Goal: Task Accomplishment & Management: Manage account settings

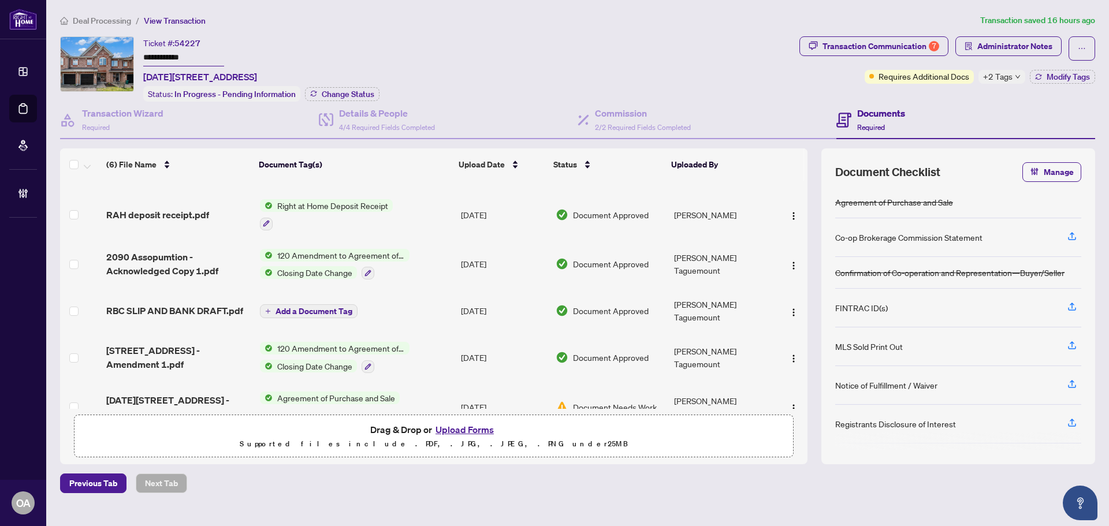
scroll to position [47, 0]
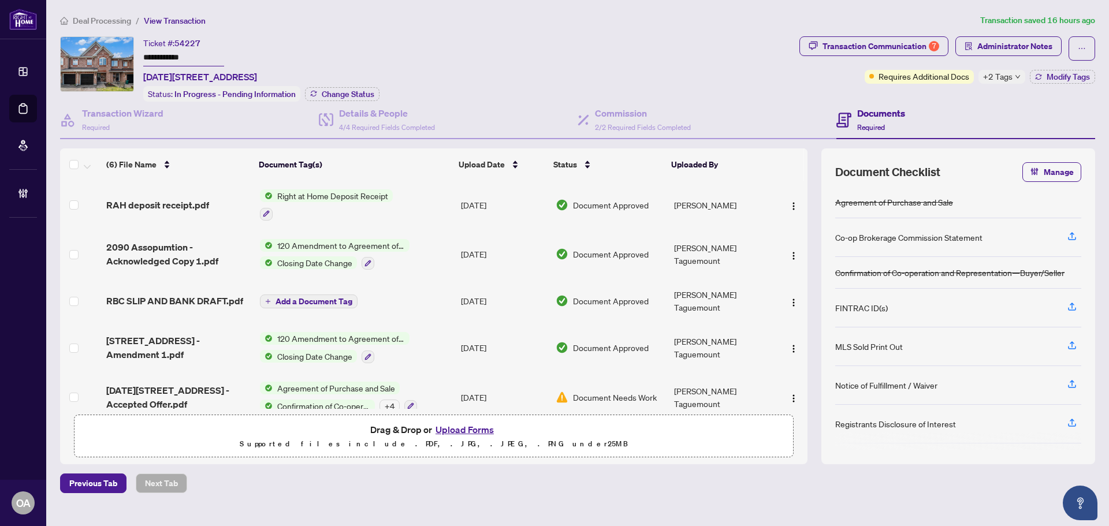
click at [158, 383] on span "2090 Assomption St - Accepted Offer.pdf" at bounding box center [178, 397] width 144 height 28
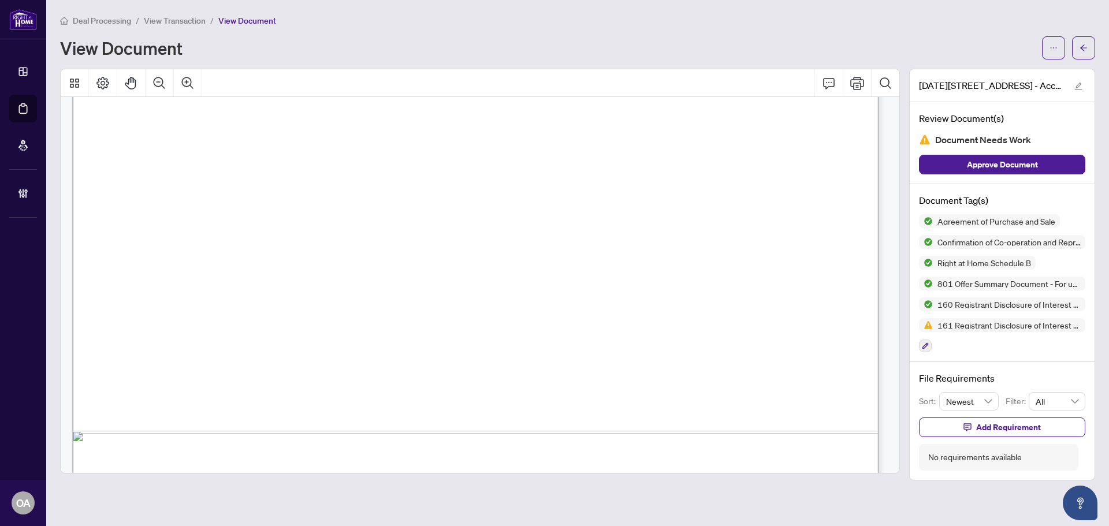
scroll to position [14488, 0]
click at [1050, 40] on span "button" at bounding box center [1053, 48] width 8 height 18
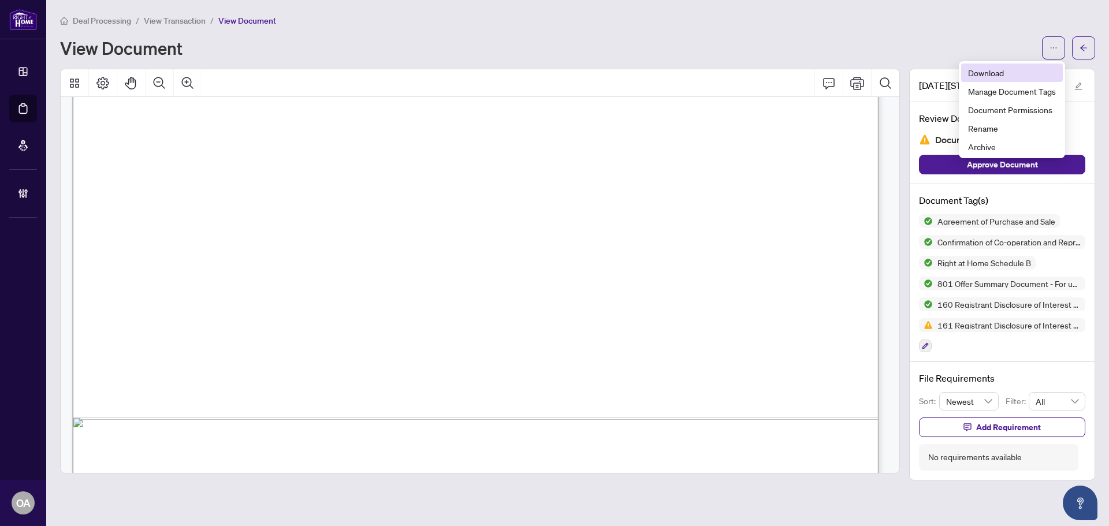
click at [1022, 72] on span "Download" at bounding box center [1012, 72] width 88 height 13
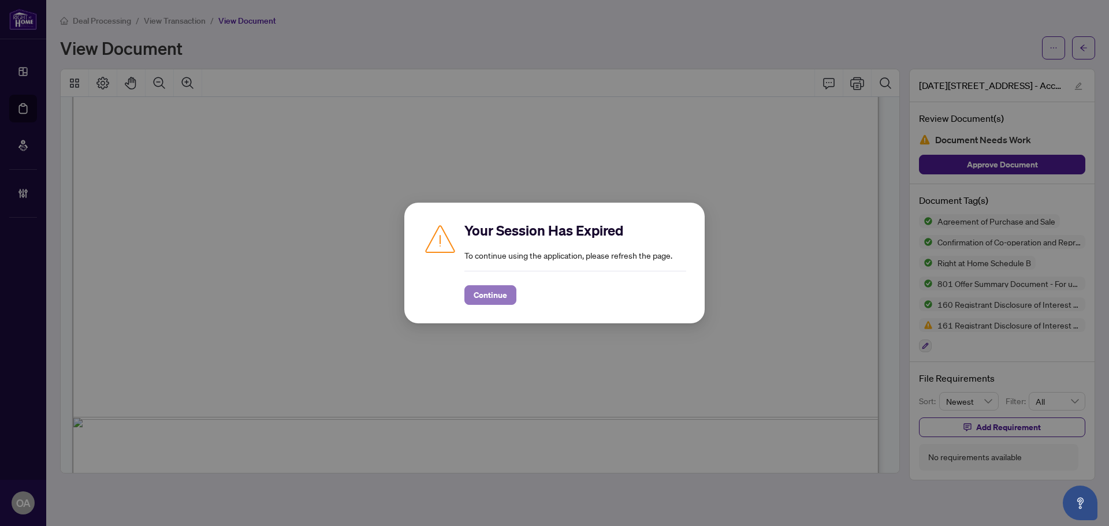
click at [499, 296] on span "Continue" at bounding box center [489, 295] width 33 height 18
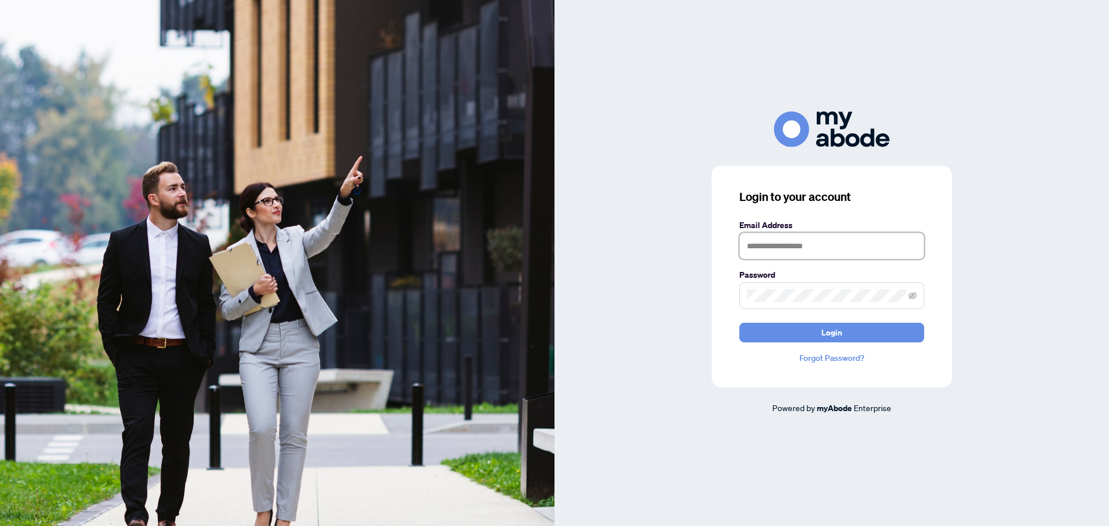
type input "**********"
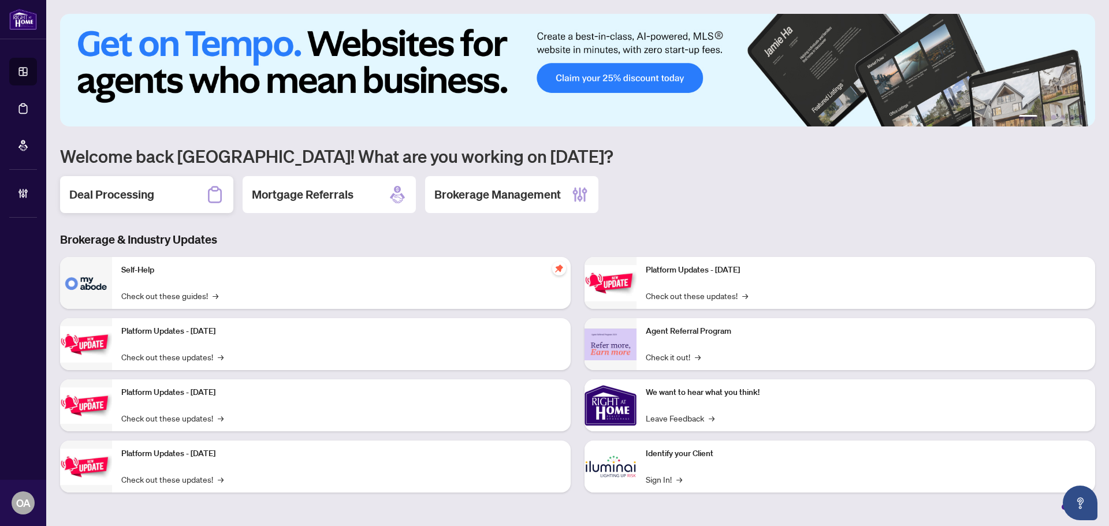
click at [159, 196] on div "Deal Processing" at bounding box center [146, 194] width 173 height 37
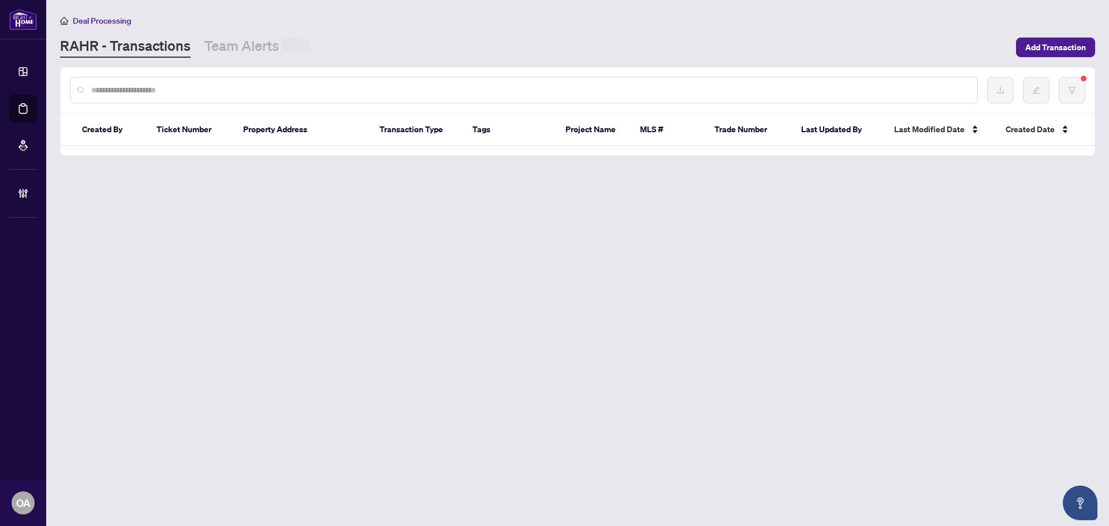
click at [184, 81] on div at bounding box center [524, 90] width 908 height 27
click at [184, 86] on input "text" at bounding box center [529, 89] width 876 height 13
paste input "*****"
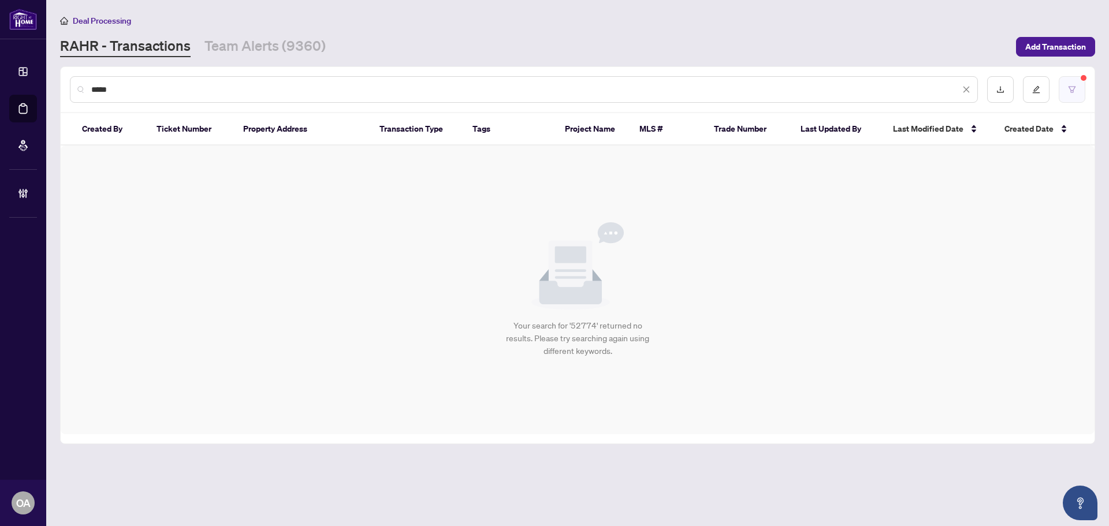
type input "*****"
click at [1067, 84] on button "button" at bounding box center [1071, 89] width 27 height 27
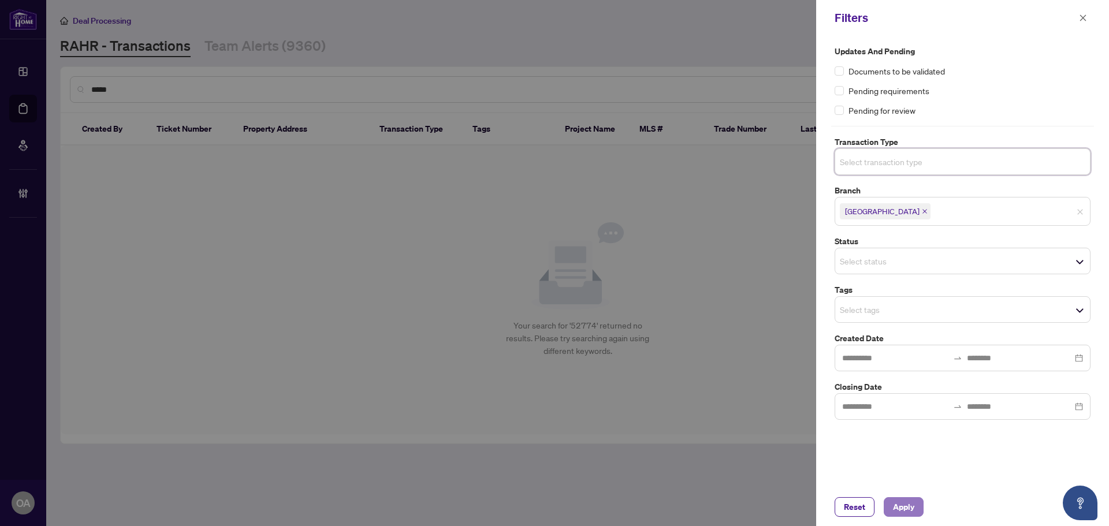
click at [907, 508] on span "Apply" at bounding box center [903, 507] width 21 height 18
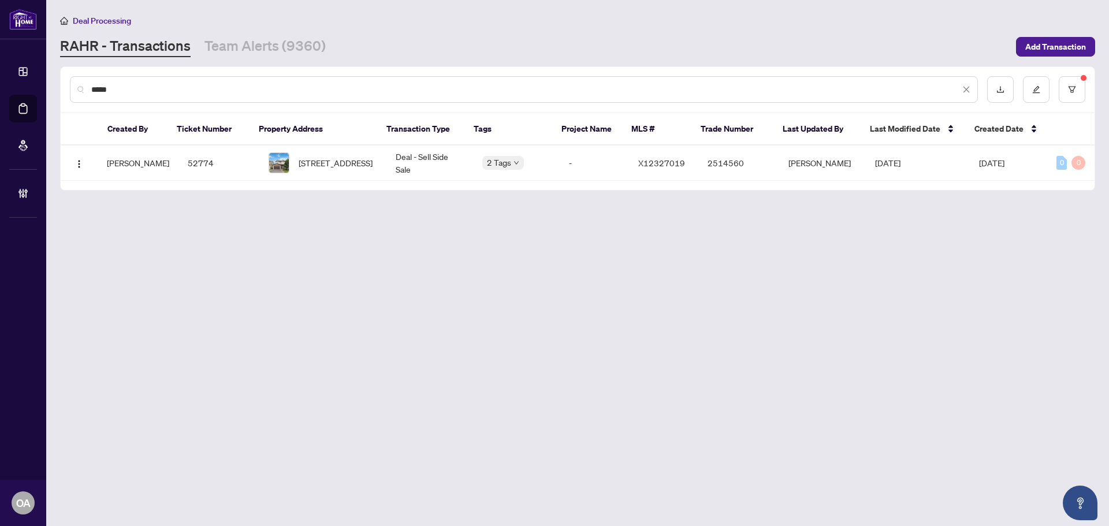
click at [234, 181] on div "Created By Ticket Number Property Address Transaction Type Tags Project Name ML…" at bounding box center [578, 151] width 1034 height 77
click at [228, 176] on td "52774" at bounding box center [218, 163] width 81 height 35
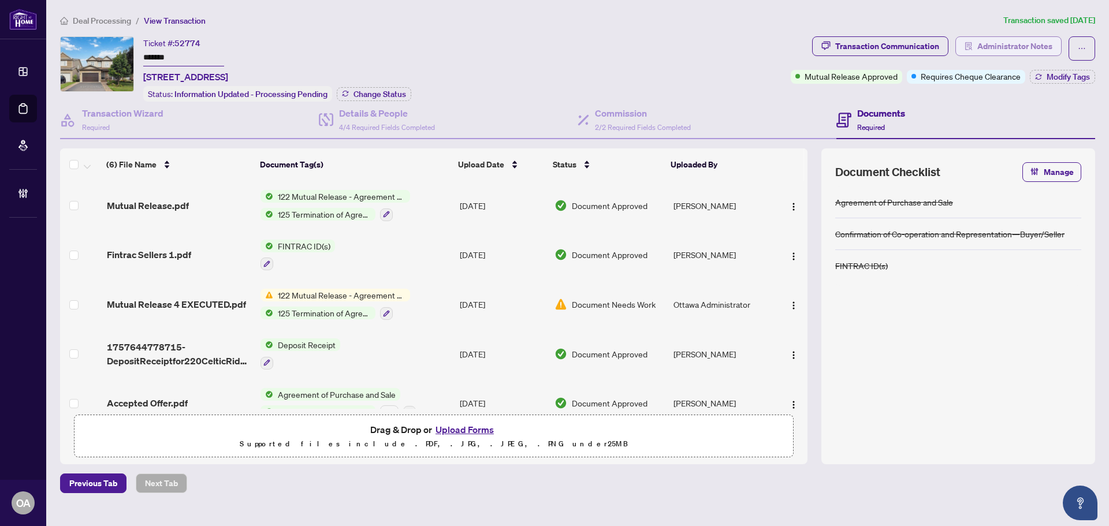
click at [1032, 46] on span "Administrator Notes" at bounding box center [1014, 46] width 75 height 18
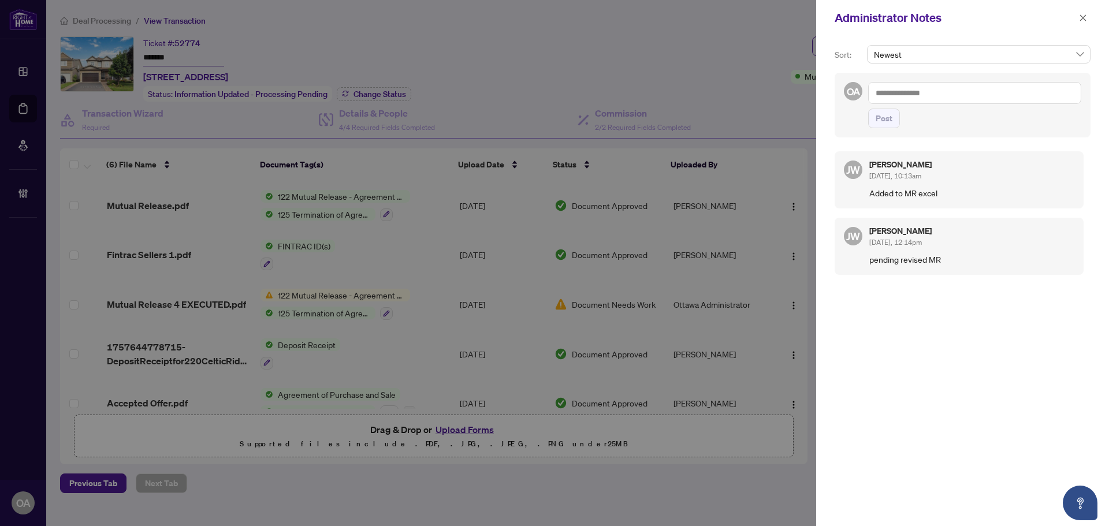
drag, startPoint x: 868, startPoint y: 190, endPoint x: 973, endPoint y: 189, distance: 105.1
click at [967, 189] on div "JW Jackie Wu Sep/17/2025, 10:13am Added to MR excel" at bounding box center [958, 179] width 249 height 57
click at [973, 189] on p "Added to MR excel" at bounding box center [971, 192] width 205 height 13
click at [1086, 16] on icon "close" at bounding box center [1083, 18] width 8 height 8
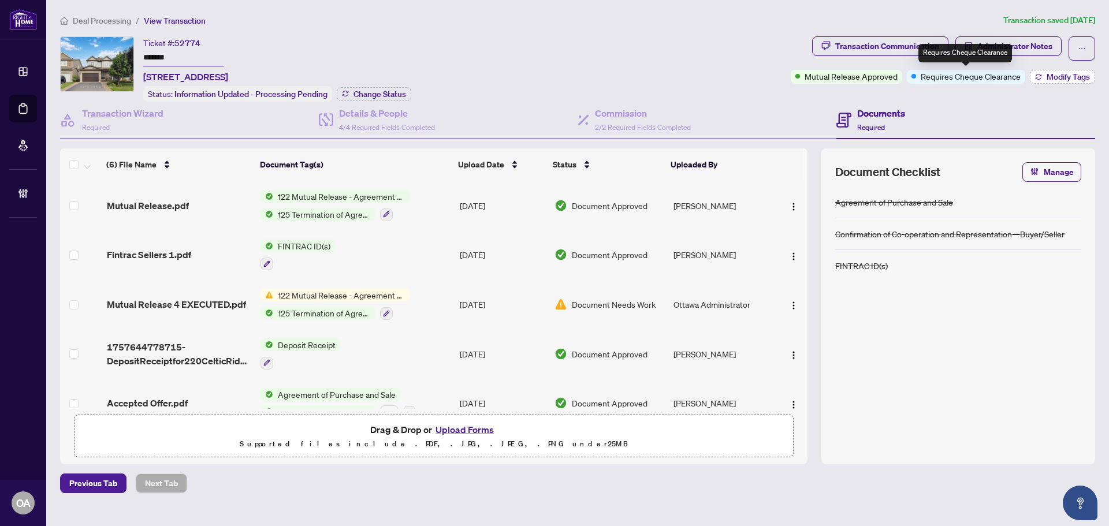
click at [1049, 79] on span "Modify Tags" at bounding box center [1067, 77] width 43 height 8
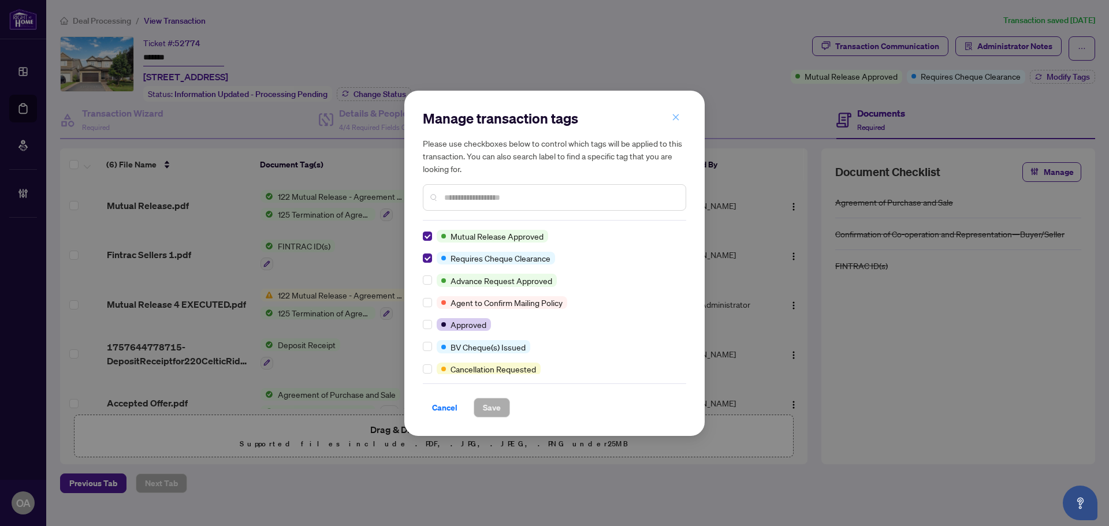
click at [673, 117] on icon "close" at bounding box center [675, 117] width 8 height 8
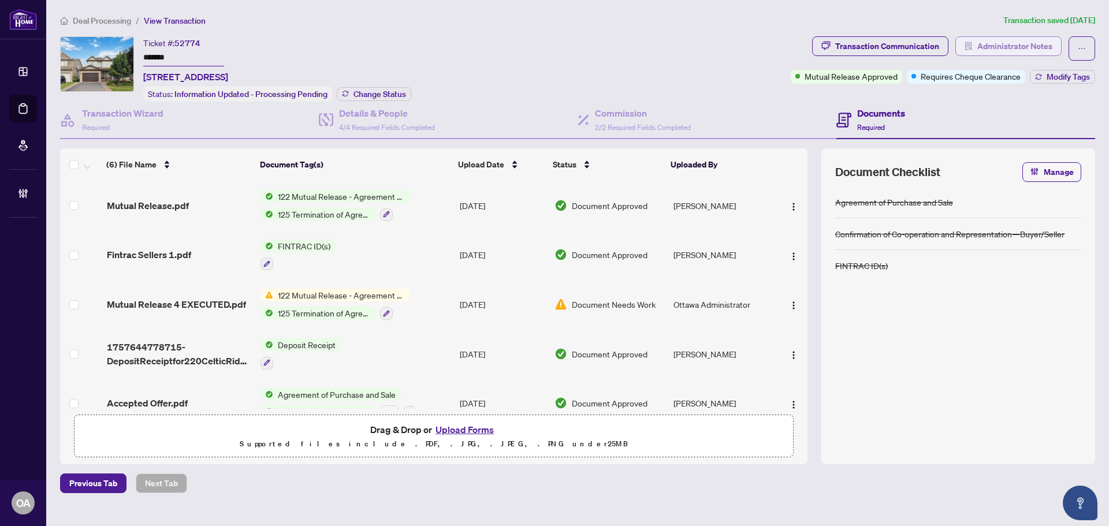
click at [1027, 42] on span "Administrator Notes" at bounding box center [1014, 46] width 75 height 18
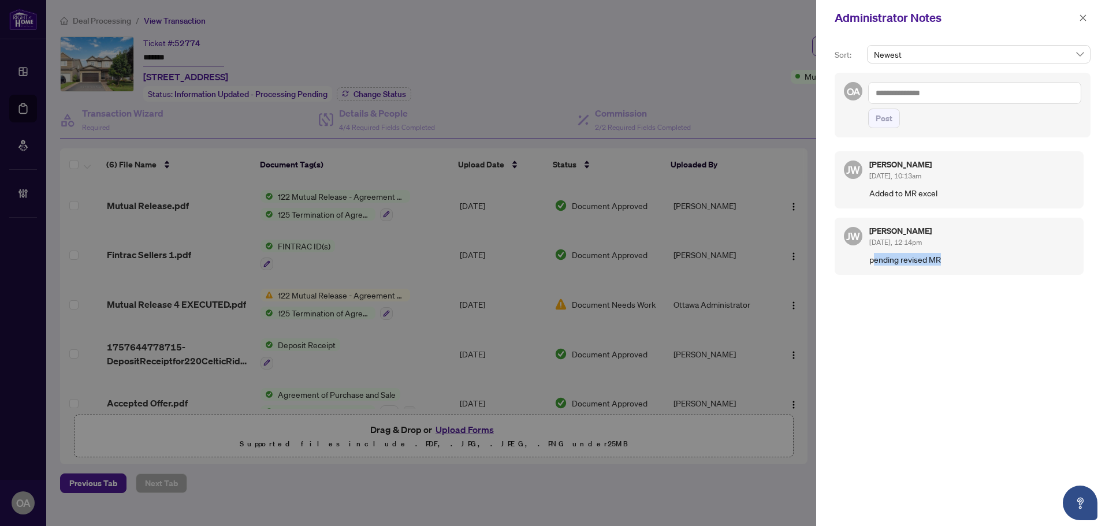
drag, startPoint x: 874, startPoint y: 261, endPoint x: 941, endPoint y: 261, distance: 67.0
click at [941, 261] on p "pending revised MR" at bounding box center [971, 259] width 205 height 13
drag, startPoint x: 874, startPoint y: 193, endPoint x: 938, endPoint y: 192, distance: 64.1
click at [922, 193] on p "Added to MR excel" at bounding box center [971, 192] width 205 height 13
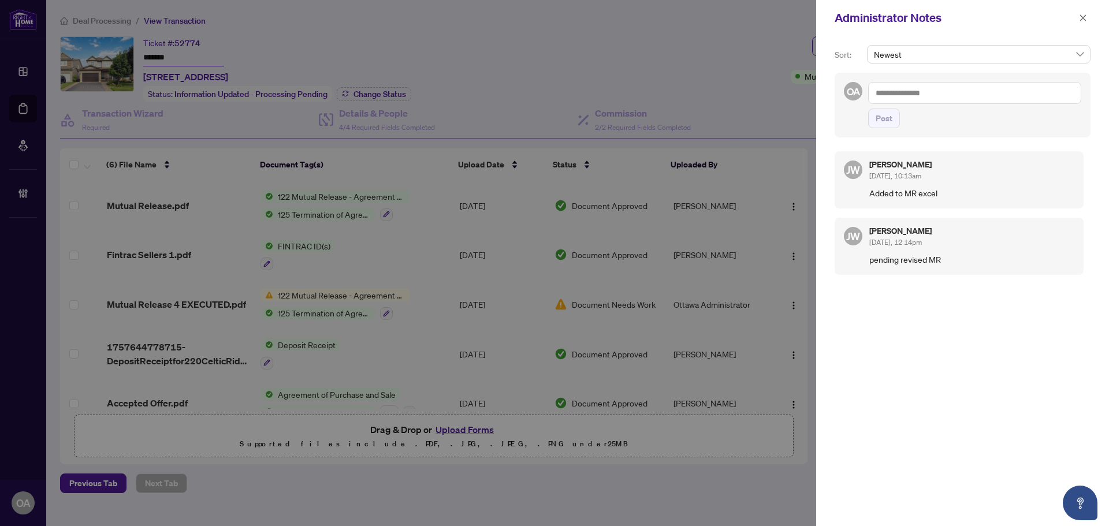
click at [939, 192] on p "Added to MR excel" at bounding box center [971, 192] width 205 height 13
drag, startPoint x: 941, startPoint y: 196, endPoint x: 862, endPoint y: 197, distance: 79.1
click at [862, 197] on div "JW Jackie Wu Sep/17/2025, 10:13am Added to MR excel" at bounding box center [958, 179] width 249 height 57
click at [883, 197] on p "Added to MR excel" at bounding box center [971, 192] width 205 height 13
drag, startPoint x: 868, startPoint y: 199, endPoint x: 934, endPoint y: 199, distance: 65.8
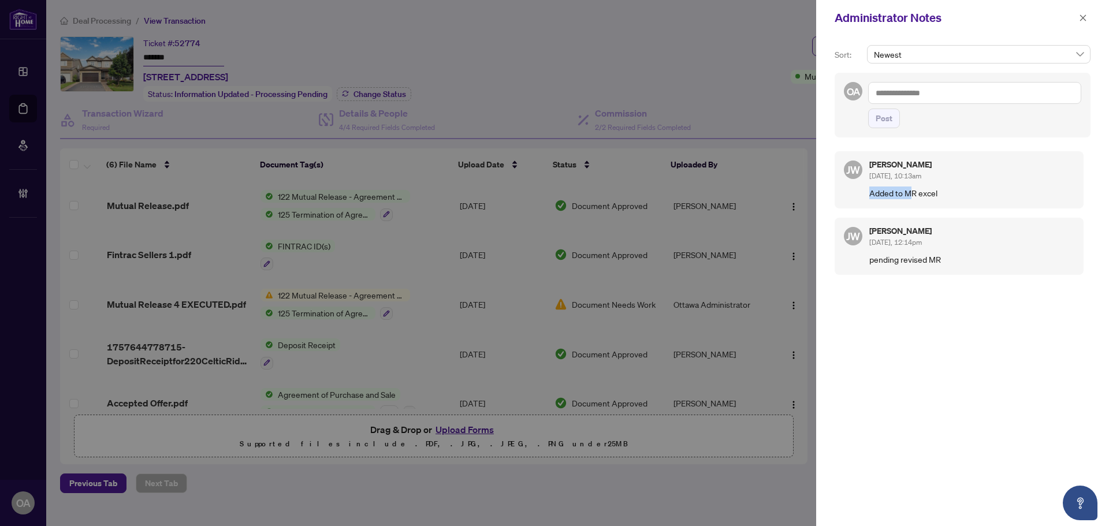
click at [934, 199] on div "JW Jackie Wu Sep/17/2025, 10:13am Added to MR excel" at bounding box center [958, 179] width 249 height 57
click at [934, 199] on p "Added to MR excel" at bounding box center [971, 192] width 205 height 13
drag, startPoint x: 867, startPoint y: 200, endPoint x: 955, endPoint y: 198, distance: 87.8
click at [955, 199] on div "JW Jackie Wu Sep/17/2025, 10:13am Added to MR excel" at bounding box center [958, 179] width 249 height 57
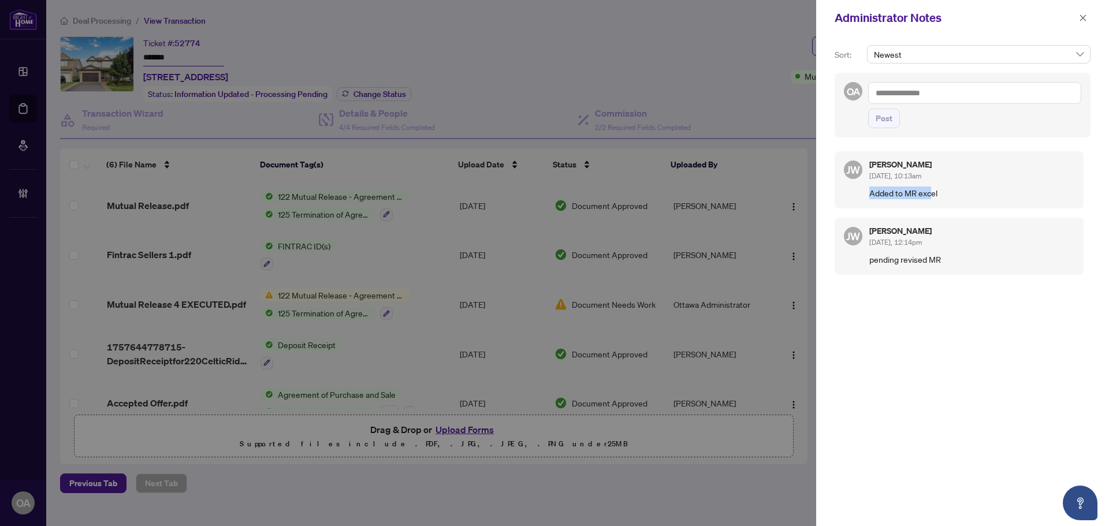
click at [955, 198] on p "Added to MR excel" at bounding box center [971, 192] width 205 height 13
click at [1084, 21] on icon "close" at bounding box center [1083, 18] width 8 height 8
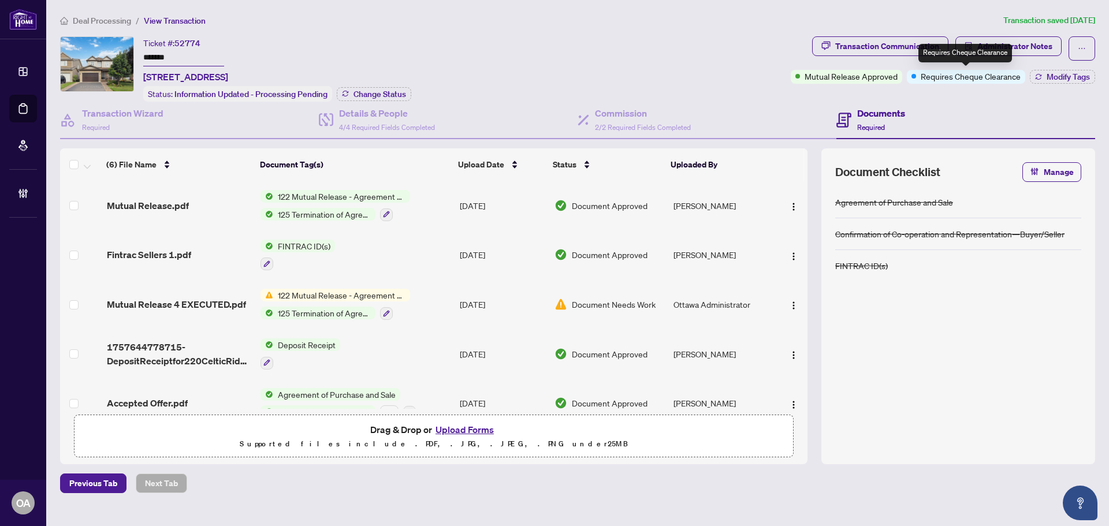
click at [1002, 45] on div "Requires Cheque Clearance" at bounding box center [965, 53] width 94 height 18
click at [1031, 41] on span "Administrator Notes" at bounding box center [1014, 46] width 75 height 18
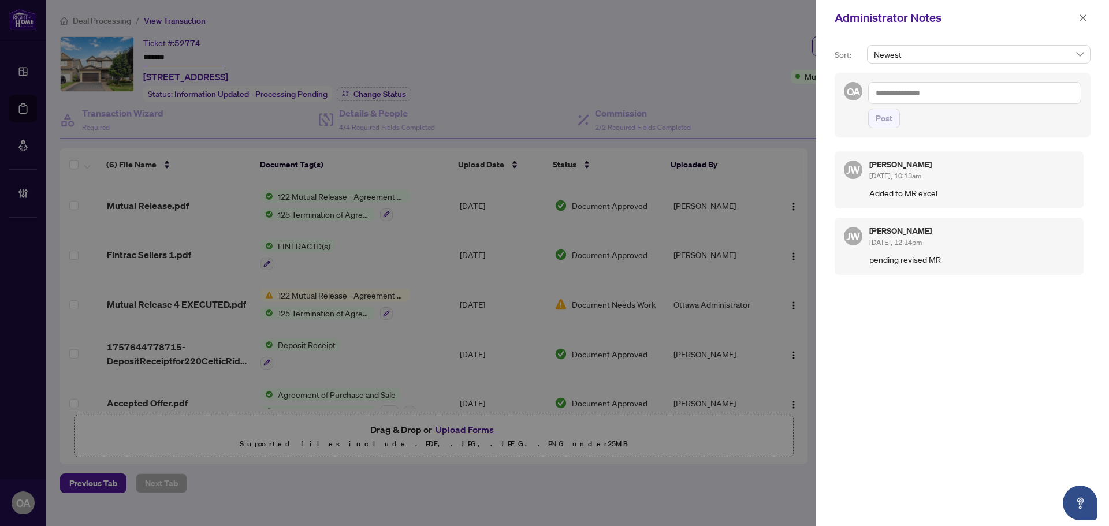
click at [957, 89] on textarea at bounding box center [974, 93] width 213 height 22
click at [963, 99] on textarea "**********" at bounding box center [974, 93] width 213 height 22
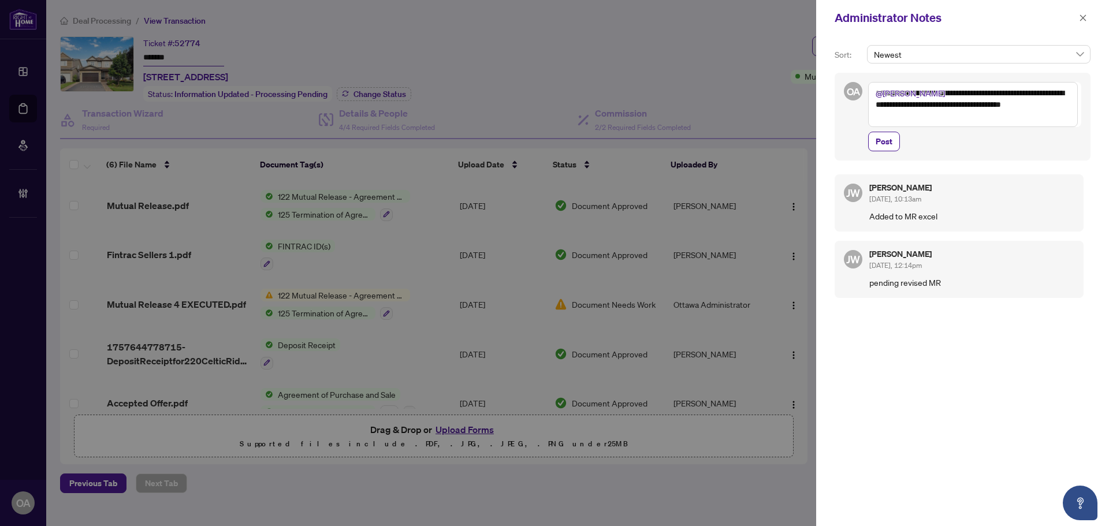
type textarea "**********"
drag, startPoint x: 901, startPoint y: 142, endPoint x: 882, endPoint y: 140, distance: 18.6
click at [900, 141] on span "Post" at bounding box center [974, 142] width 213 height 20
click at [880, 138] on span "Post" at bounding box center [883, 141] width 17 height 18
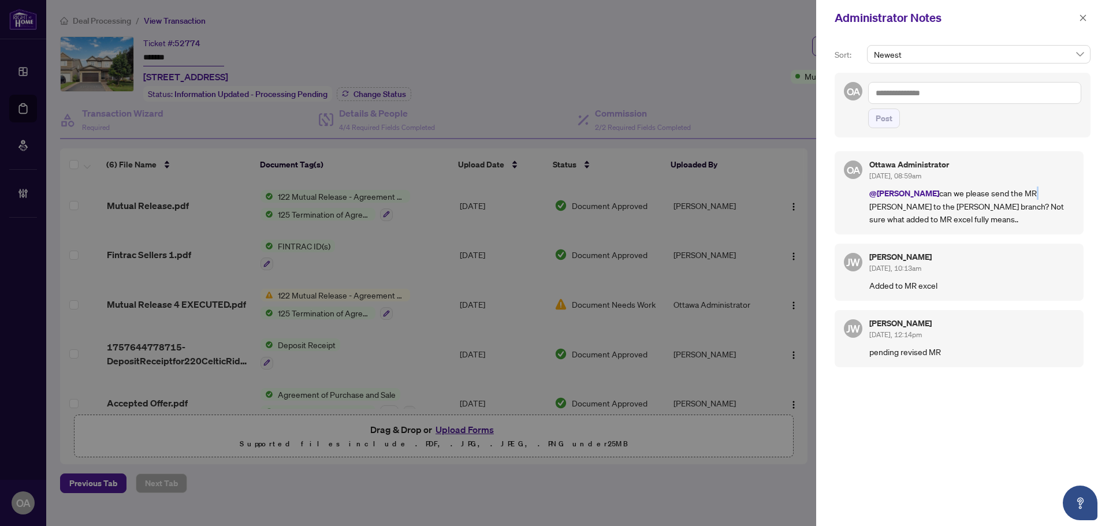
drag, startPoint x: 1005, startPoint y: 195, endPoint x: 1012, endPoint y: 195, distance: 6.4
click at [1012, 195] on p "@Jackie Wu can we please send the MR cheque to the OTT branch? Not sure what ad…" at bounding box center [971, 205] width 205 height 39
click at [919, 201] on p "@Jackie Wu can we please send the MR cheque to the OTT branch? Not sure what ad…" at bounding box center [971, 205] width 205 height 39
drag, startPoint x: 889, startPoint y: 200, endPoint x: 980, endPoint y: 202, distance: 91.2
click at [979, 202] on p "@Jackie Wu can we please send the MR cheque to the OTT branch? Not sure what ad…" at bounding box center [971, 205] width 205 height 39
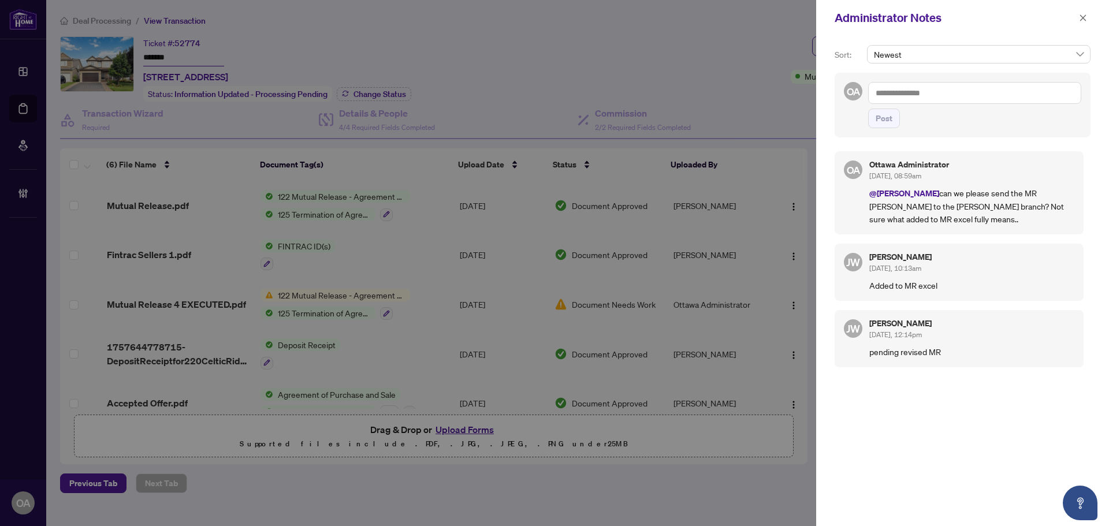
click at [980, 202] on p "@Jackie Wu can we please send the MR cheque to the OTT branch? Not sure what ad…" at bounding box center [971, 205] width 205 height 39
drag, startPoint x: 953, startPoint y: 203, endPoint x: 1025, endPoint y: 203, distance: 72.2
click at [1020, 203] on p "@Jackie Wu can we please send the MR cheque to the OTT branch? Not sure what ad…" at bounding box center [971, 205] width 205 height 39
drag, startPoint x: 1085, startPoint y: 15, endPoint x: 1075, endPoint y: 16, distance: 10.5
click at [1084, 15] on icon "close" at bounding box center [1083, 18] width 8 height 8
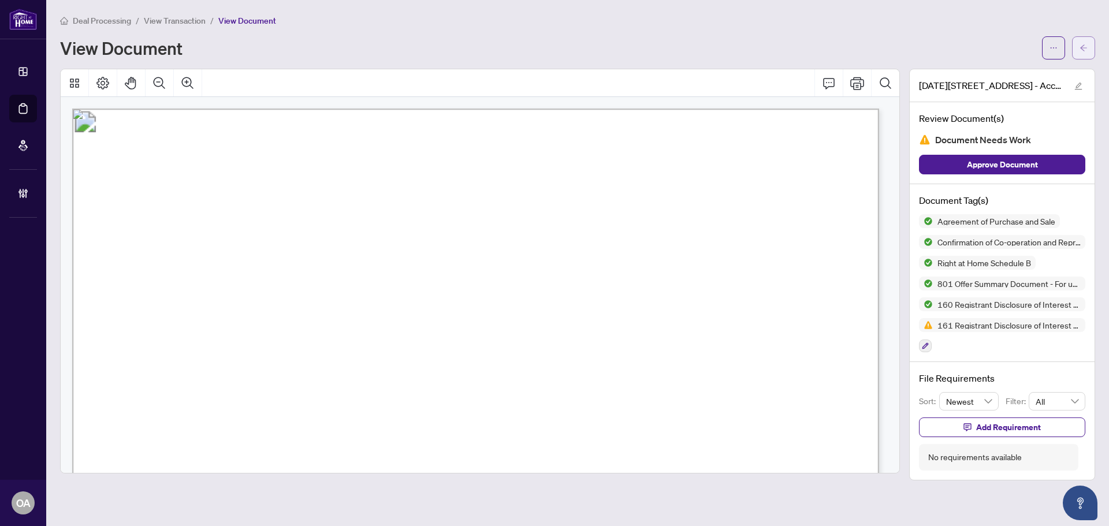
click at [1088, 47] on button "button" at bounding box center [1083, 47] width 23 height 23
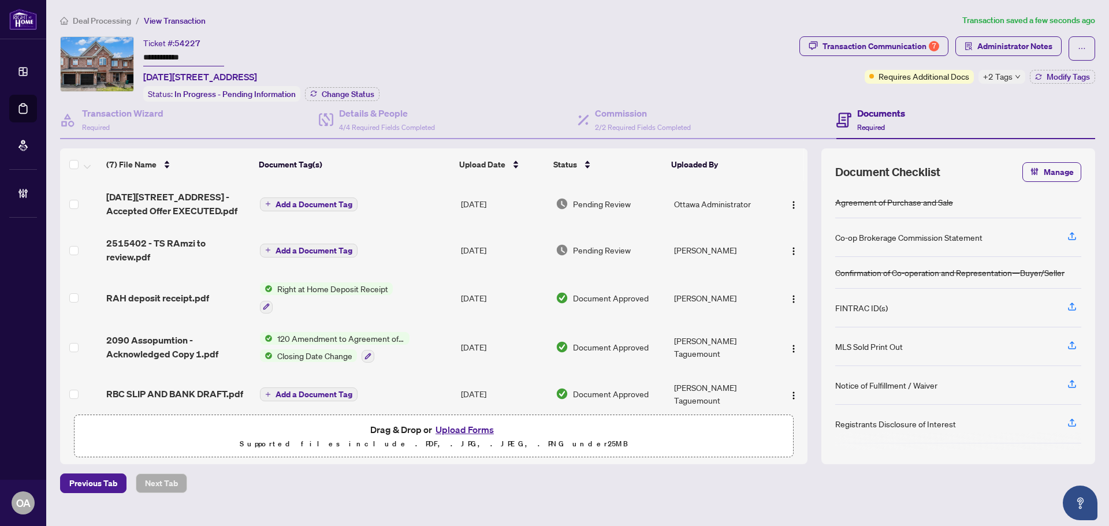
click at [330, 204] on span "Add a Document Tag" at bounding box center [313, 204] width 77 height 8
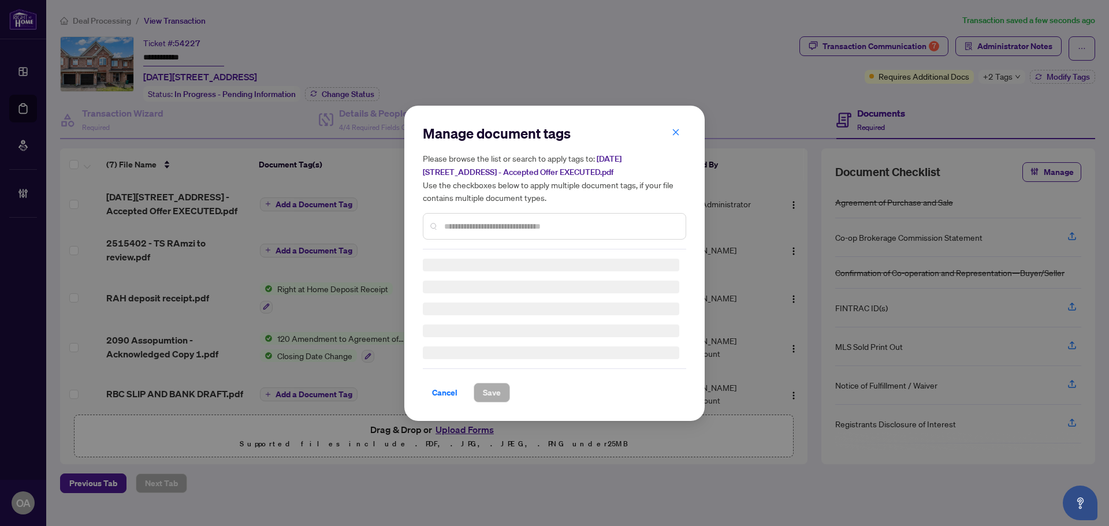
click at [479, 224] on div "Manage document tags Please browse the list or search to apply tags to: 2090 As…" at bounding box center [554, 186] width 263 height 125
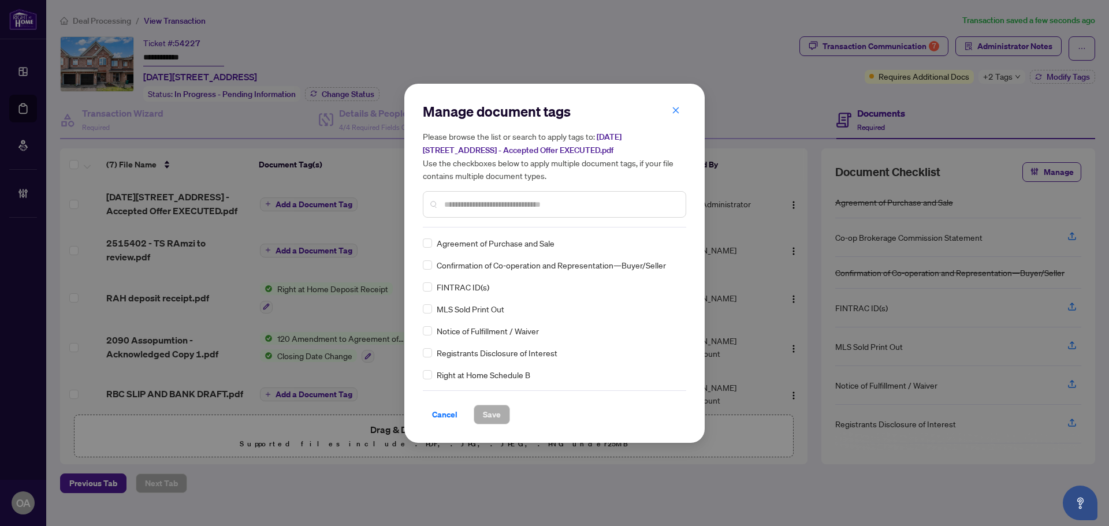
click at [539, 204] on input "text" at bounding box center [560, 204] width 232 height 13
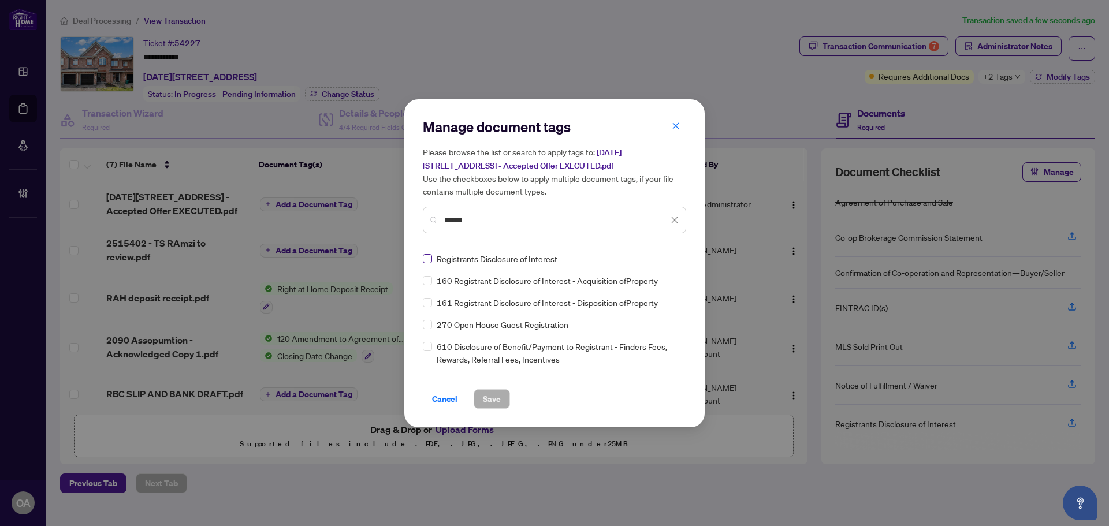
type input "******"
click at [686, 260] on div "Manage document tags Please browse the list or search to apply tags to: 2090 As…" at bounding box center [554, 263] width 300 height 328
click at [668, 257] on div at bounding box center [667, 259] width 22 height 12
click at [651, 322] on div "Approved" at bounding box center [633, 314] width 88 height 18
click at [496, 403] on span "Save" at bounding box center [492, 399] width 18 height 18
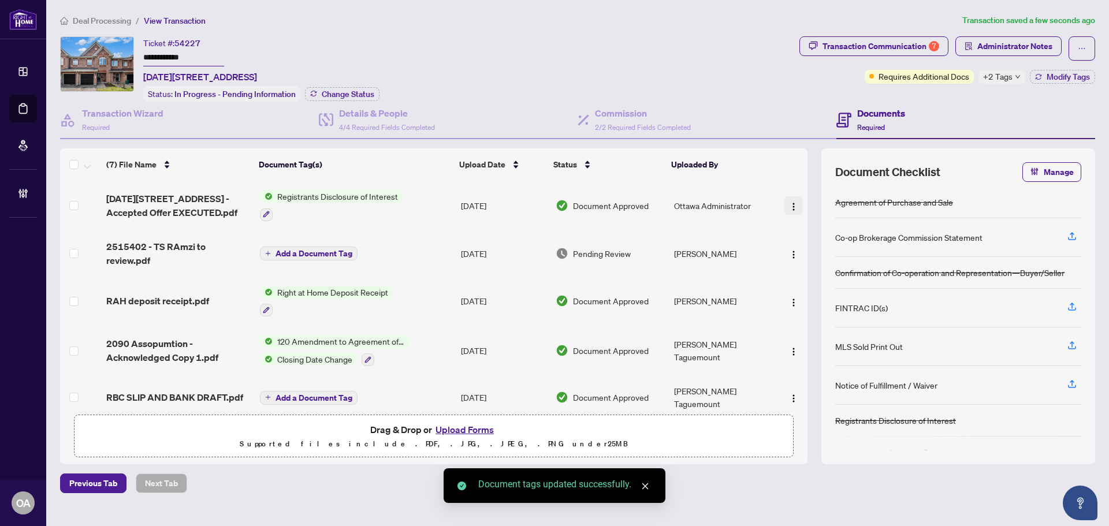
click at [789, 204] on img "button" at bounding box center [793, 206] width 9 height 9
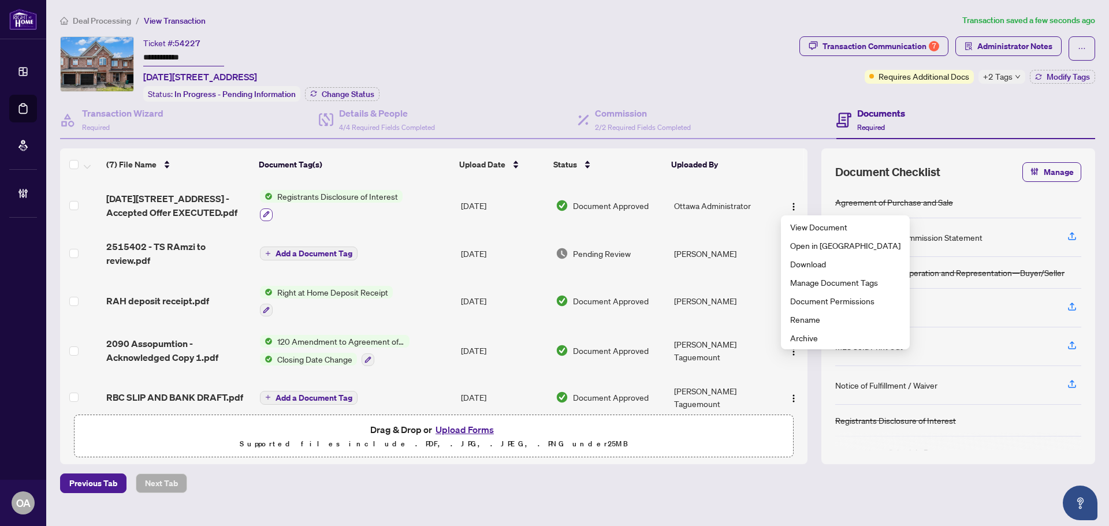
click at [264, 212] on icon "button" at bounding box center [266, 214] width 7 height 7
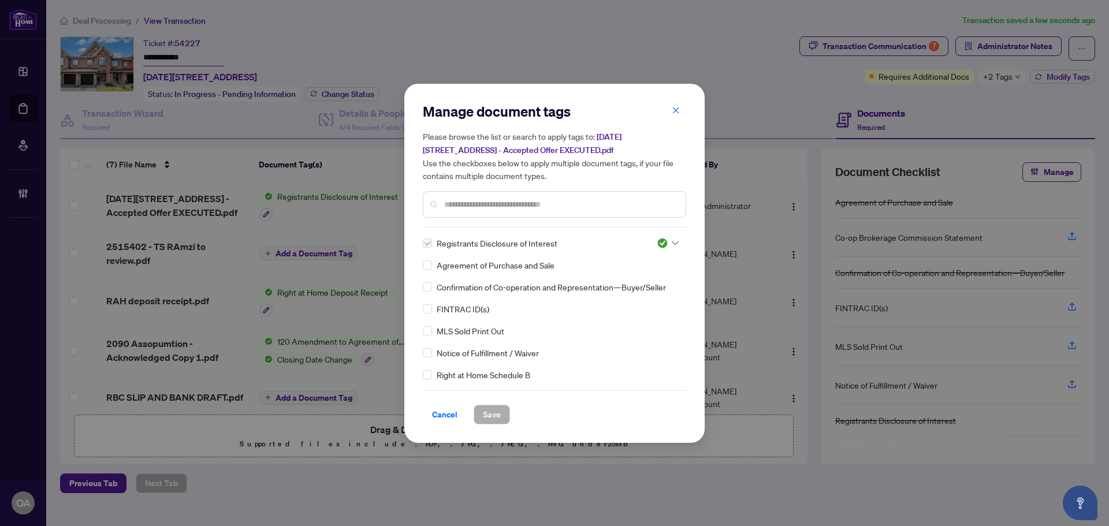
click at [665, 240] on div at bounding box center [667, 243] width 22 height 12
click at [655, 262] on div "Pending Review" at bounding box center [629, 262] width 74 height 13
click at [497, 409] on span "Save" at bounding box center [492, 414] width 18 height 18
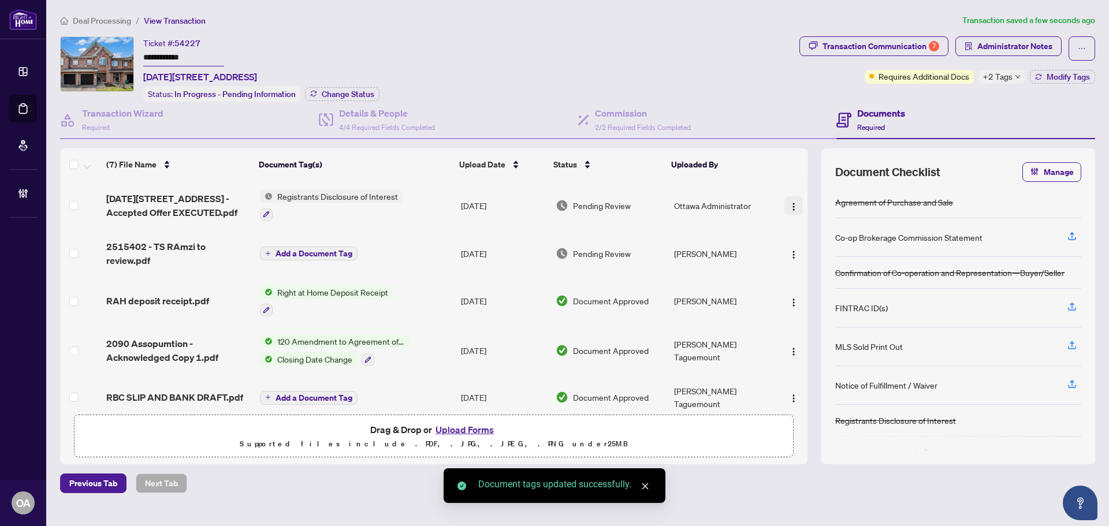
click at [789, 203] on img "button" at bounding box center [793, 206] width 9 height 9
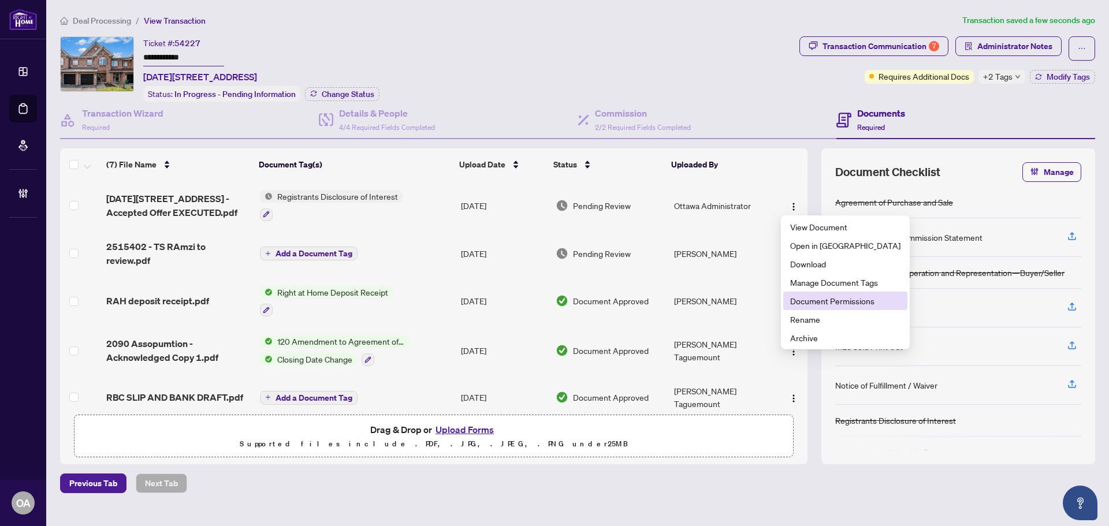
click at [815, 301] on span "Document Permissions" at bounding box center [845, 300] width 110 height 13
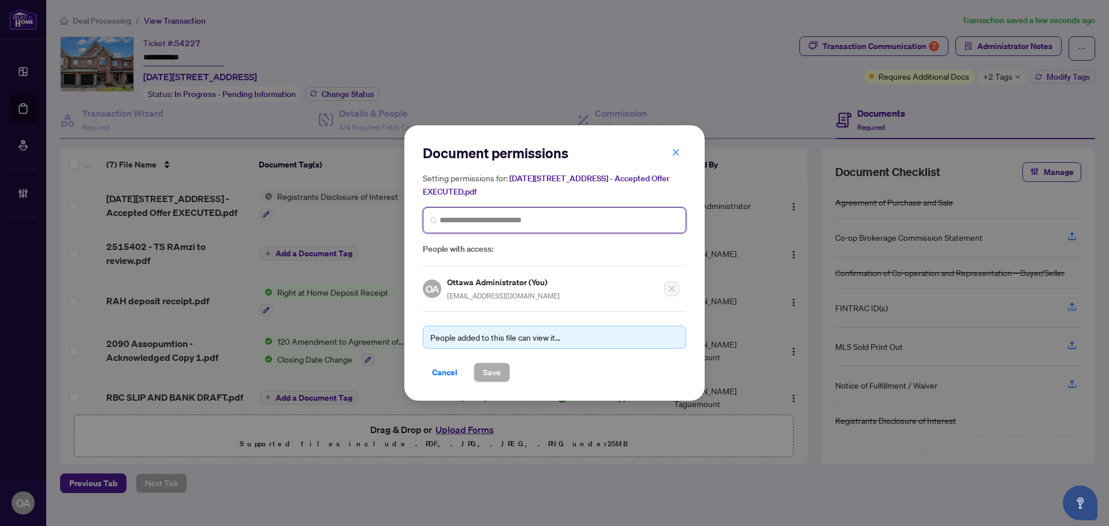
click at [486, 217] on input "search" at bounding box center [558, 220] width 239 height 12
type input "*****"
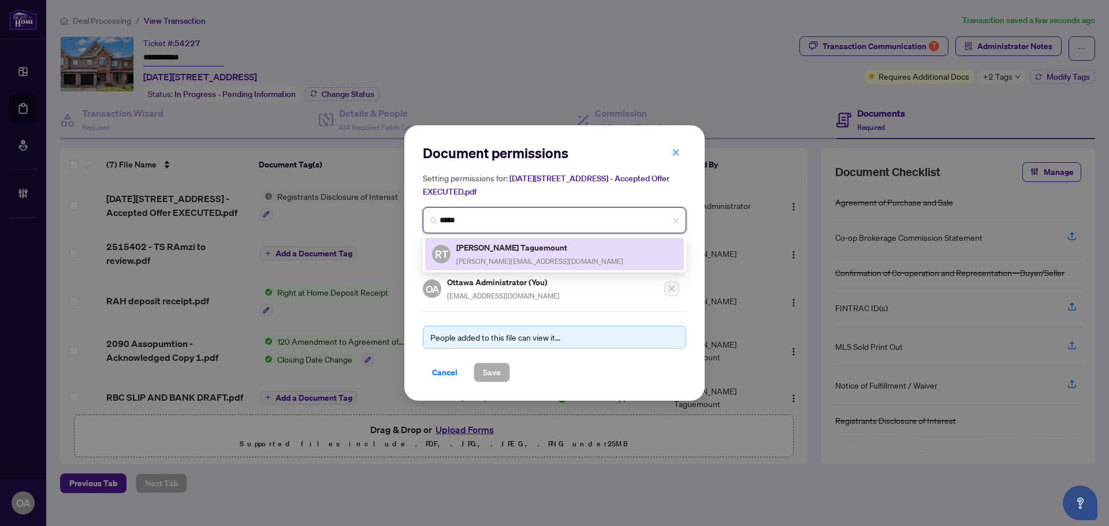
click at [495, 248] on h5 "[PERSON_NAME] Taguemount" at bounding box center [539, 247] width 167 height 13
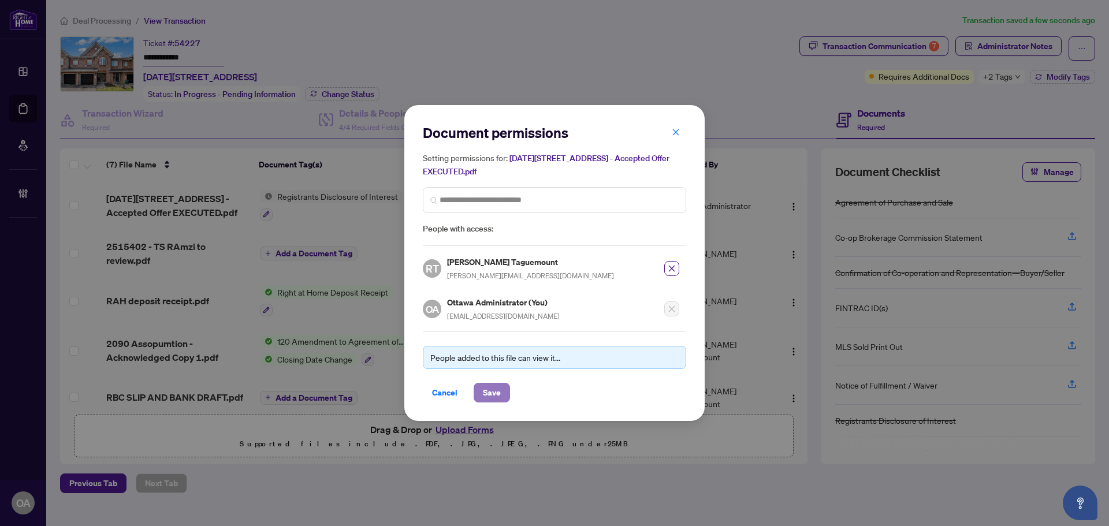
click at [490, 395] on span "Save" at bounding box center [492, 392] width 18 height 18
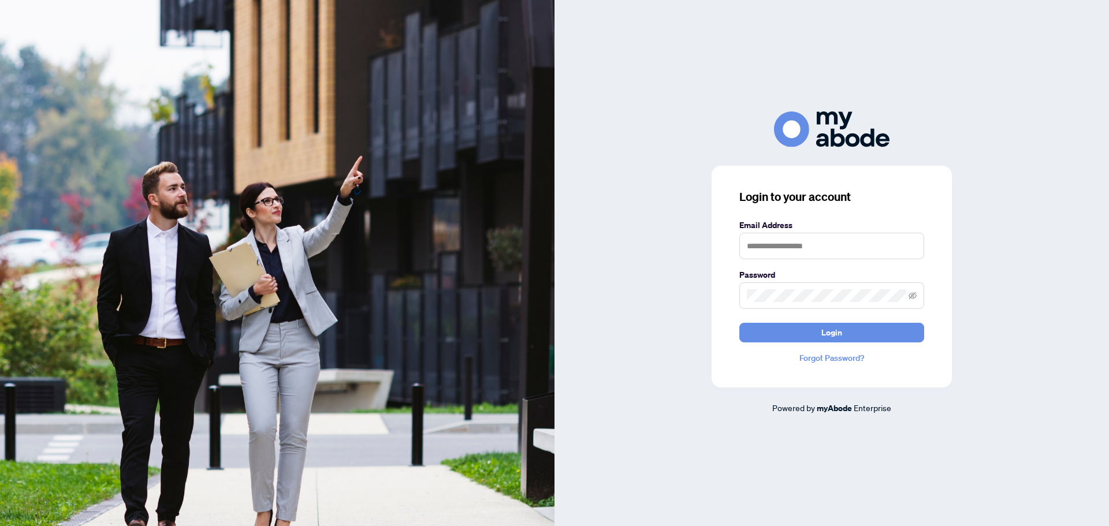
type input "**********"
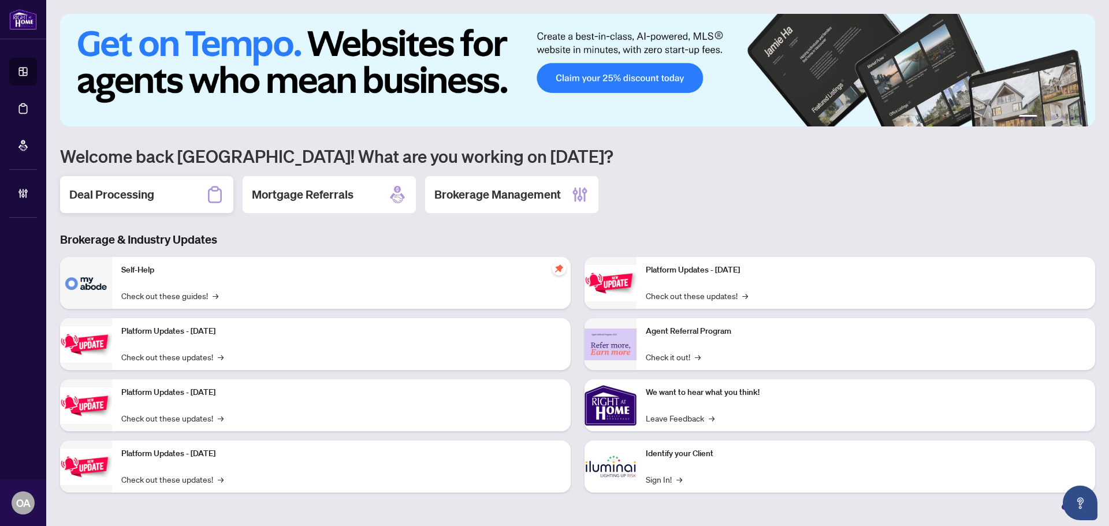
click at [159, 195] on div "Deal Processing" at bounding box center [146, 194] width 173 height 37
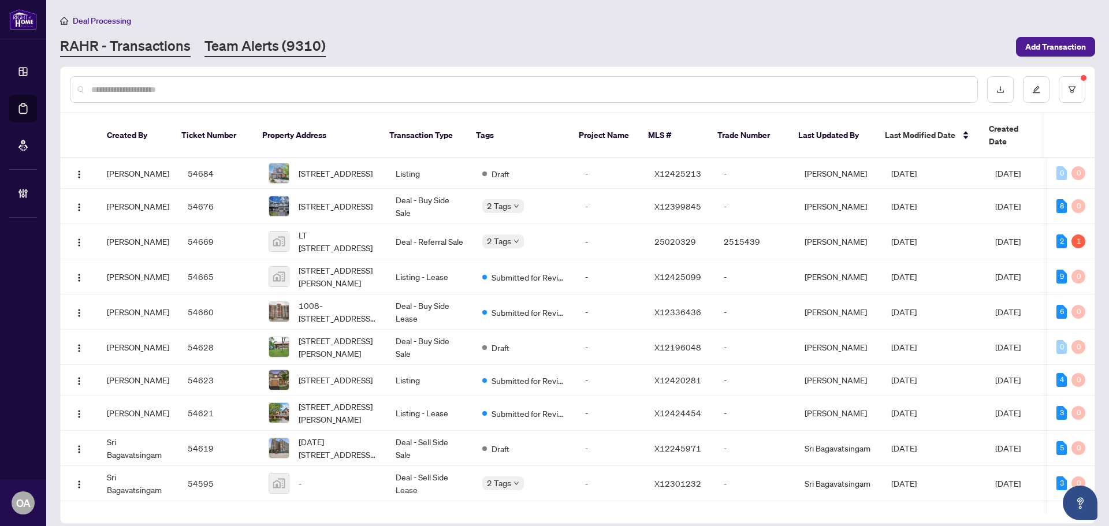
click at [259, 47] on link "Team Alerts (9310)" at bounding box center [264, 46] width 121 height 21
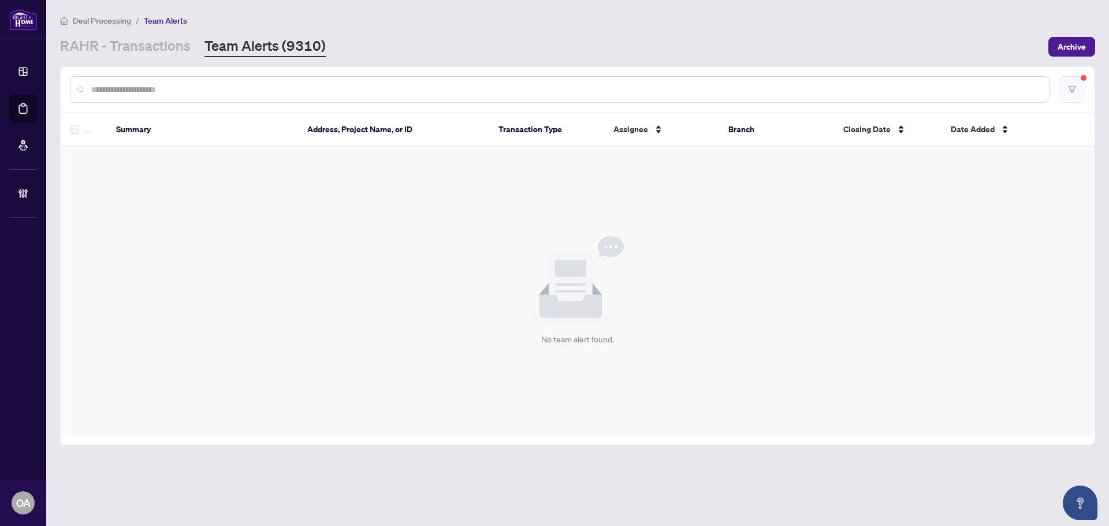
click at [1076, 89] on button "button" at bounding box center [1071, 89] width 27 height 27
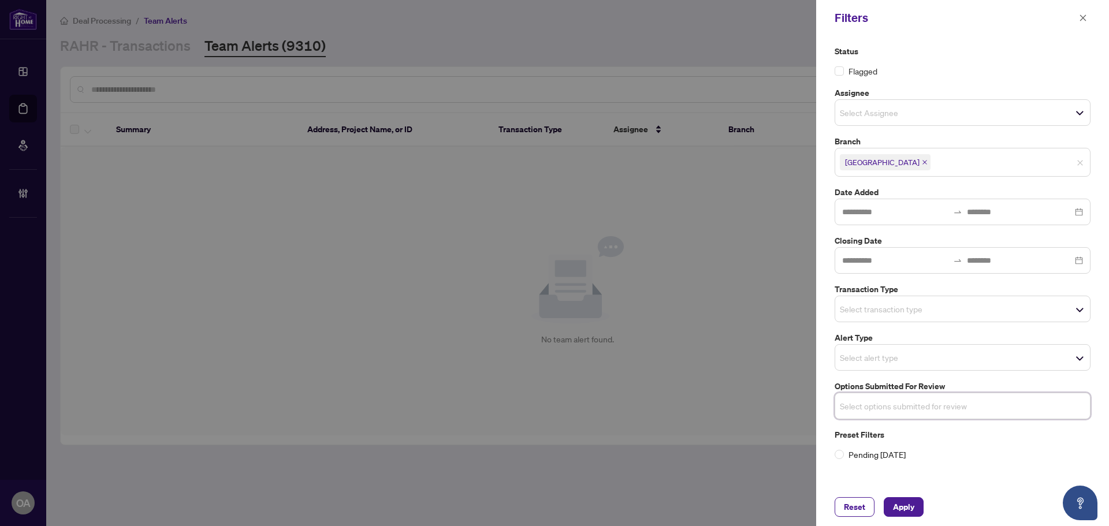
click at [890, 359] on input "search" at bounding box center [880, 357] width 81 height 14
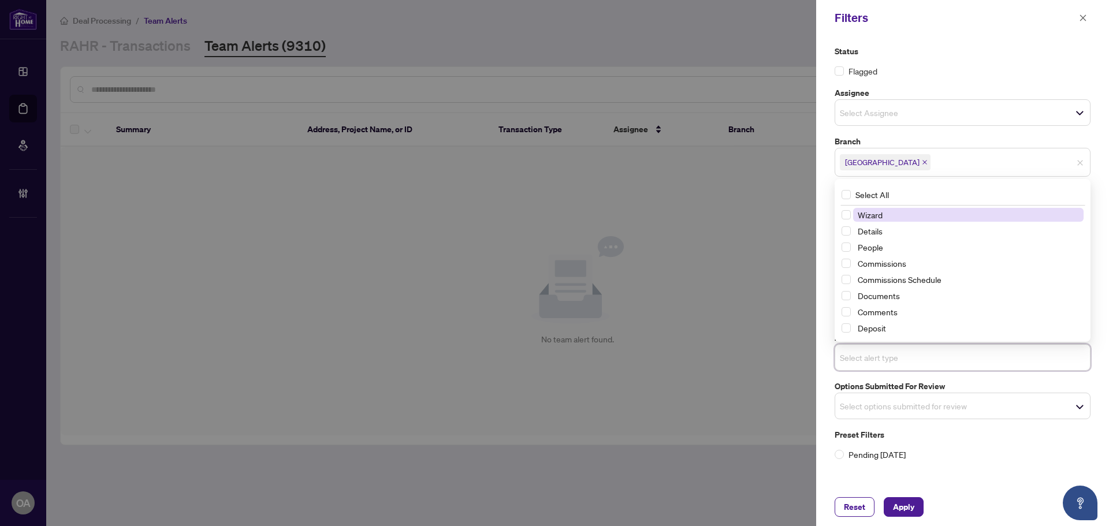
click at [890, 359] on input "search" at bounding box center [880, 357] width 81 height 14
click at [829, 327] on div "Status Flagged Assignee Select Assignee Branch [GEOGRAPHIC_DATA] Date Added Clo…" at bounding box center [962, 262] width 293 height 452
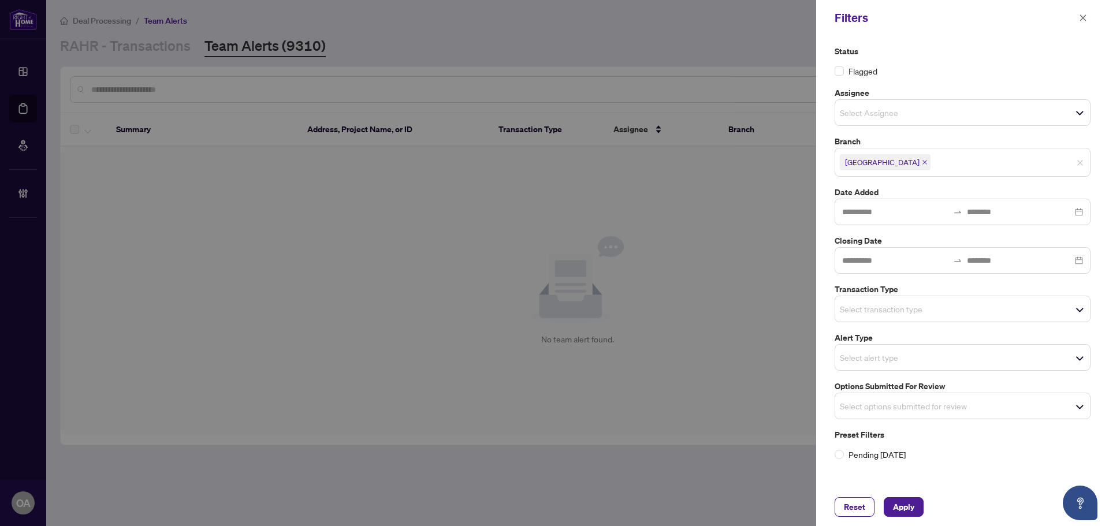
click at [864, 303] on input "search" at bounding box center [880, 309] width 81 height 14
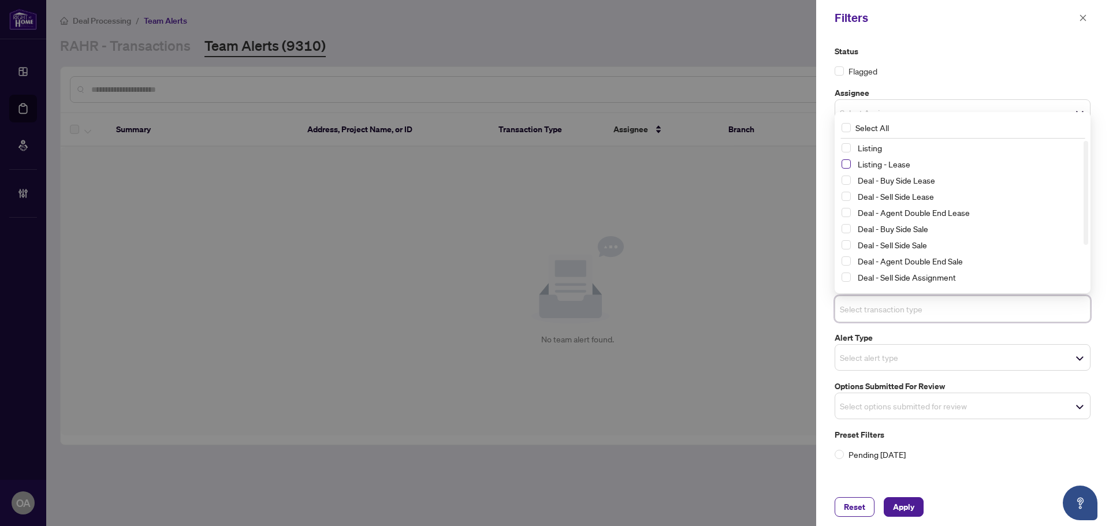
click at [843, 162] on span "Select Listing - Lease" at bounding box center [845, 163] width 9 height 9
click at [844, 147] on span "Select Listing" at bounding box center [845, 148] width 9 height 9
click at [904, 509] on span "Apply" at bounding box center [903, 507] width 21 height 18
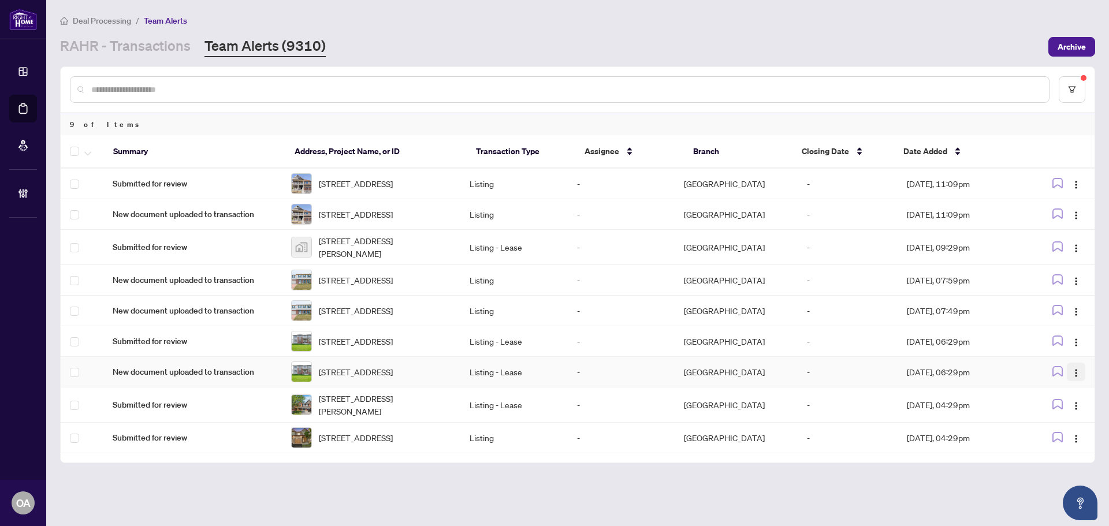
click at [1075, 378] on img "button" at bounding box center [1075, 372] width 9 height 9
click at [1069, 458] on span "Complete Item" at bounding box center [1049, 456] width 54 height 13
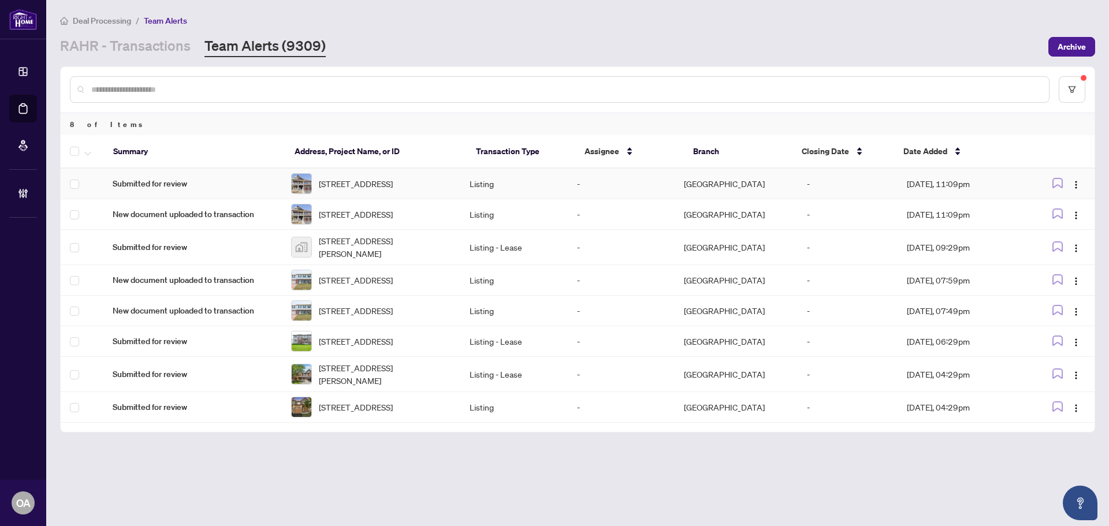
click at [393, 180] on span "204 Cooks Mill Cres, Ottawa, Ontario K1V 2N1, Canada" at bounding box center [356, 183] width 74 height 13
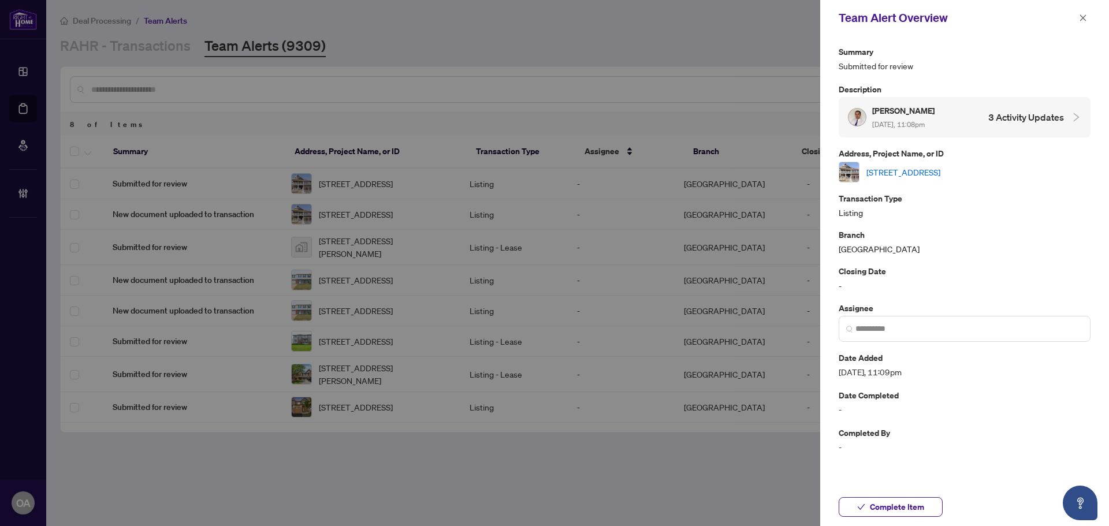
click at [1080, 17] on icon "close" at bounding box center [1083, 18] width 8 height 8
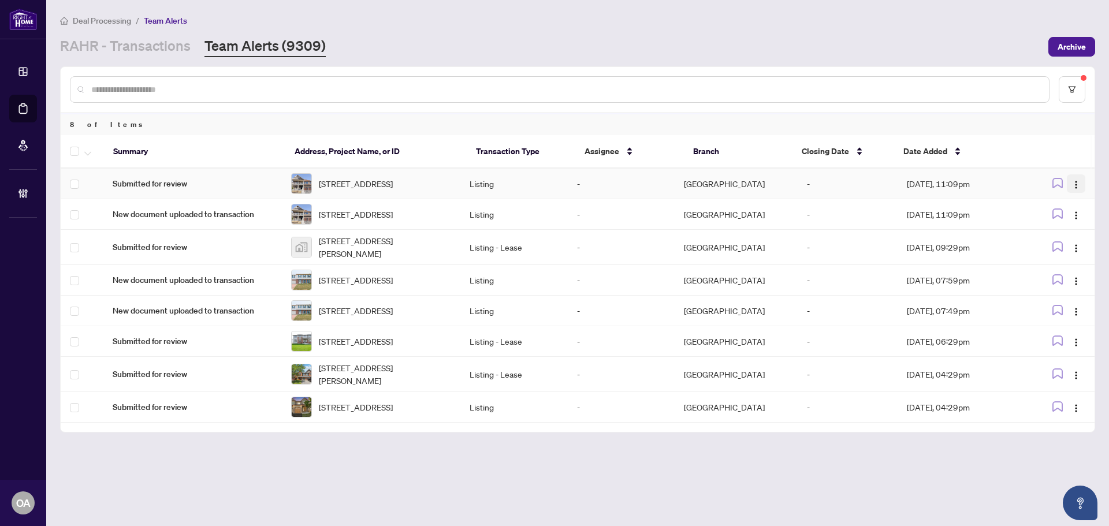
click at [1075, 188] on img "button" at bounding box center [1075, 184] width 9 height 9
click at [1068, 243] on span "Complete Item" at bounding box center [1049, 245] width 54 height 13
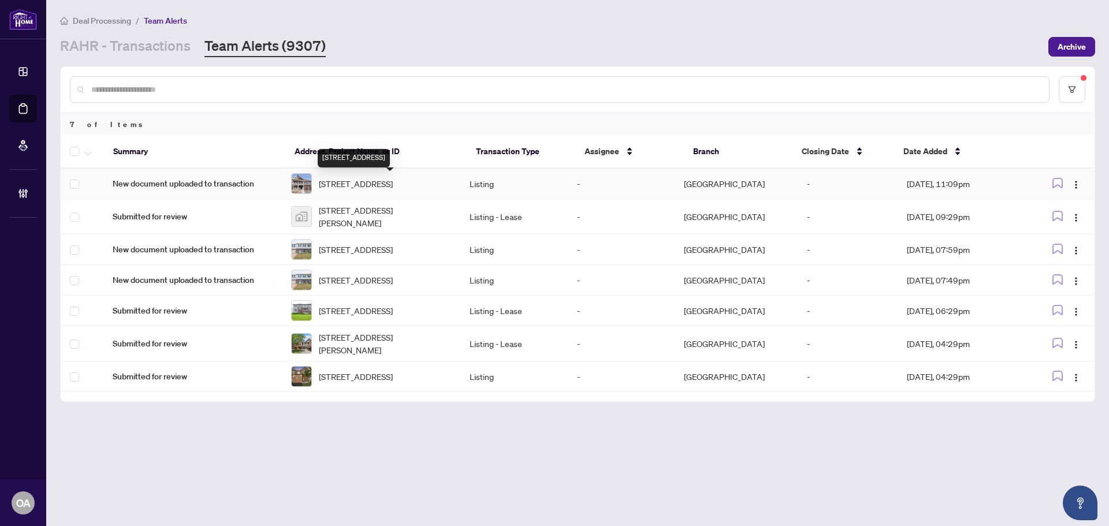
click at [350, 184] on span "204 Cooks Mill Cres, Ottawa, Ontario K1V 2N1, Canada" at bounding box center [356, 183] width 74 height 13
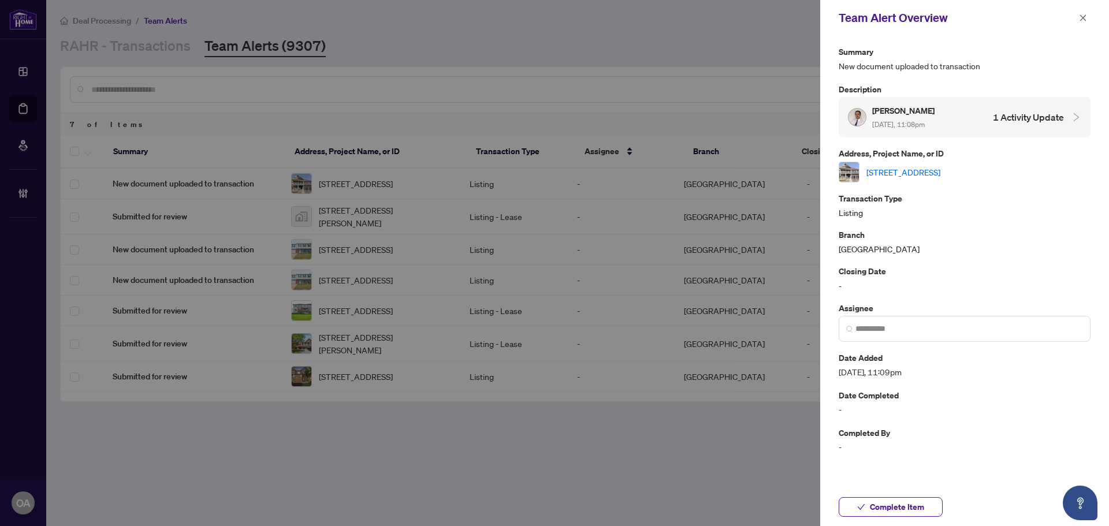
click at [889, 173] on link "204 Cooks Mill Cres, Ottawa, Ontario K1V 2N1, Canada" at bounding box center [903, 172] width 74 height 13
click at [1083, 17] on icon "close" at bounding box center [1083, 17] width 6 height 6
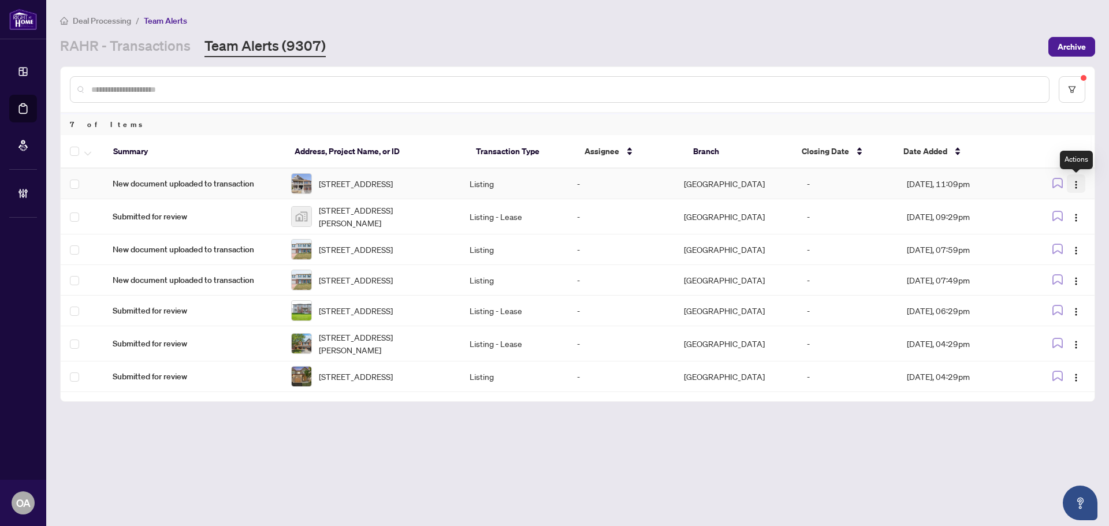
click at [1077, 182] on img "button" at bounding box center [1075, 184] width 9 height 9
click at [1065, 243] on span "Complete Item" at bounding box center [1049, 245] width 54 height 13
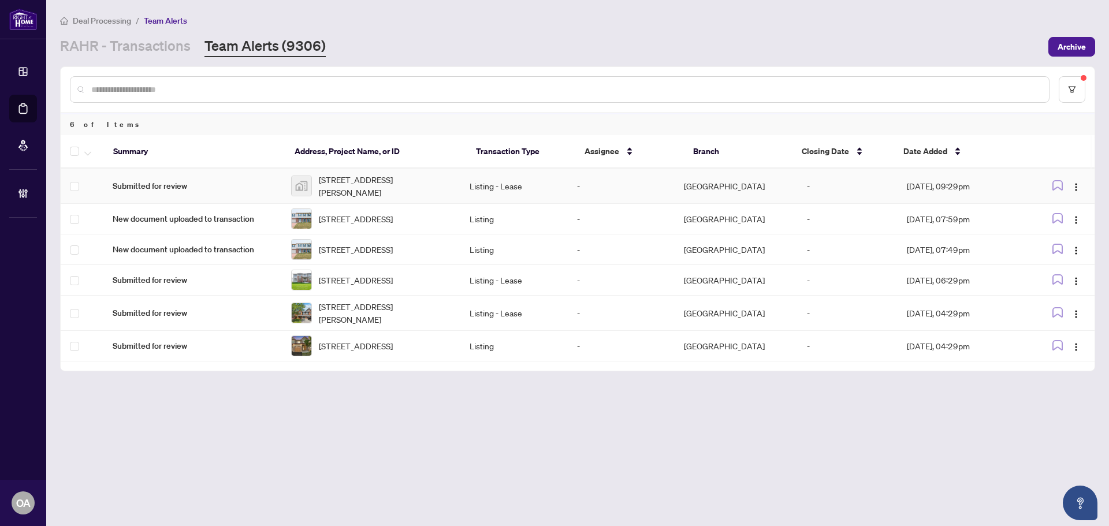
click at [346, 184] on span "[STREET_ADDRESS][PERSON_NAME]" at bounding box center [385, 185] width 132 height 25
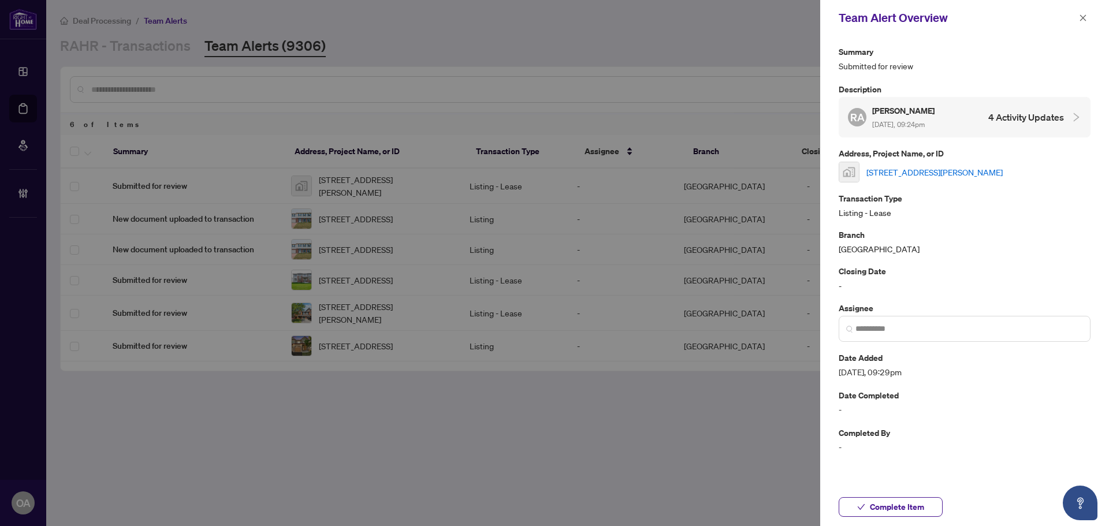
click at [886, 173] on link "[STREET_ADDRESS][PERSON_NAME]" at bounding box center [934, 172] width 136 height 13
click at [1083, 21] on icon "close" at bounding box center [1083, 18] width 8 height 8
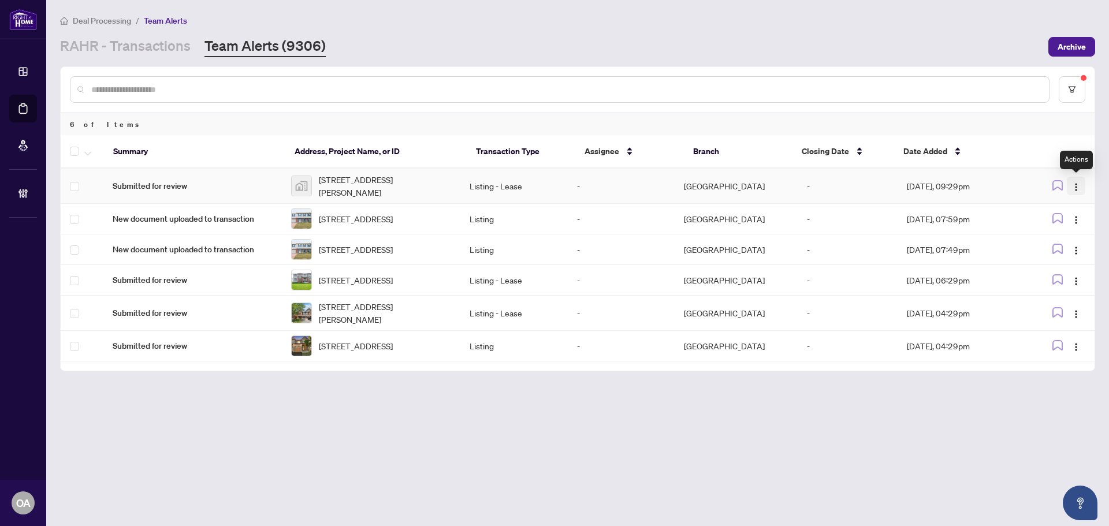
click at [1079, 185] on img "button" at bounding box center [1075, 186] width 9 height 9
drag, startPoint x: 1072, startPoint y: 248, endPoint x: 1066, endPoint y: 248, distance: 6.4
click at [1072, 248] on span "Complete Item" at bounding box center [1049, 245] width 54 height 13
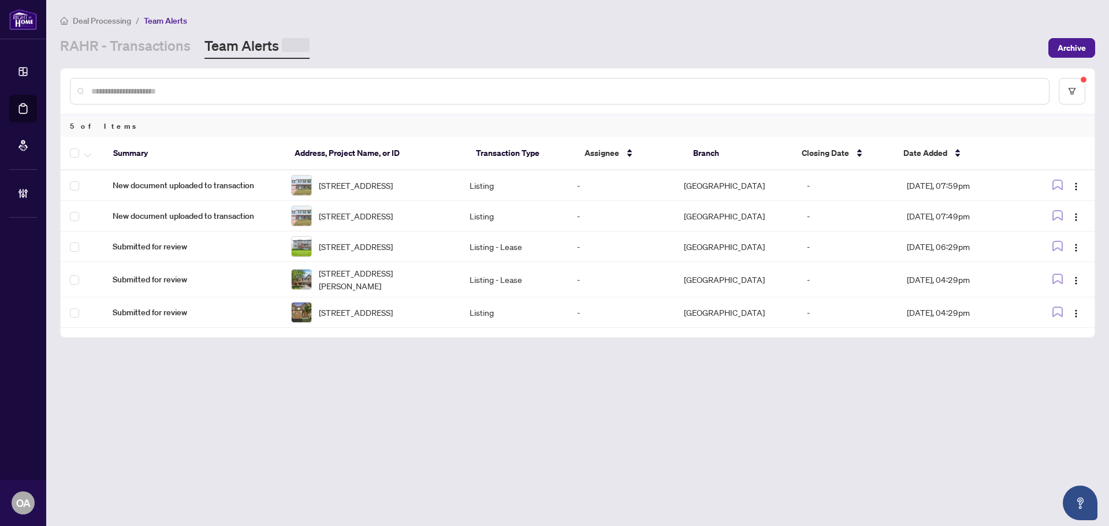
click at [359, 180] on span "841 Thorndale Dr, Ottawa, Ontario K1V 6Y1, Canada" at bounding box center [356, 185] width 74 height 13
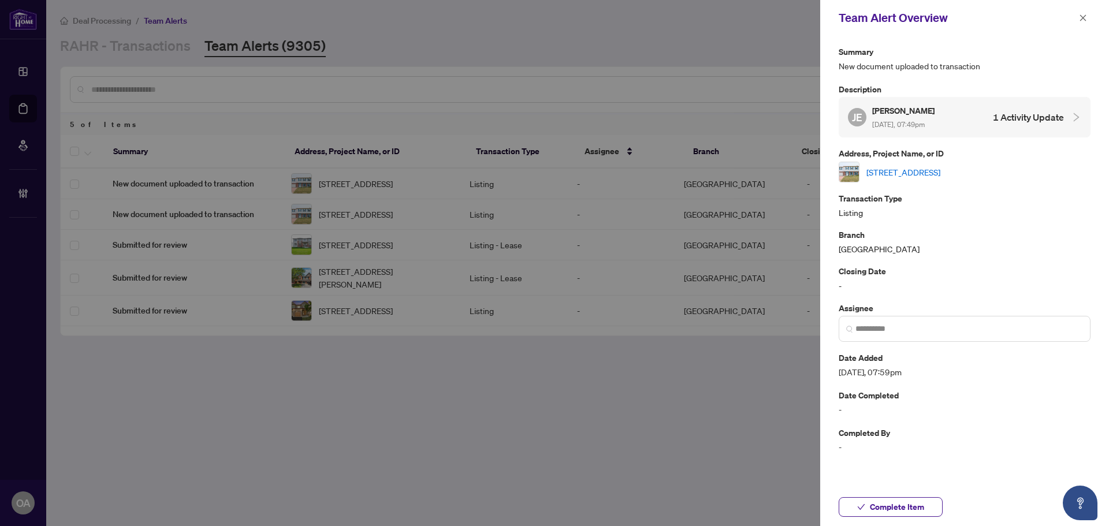
click at [940, 168] on link "841 Thorndale Dr, Ottawa, Ontario K1V 6Y1, Canada" at bounding box center [903, 172] width 74 height 13
click at [1085, 18] on icon "close" at bounding box center [1083, 18] width 8 height 8
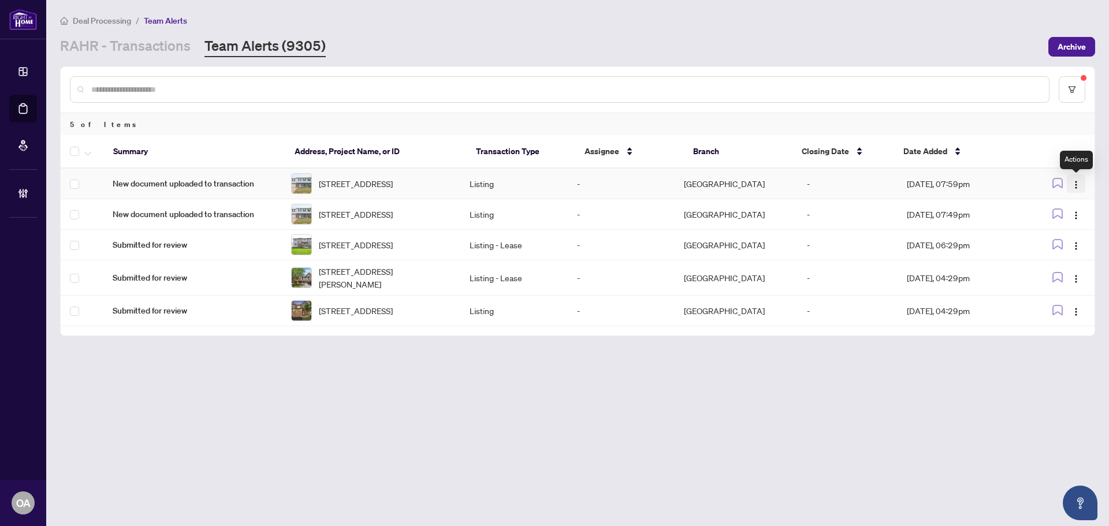
click at [1077, 185] on img "button" at bounding box center [1075, 184] width 9 height 9
click at [1076, 244] on li "Complete Item" at bounding box center [1049, 245] width 68 height 18
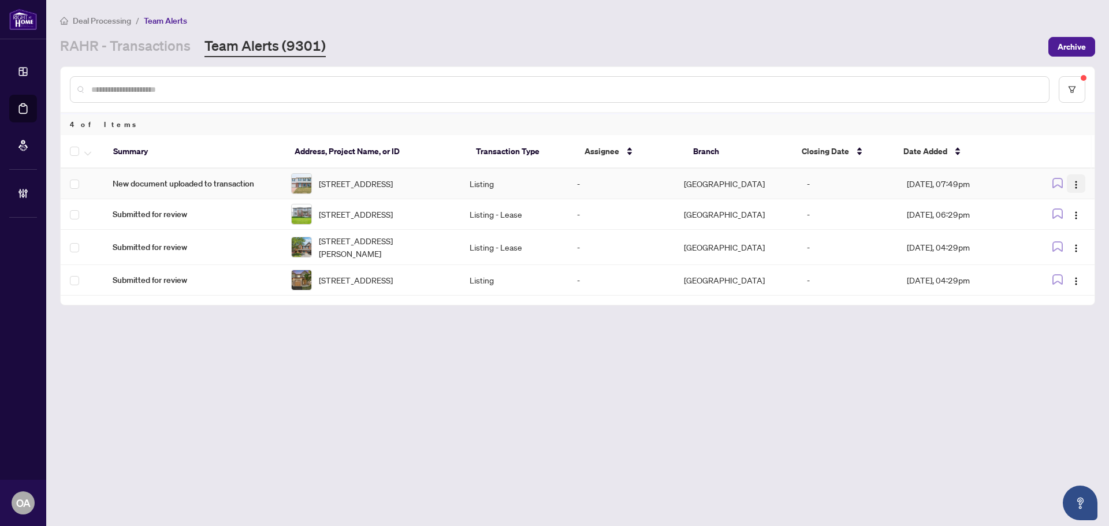
click at [1073, 186] on img "button" at bounding box center [1075, 184] width 9 height 9
click at [1075, 240] on span "Complete Item" at bounding box center [1049, 245] width 54 height 13
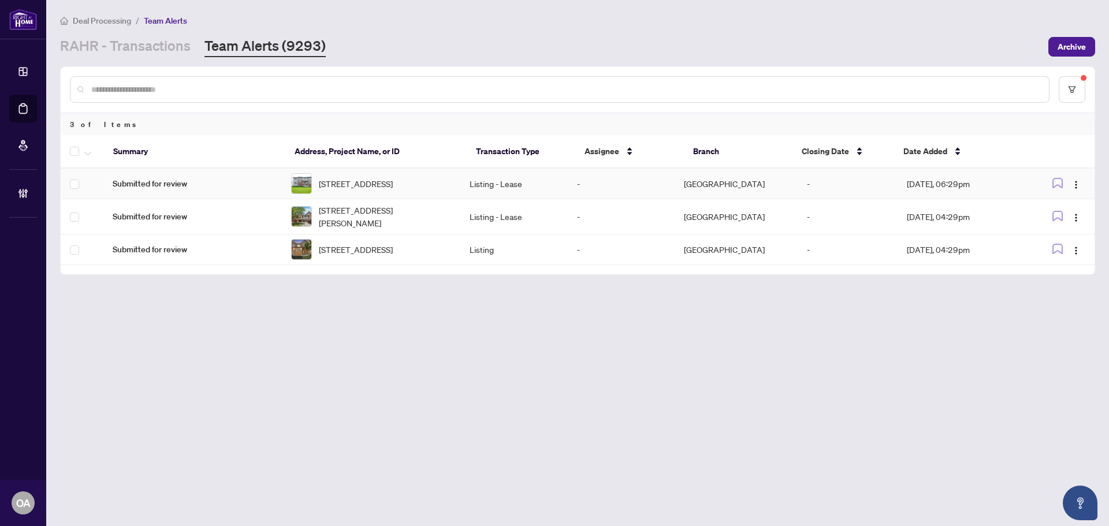
click at [356, 190] on span "201 BILLRIAN Cres, Stittsville, Ontario K2S 3A6, Canada" at bounding box center [356, 183] width 74 height 13
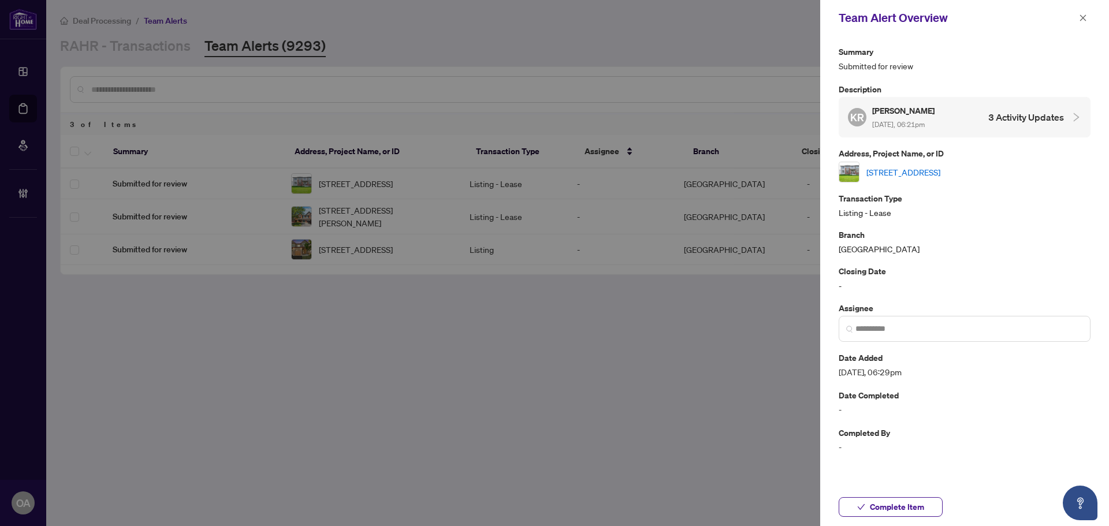
click at [919, 174] on link "201 BILLRIAN Cres, Stittsville, Ontario K2S 3A6, Canada" at bounding box center [903, 172] width 74 height 13
click at [1085, 17] on icon "close" at bounding box center [1083, 18] width 8 height 8
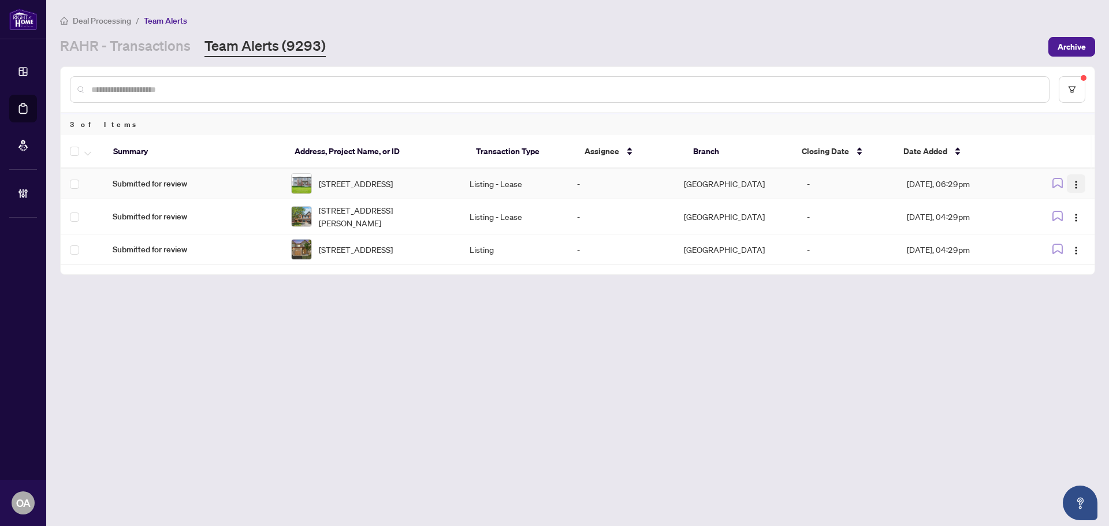
click at [1076, 188] on img "button" at bounding box center [1075, 184] width 9 height 9
click at [1069, 247] on span "Complete Item" at bounding box center [1049, 245] width 54 height 13
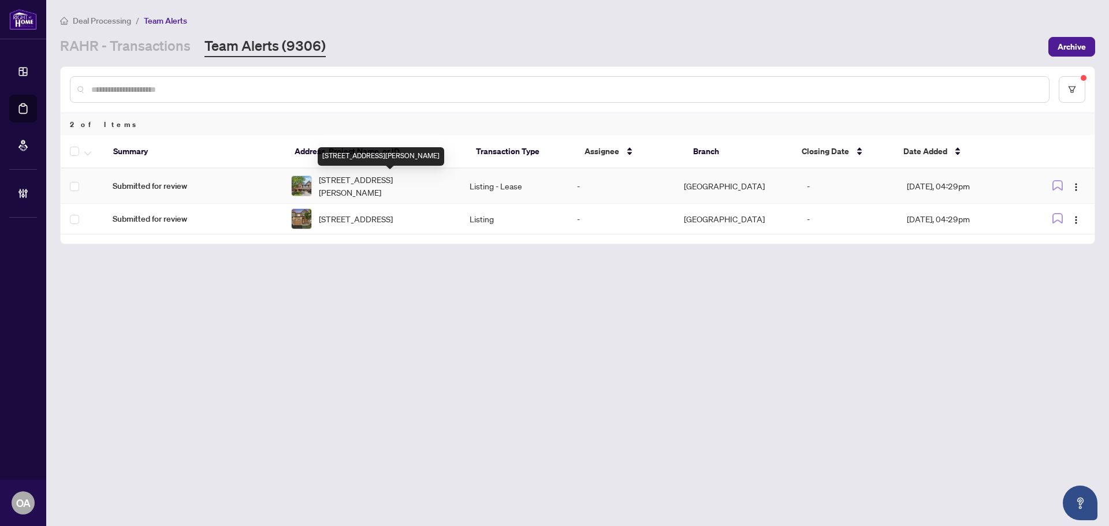
click at [345, 199] on td "[STREET_ADDRESS][PERSON_NAME]" at bounding box center [371, 186] width 178 height 35
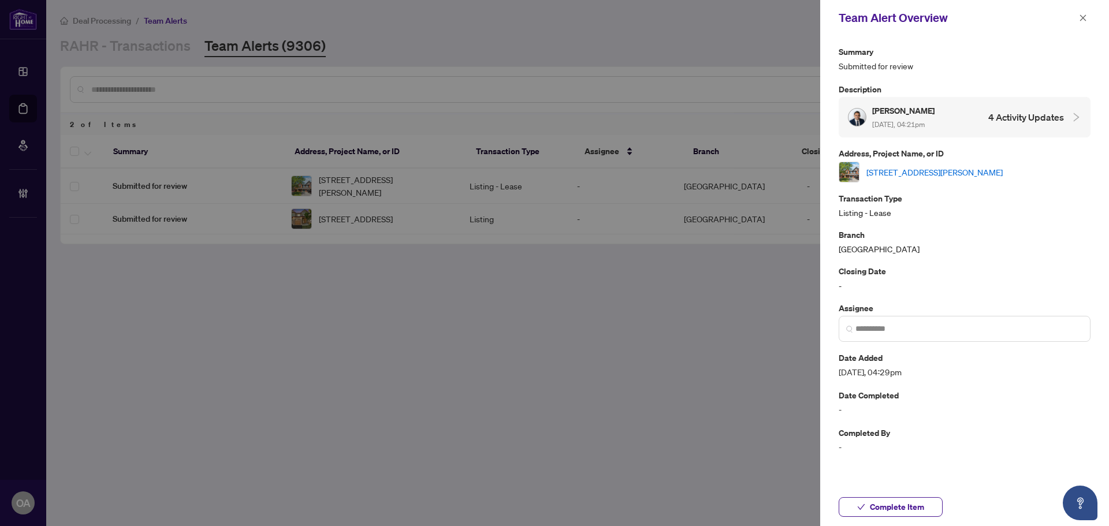
click at [934, 170] on link "[STREET_ADDRESS][PERSON_NAME]" at bounding box center [934, 172] width 136 height 13
click at [1082, 17] on icon "close" at bounding box center [1083, 18] width 8 height 8
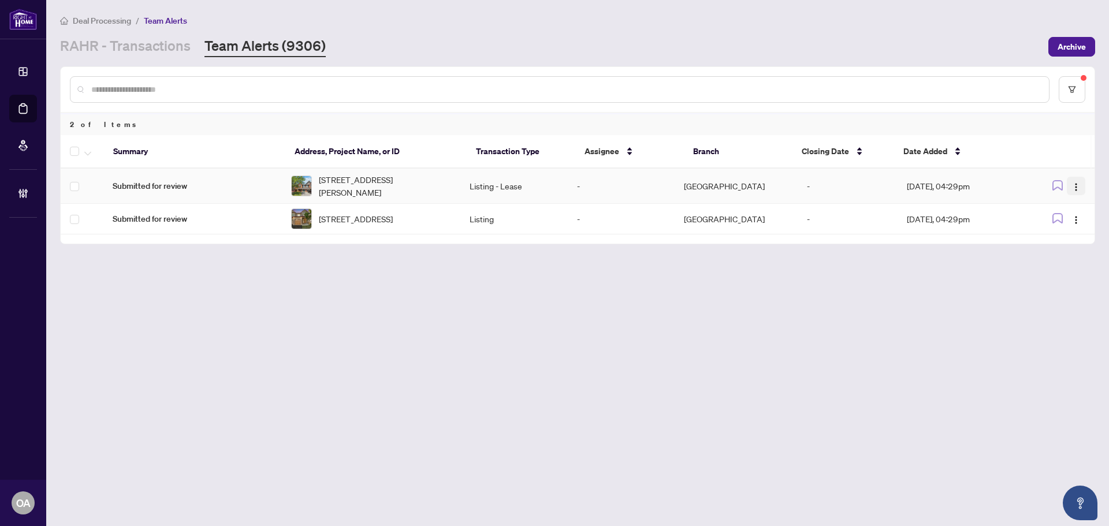
click at [1076, 185] on img "button" at bounding box center [1075, 186] width 9 height 9
click at [1072, 241] on span "Complete Item" at bounding box center [1049, 245] width 54 height 13
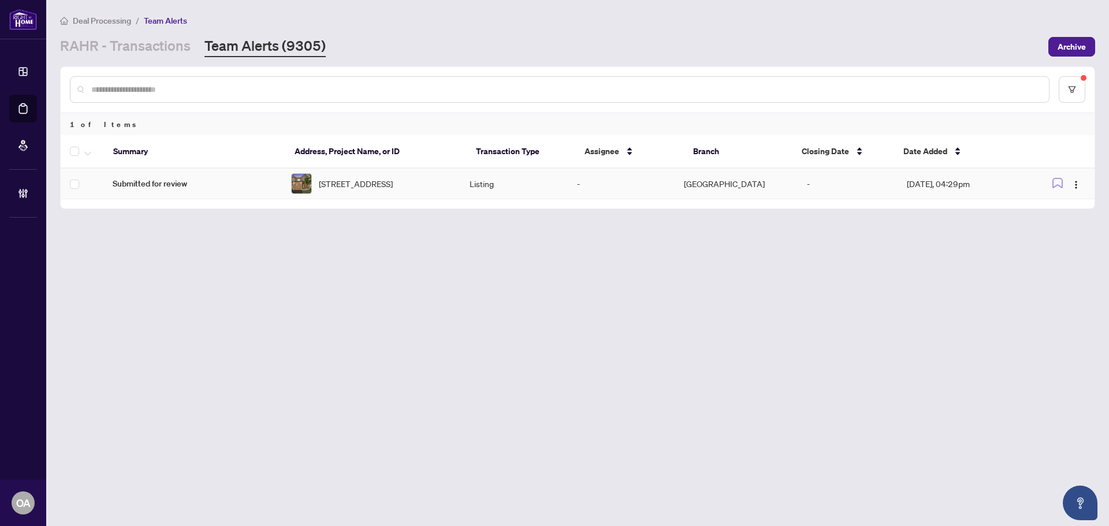
click at [359, 190] on span "[STREET_ADDRESS]" at bounding box center [356, 183] width 74 height 13
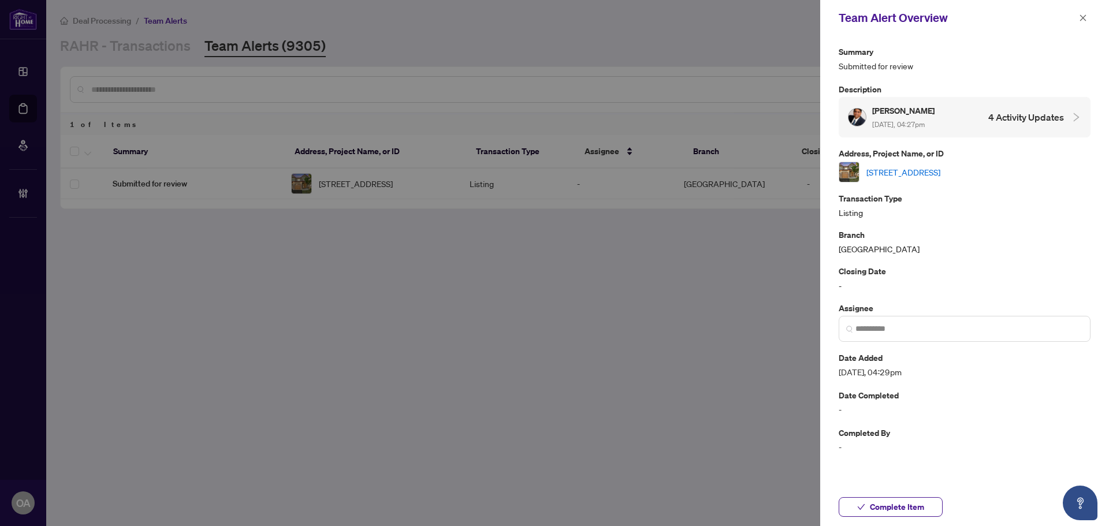
click at [896, 171] on link "[STREET_ADDRESS]" at bounding box center [903, 172] width 74 height 13
click at [1081, 11] on span "button" at bounding box center [1083, 18] width 8 height 18
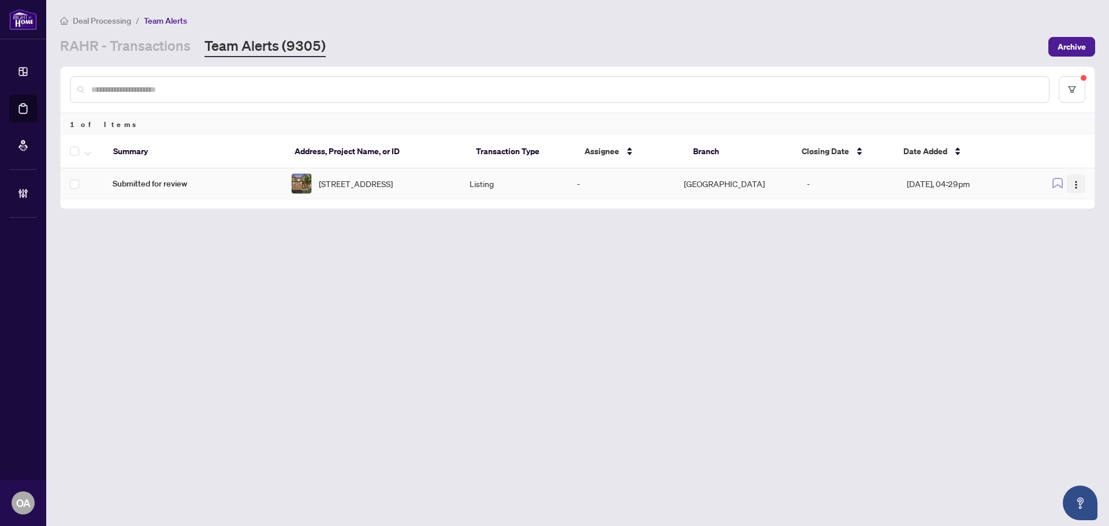
click at [1076, 180] on span "button" at bounding box center [1075, 183] width 9 height 13
click at [1066, 243] on span "Complete Item" at bounding box center [1049, 245] width 54 height 13
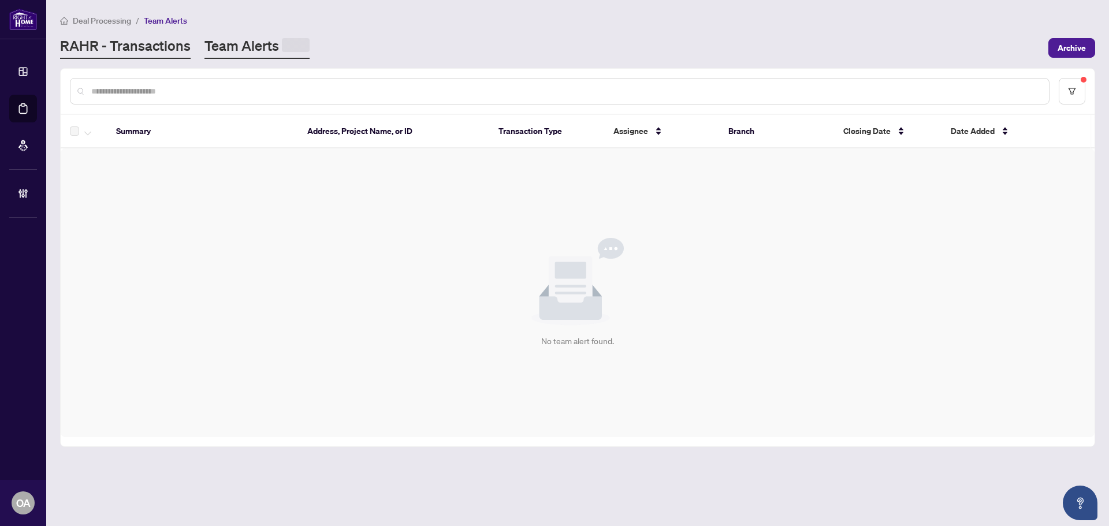
click at [152, 46] on link "RAHR - Transactions" at bounding box center [125, 47] width 130 height 23
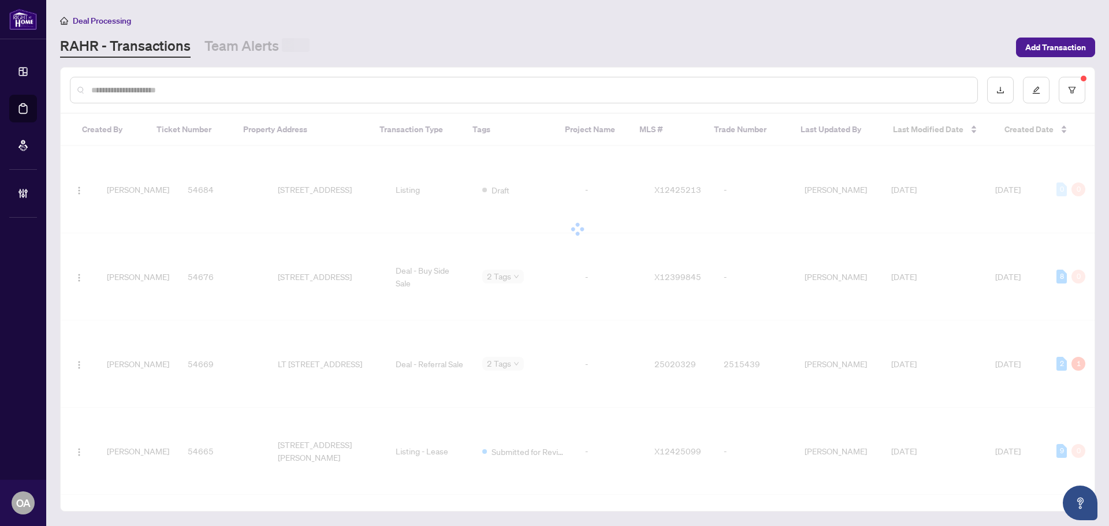
click at [163, 88] on input "text" at bounding box center [529, 90] width 876 height 13
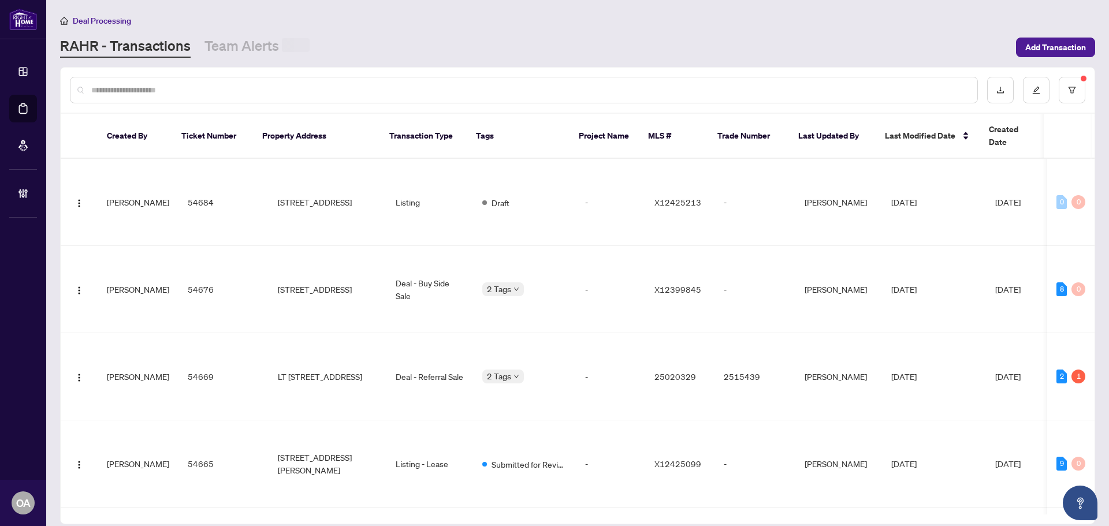
paste input "*********"
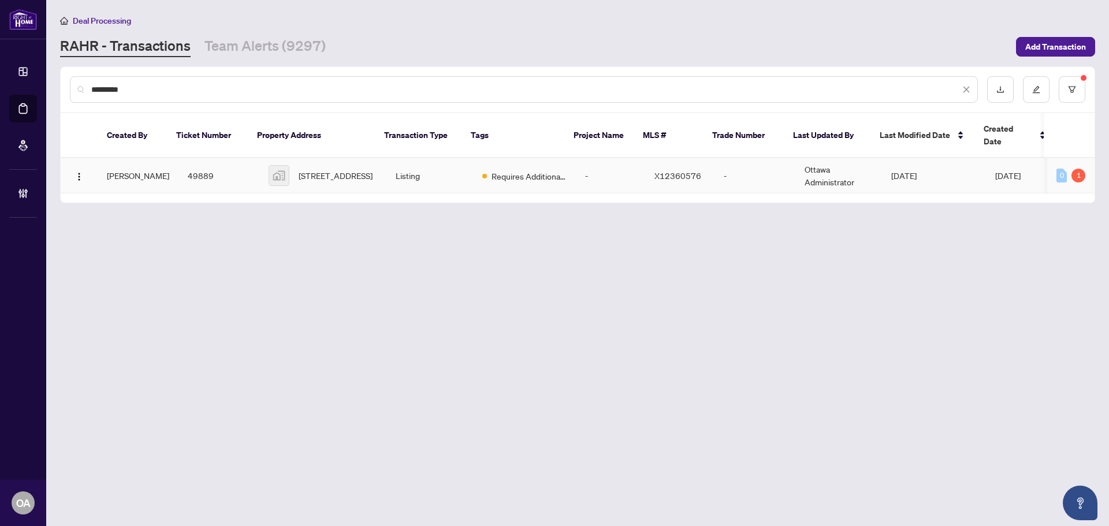
type input "*********"
click at [372, 162] on td "242 Rideau Street #2802, Ottawa, ON, Canada" at bounding box center [322, 175] width 127 height 35
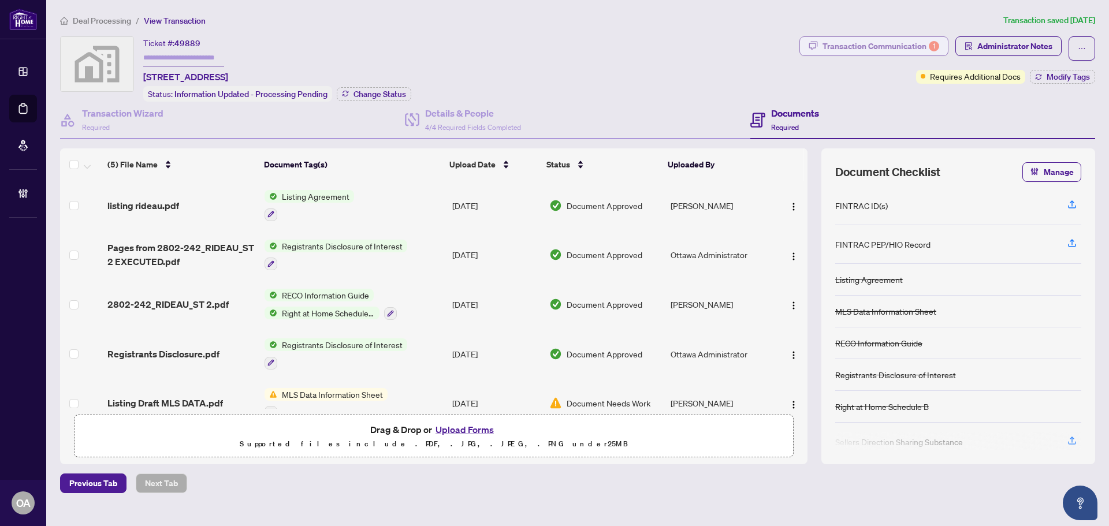
click at [833, 53] on div "Transaction Communication 1" at bounding box center [880, 46] width 117 height 18
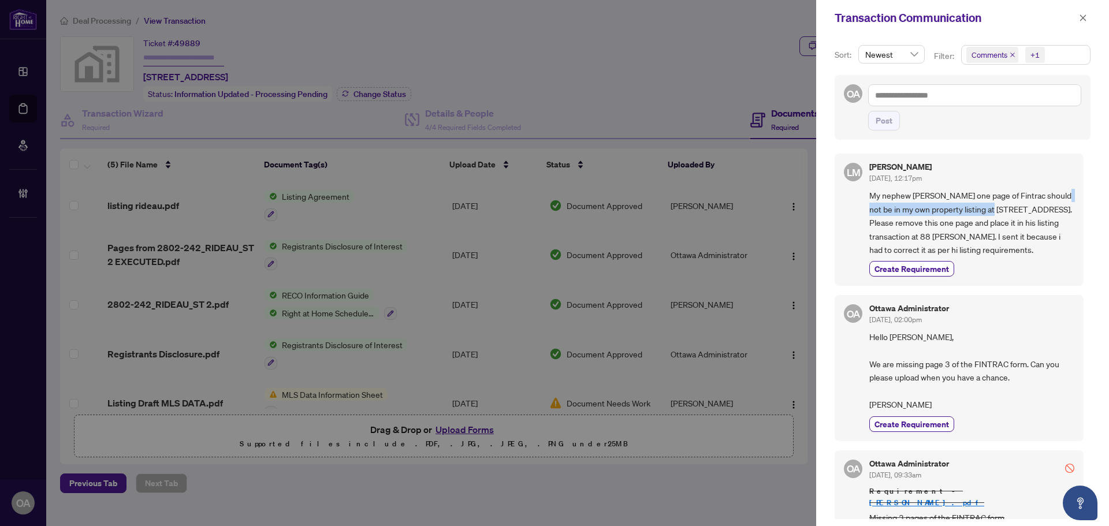
drag, startPoint x: 885, startPoint y: 211, endPoint x: 1014, endPoint y: 212, distance: 128.8
click at [1014, 212] on span "My nephew Blake McNeely's one page of Fintrac should not be in my own property …" at bounding box center [971, 223] width 205 height 68
drag, startPoint x: 954, startPoint y: 213, endPoint x: 1036, endPoint y: 214, distance: 82.0
click at [1036, 214] on span "My nephew Blake McNeely's one page of Fintrac should not be in my own property …" at bounding box center [971, 223] width 205 height 68
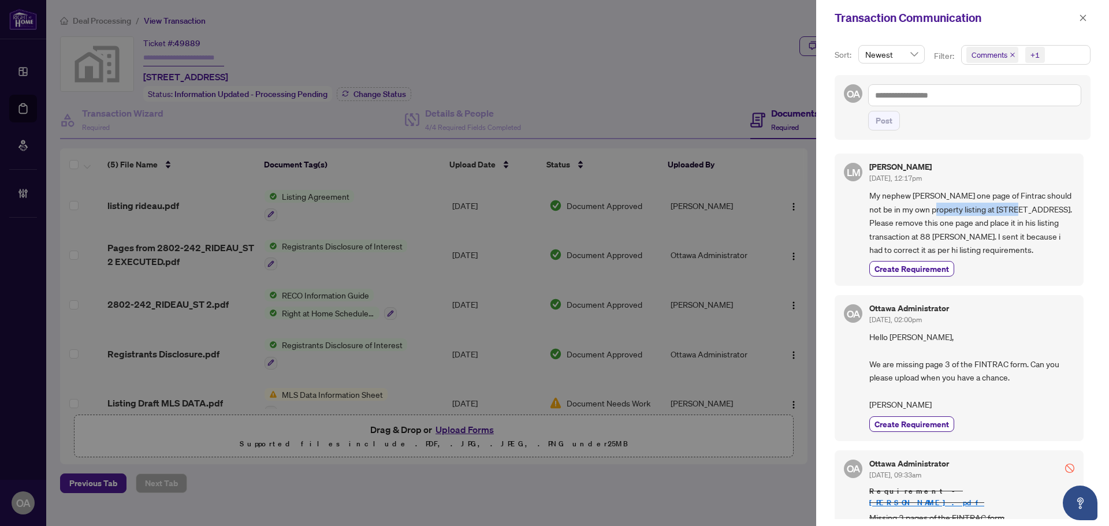
click at [1036, 214] on span "My nephew Blake McNeely's one page of Fintrac should not be in my own property …" at bounding box center [971, 223] width 205 height 68
drag, startPoint x: 875, startPoint y: 223, endPoint x: 1026, endPoint y: 225, distance: 151.3
click at [1026, 225] on span "My nephew Blake McNeely's one page of Fintrac should not be in my own property …" at bounding box center [971, 223] width 205 height 68
drag, startPoint x: 886, startPoint y: 238, endPoint x: 1032, endPoint y: 234, distance: 146.1
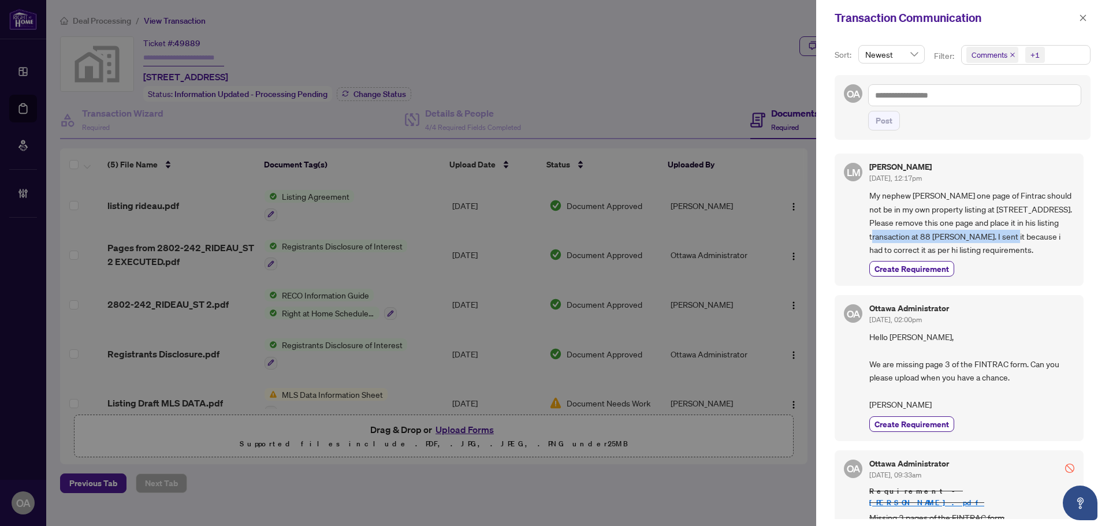
click at [1032, 234] on span "My nephew Blake McNeely's one page of Fintrac should not be in my own property …" at bounding box center [971, 223] width 205 height 68
click at [1078, 15] on button "button" at bounding box center [1082, 18] width 15 height 14
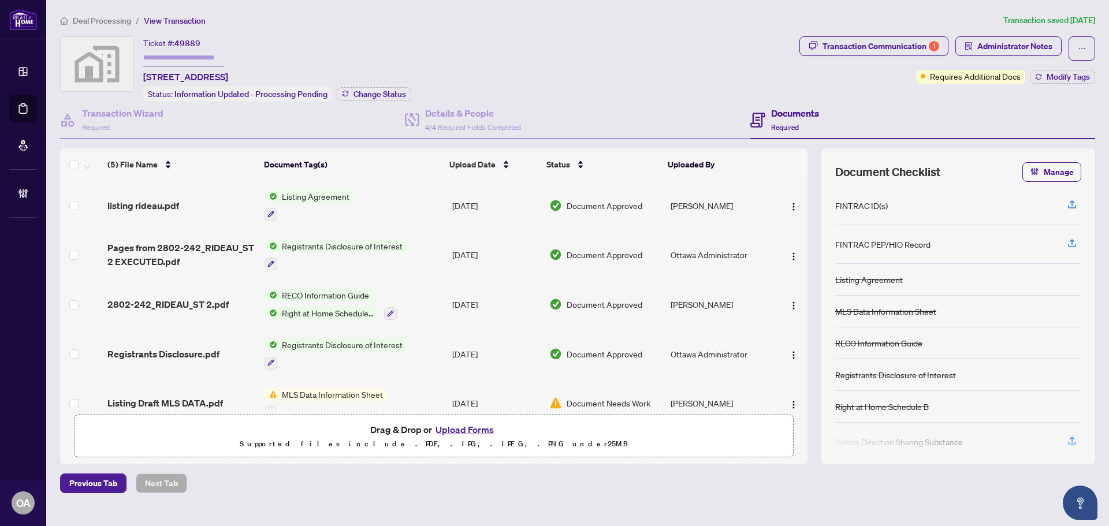
click at [915, 31] on div "Deal Processing / View Transaction Transaction saved 9 days ago Ticket #: 49889…" at bounding box center [577, 253] width 1044 height 479
click at [909, 38] on div "Transaction Communication 1" at bounding box center [880, 46] width 117 height 18
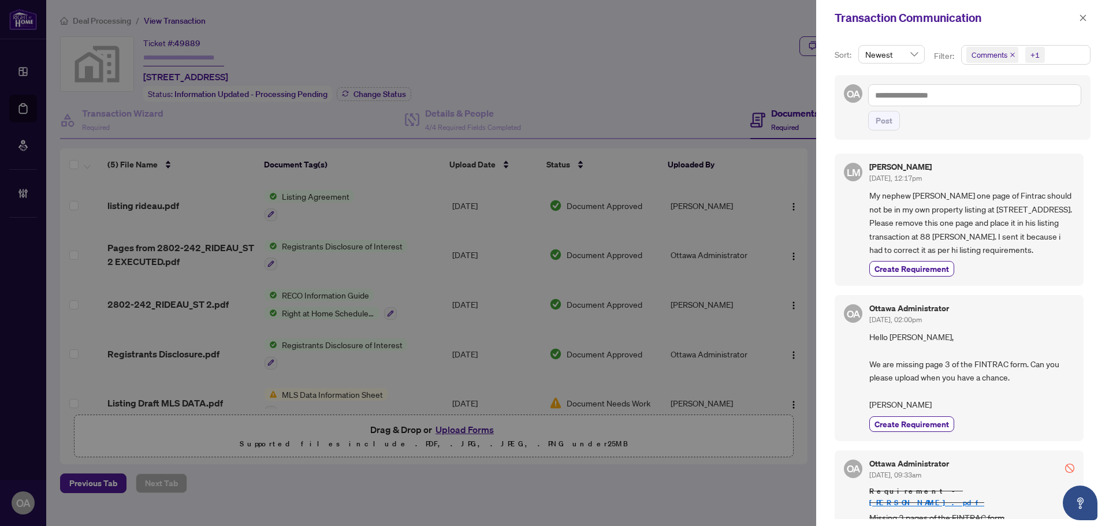
drag, startPoint x: 1013, startPoint y: 51, endPoint x: 1012, endPoint y: 59, distance: 7.5
click at [1012, 51] on span "Comments" at bounding box center [992, 55] width 52 height 16
click at [1010, 56] on icon "close" at bounding box center [1012, 55] width 5 height 5
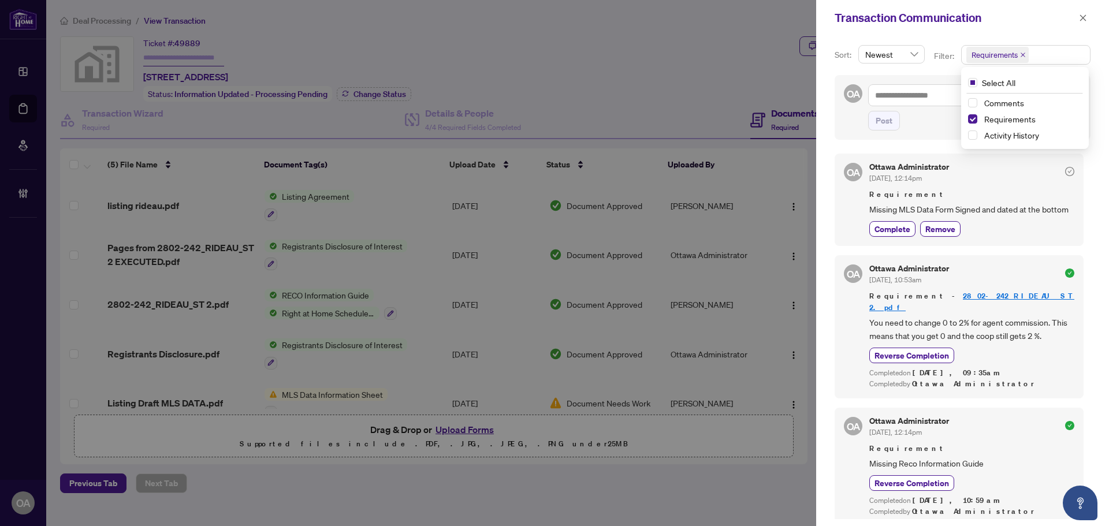
click at [1016, 216] on span "Missing MLS Data Form Signed and dated at the bottom" at bounding box center [971, 209] width 205 height 13
click at [1082, 17] on icon "close" at bounding box center [1083, 17] width 6 height 6
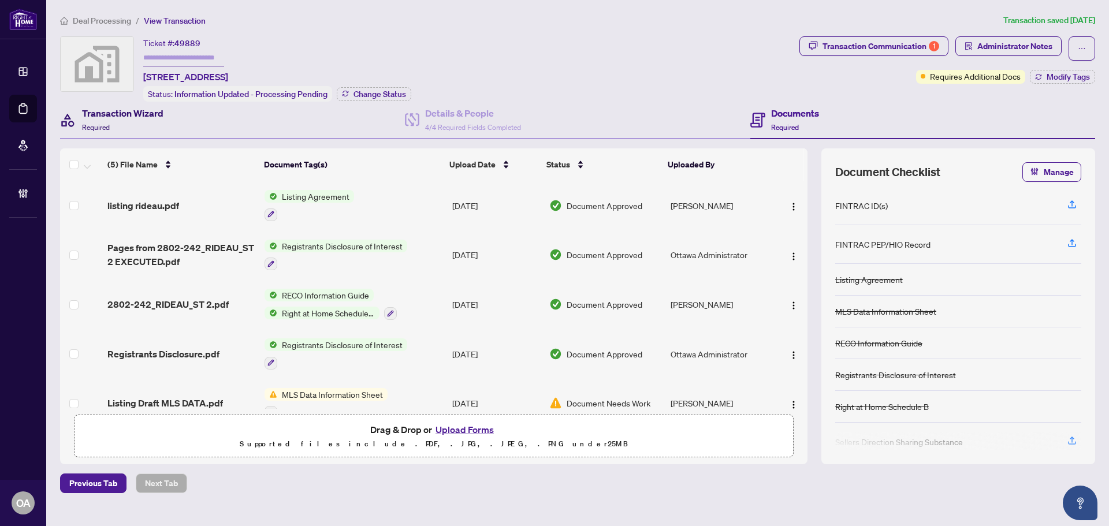
click at [133, 115] on h4 "Transaction Wizard" at bounding box center [122, 113] width 81 height 14
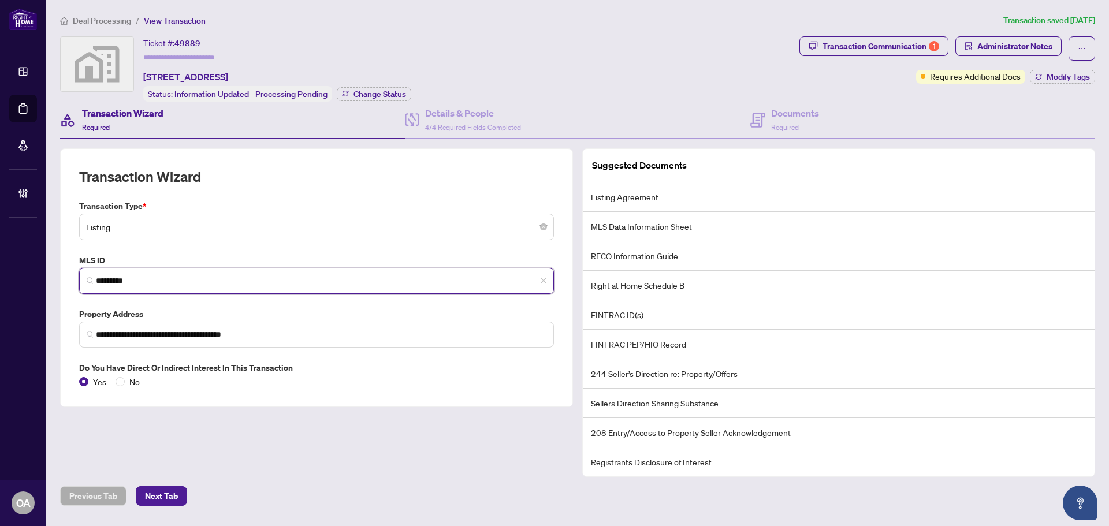
click at [251, 282] on input "*********" at bounding box center [321, 281] width 450 height 12
click at [249, 281] on input "*********" at bounding box center [321, 281] width 450 height 12
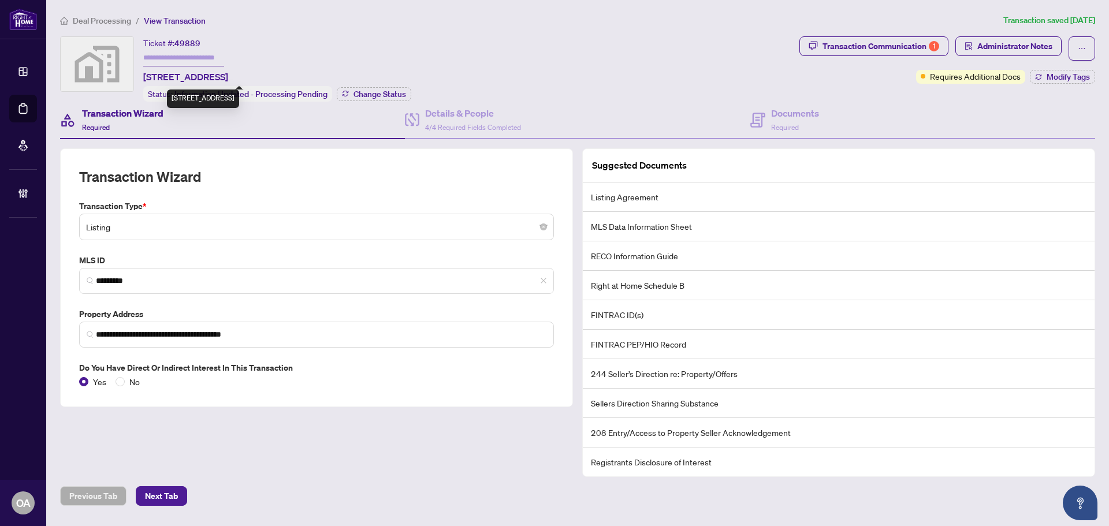
click at [228, 74] on span "242 Rideau Street #2802, Ottawa, ON, Canada" at bounding box center [185, 77] width 85 height 14
copy span "242 Rideau Street #2802, Ottawa, ON, Canada"
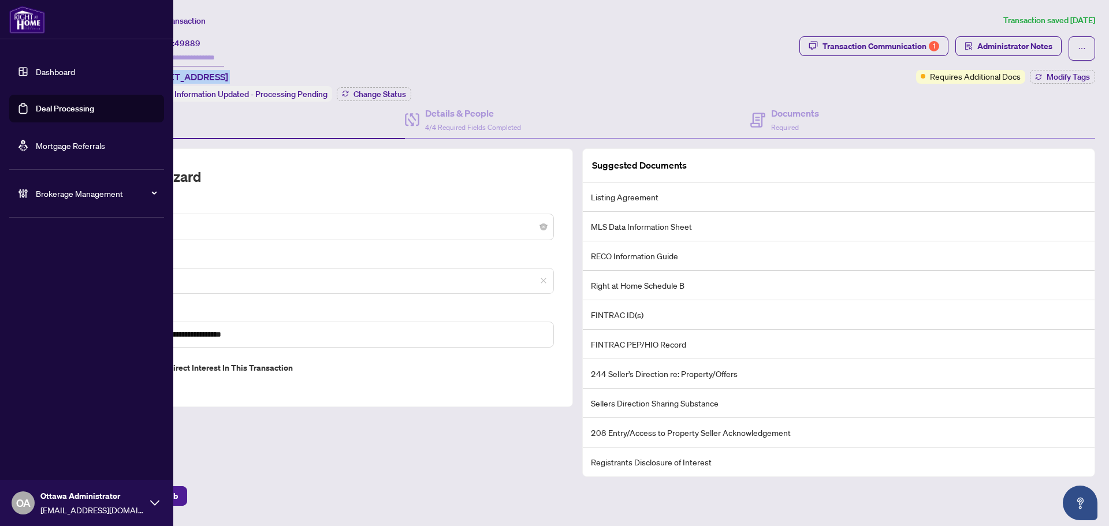
drag, startPoint x: 33, startPoint y: 107, endPoint x: 141, endPoint y: 107, distance: 108.0
click at [36, 107] on link "Deal Processing" at bounding box center [65, 108] width 58 height 10
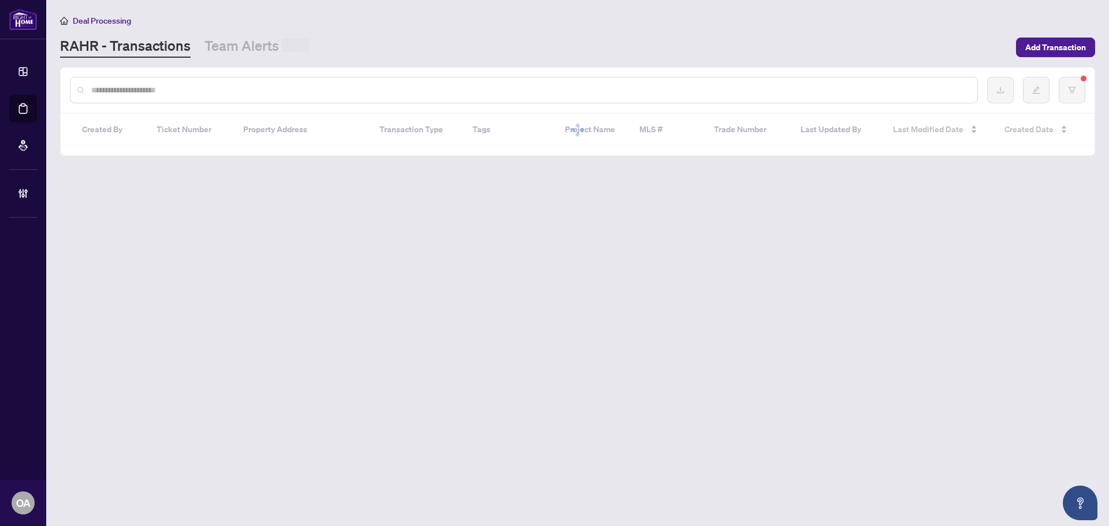
click at [256, 91] on input "text" at bounding box center [529, 90] width 876 height 13
paste input "**********"
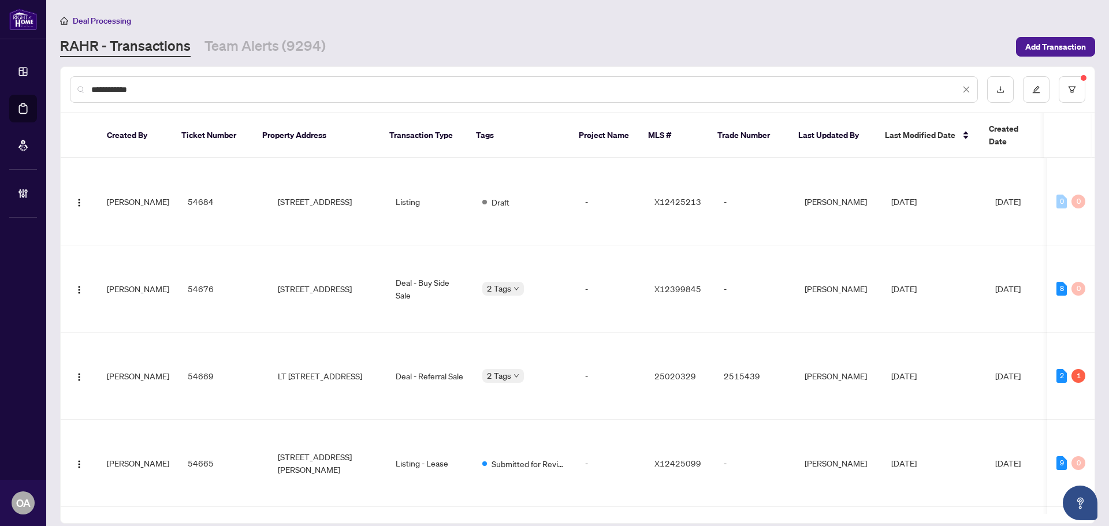
type input "**********"
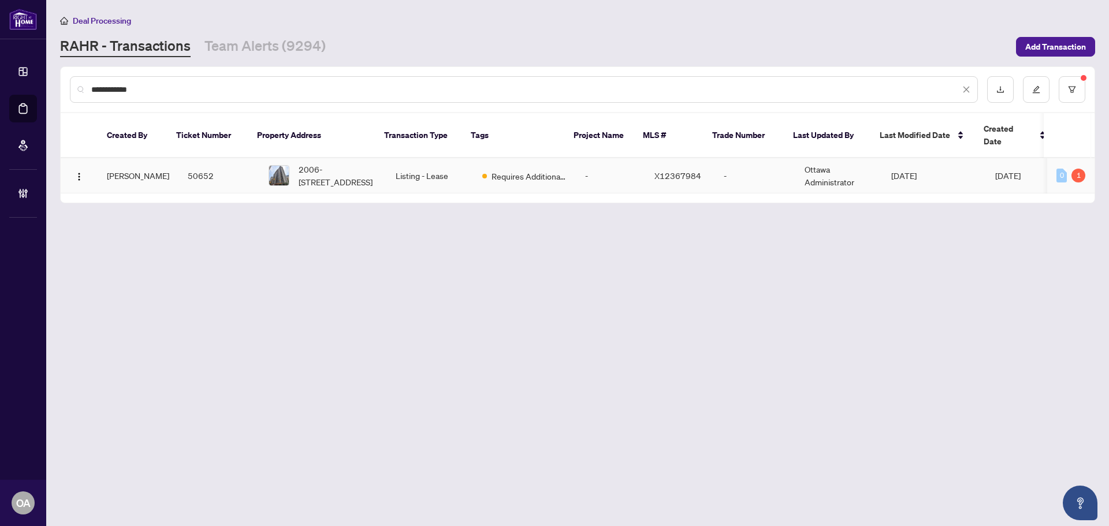
click at [259, 164] on td "2006-470 Laurier Ave, Ottawa, Ontario K1R 7W9, Canada" at bounding box center [322, 175] width 127 height 35
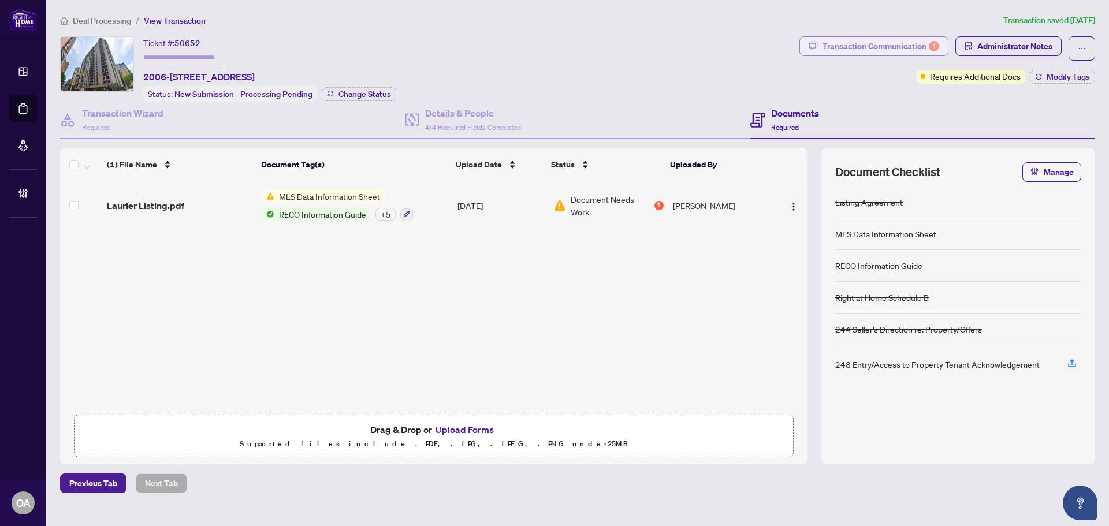
click at [891, 52] on div "Transaction Communication 1" at bounding box center [880, 46] width 117 height 18
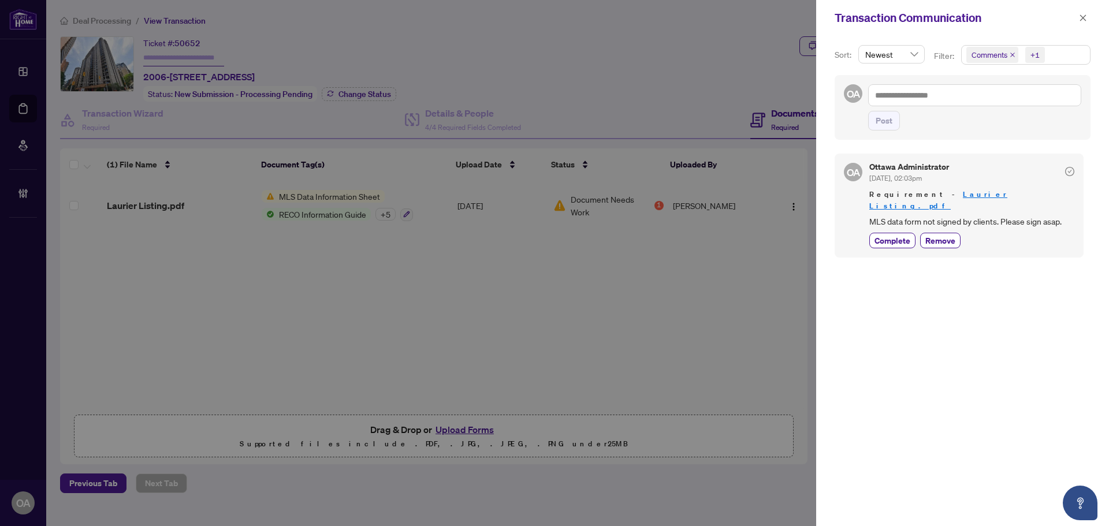
click at [1034, 215] on span "MLS data form not signed by clients. Please sign asap." at bounding box center [971, 221] width 205 height 13
click at [1082, 16] on icon "close" at bounding box center [1083, 18] width 8 height 8
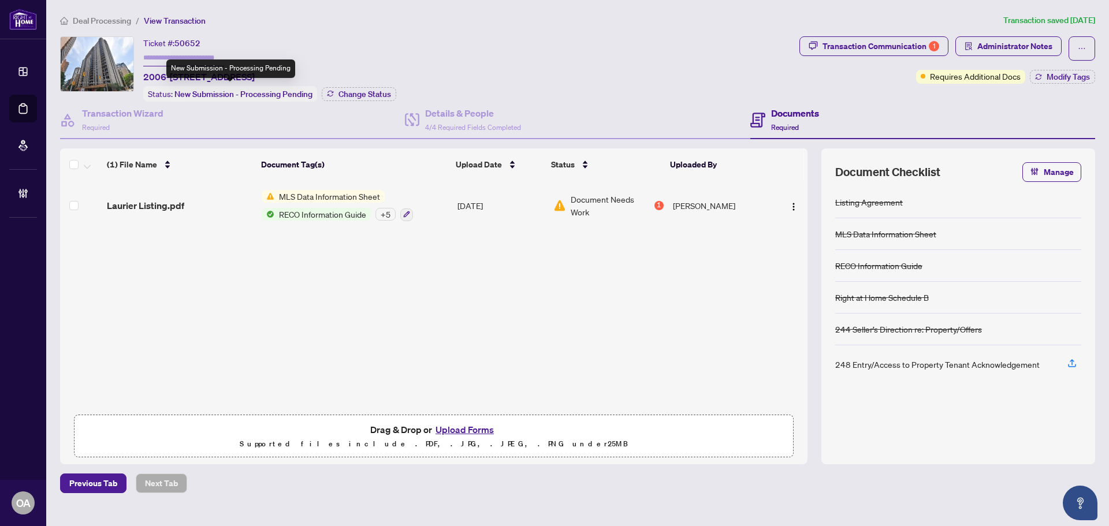
click at [262, 72] on div "New Submission - Processing Pending" at bounding box center [230, 68] width 129 height 18
click at [262, 70] on div "New Submission - Processing Pending" at bounding box center [230, 68] width 129 height 18
click at [255, 73] on span "2006-470 Laurier Ave, Ottawa, Ontario K1R 7W9, Canada" at bounding box center [198, 77] width 111 height 14
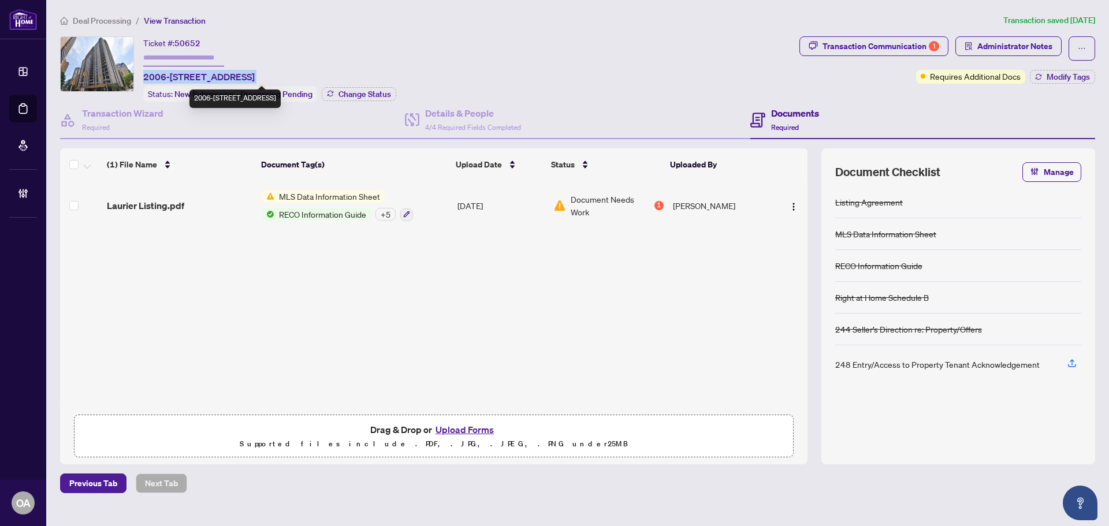
click at [255, 73] on span "2006-470 Laurier Ave, Ottawa, Ontario K1R 7W9, Canada" at bounding box center [198, 77] width 111 height 14
copy span "2006-470 Laurier Ave, Ottawa, Ontario K1R 7W9, Canada"
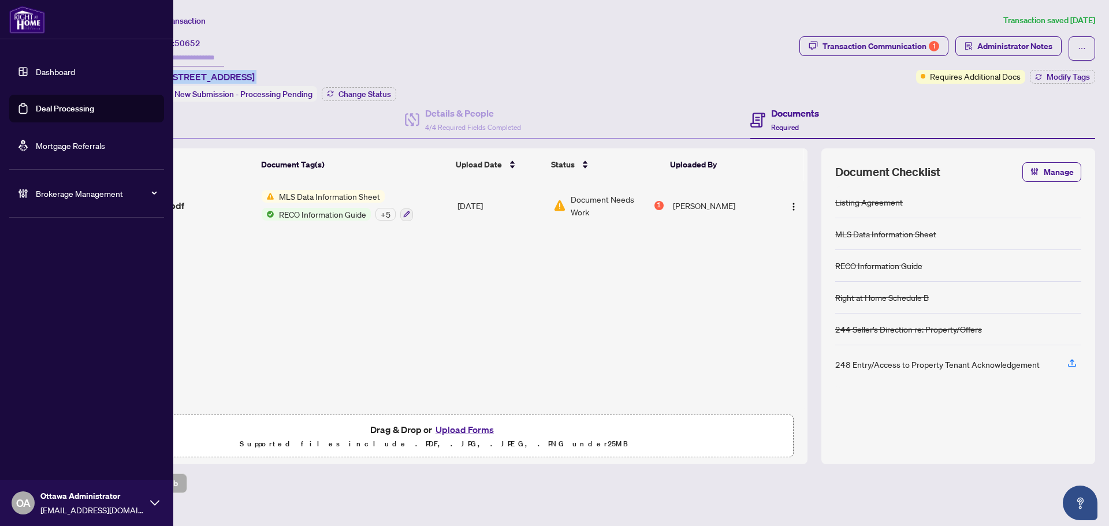
click at [94, 114] on link "Deal Processing" at bounding box center [65, 108] width 58 height 10
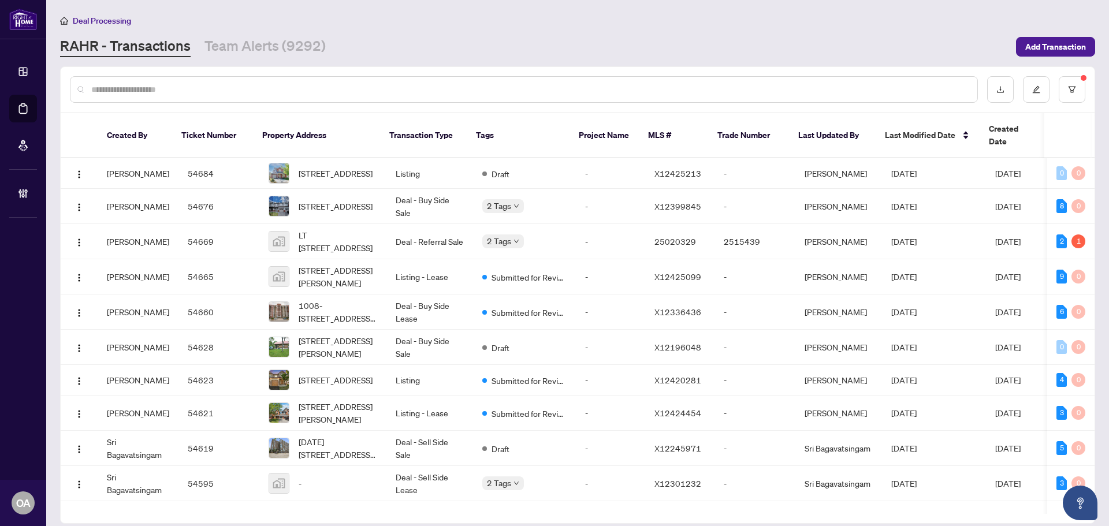
click at [164, 85] on input "text" at bounding box center [529, 89] width 876 height 13
paste input "**********"
type input "**********"
click at [206, 85] on input "**********" at bounding box center [525, 89] width 868 height 13
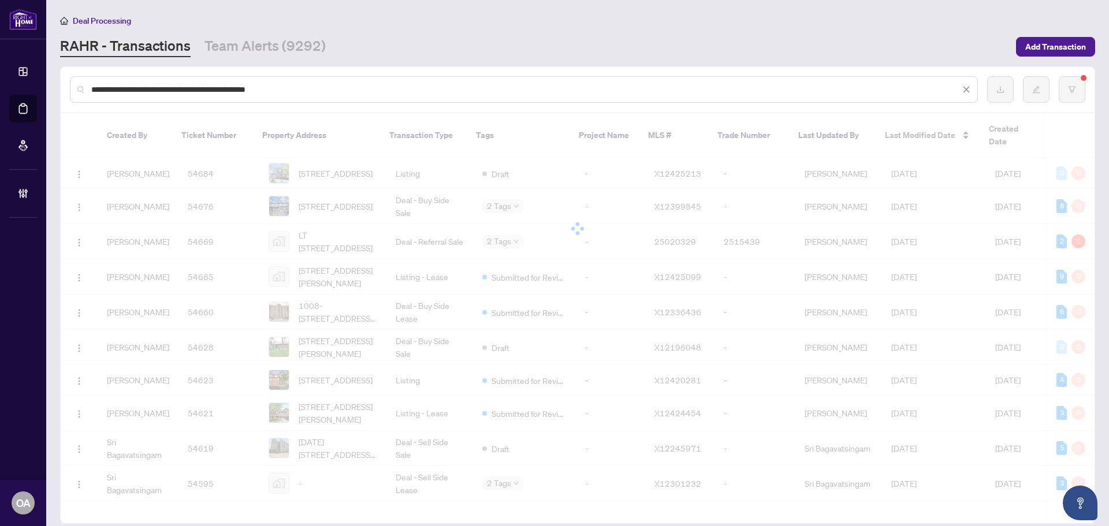
click at [206, 85] on input "**********" at bounding box center [525, 89] width 868 height 13
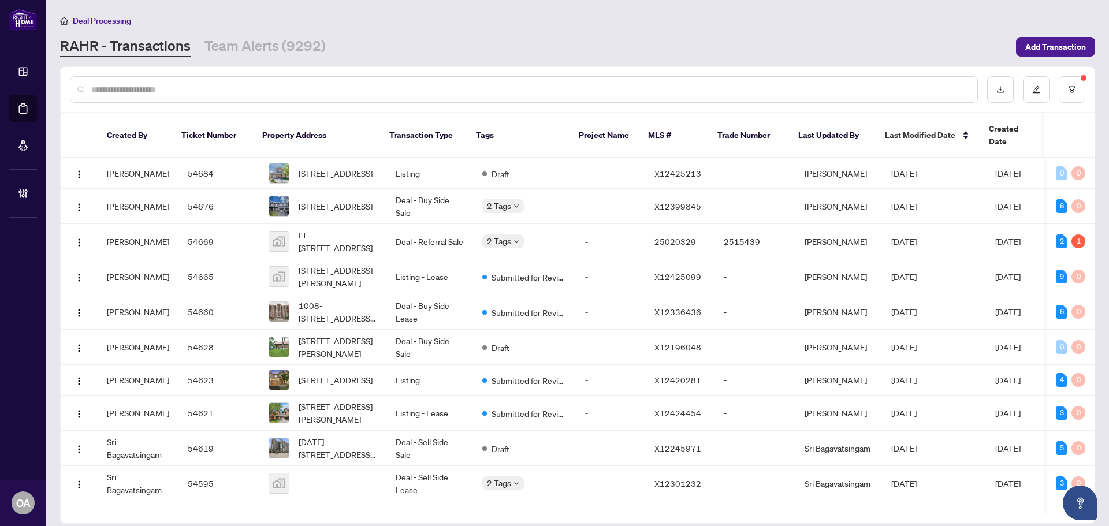
paste input "**********"
click at [266, 87] on input "text" at bounding box center [529, 89] width 876 height 13
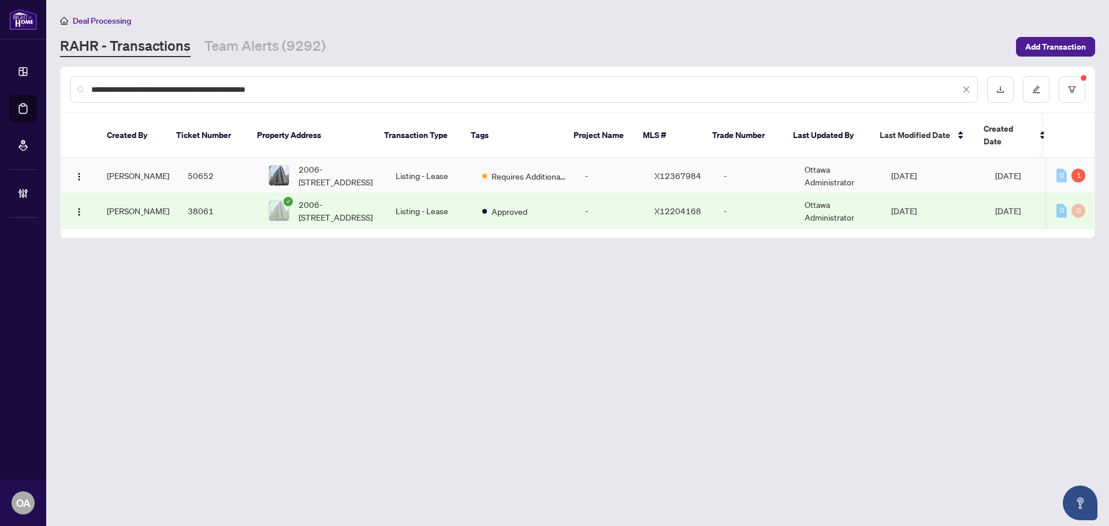
type input "**********"
click at [329, 163] on span "2006-470 Laurier Ave, Ottawa, Ontario K1R 7W9, Canada" at bounding box center [338, 175] width 79 height 25
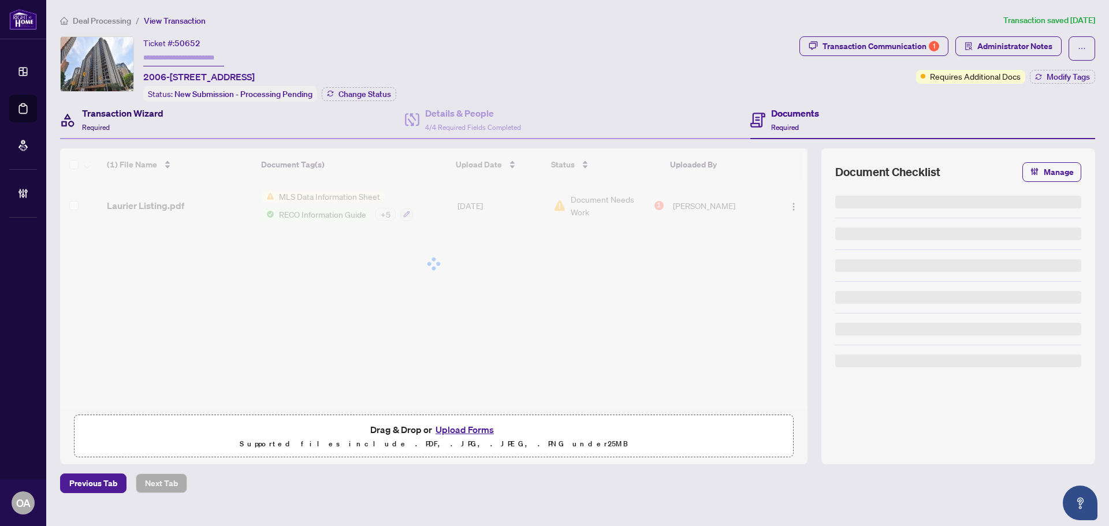
click at [130, 120] on div "Transaction Wizard Required" at bounding box center [122, 119] width 81 height 27
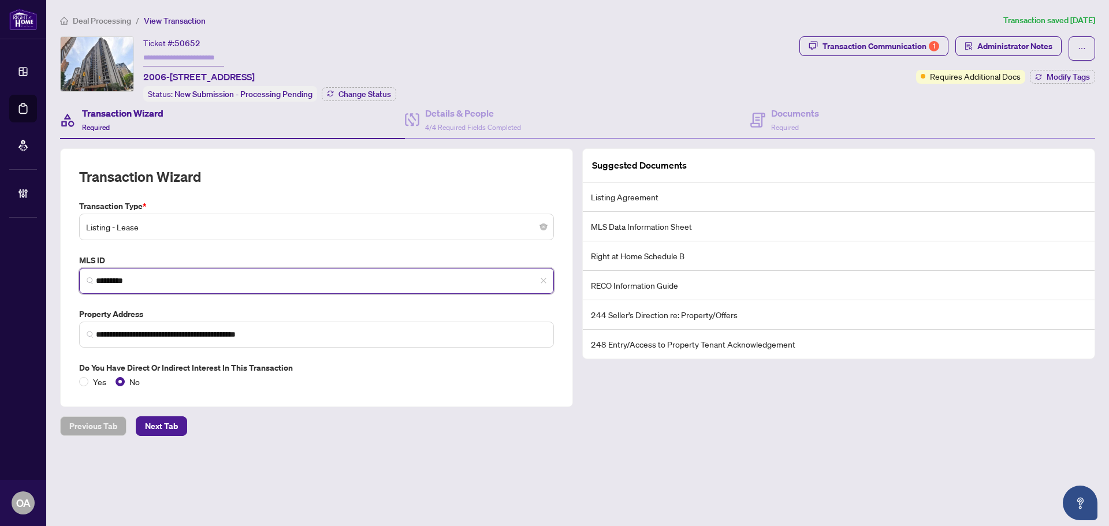
click at [128, 279] on input "*********" at bounding box center [321, 281] width 450 height 12
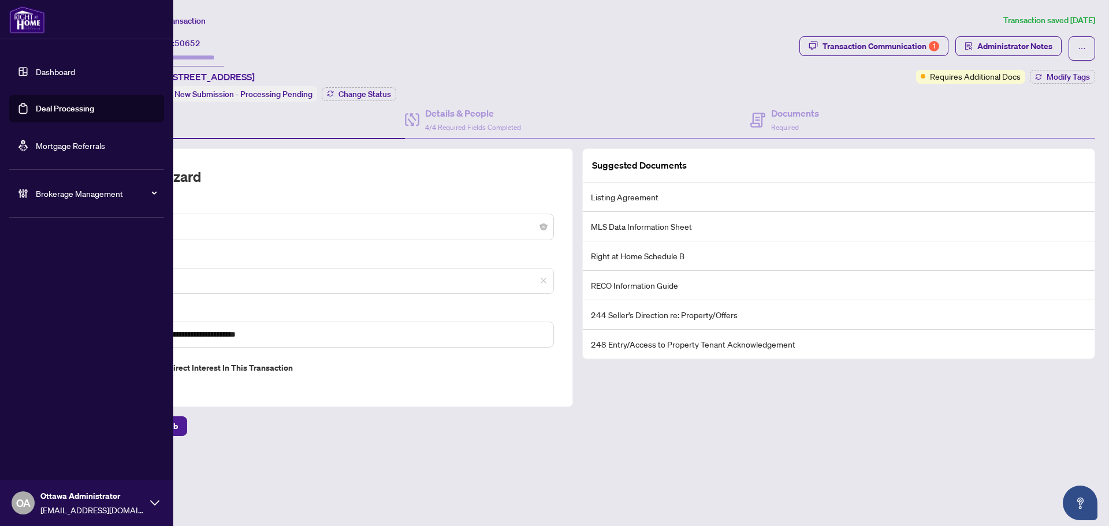
click at [36, 107] on link "Deal Processing" at bounding box center [65, 108] width 58 height 10
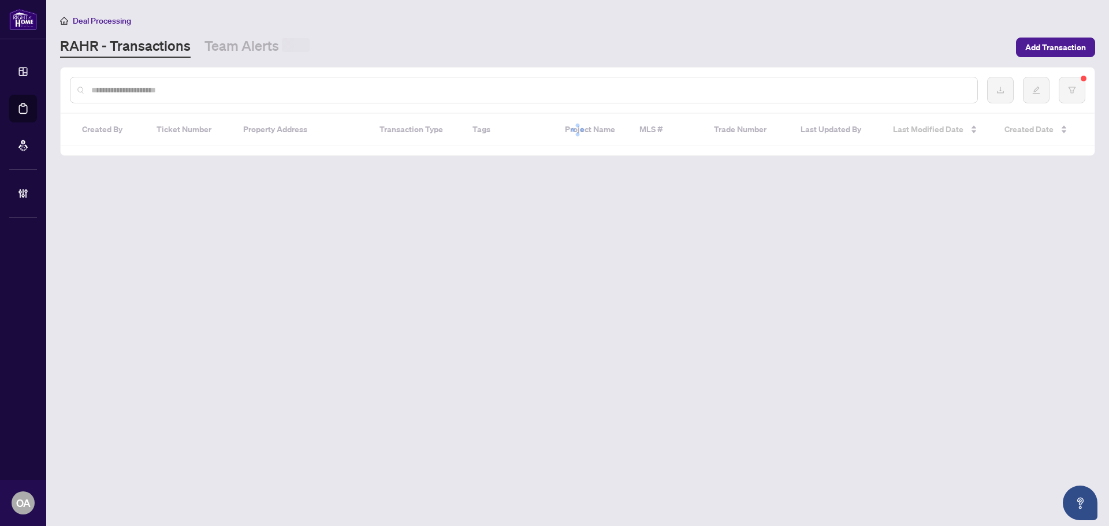
click at [246, 92] on input "text" at bounding box center [529, 90] width 876 height 13
paste input "**********"
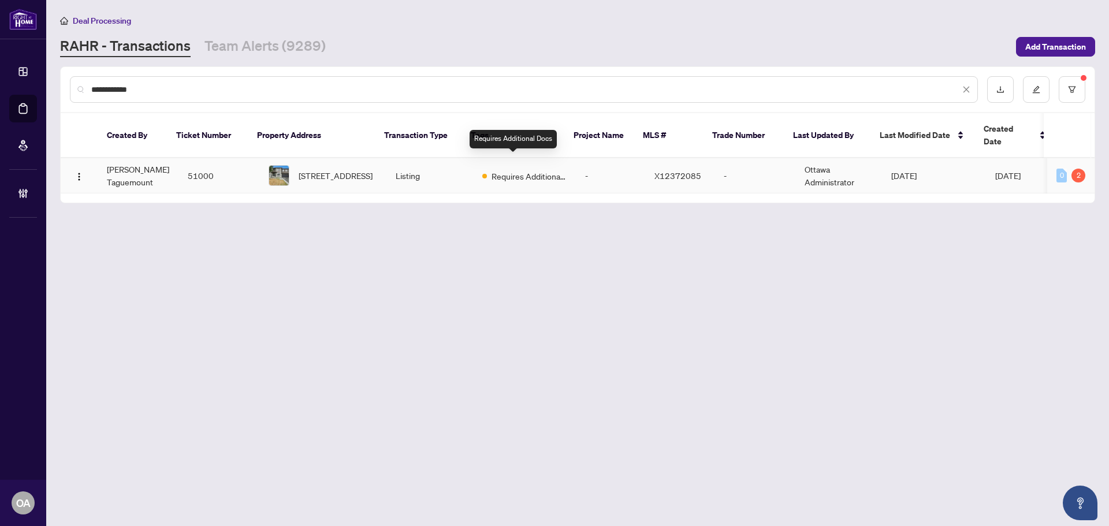
type input "**********"
click at [365, 172] on td "17 Rideau Heights Dr, Ottawa, Ontario K2E 7A7, Canada" at bounding box center [322, 175] width 127 height 35
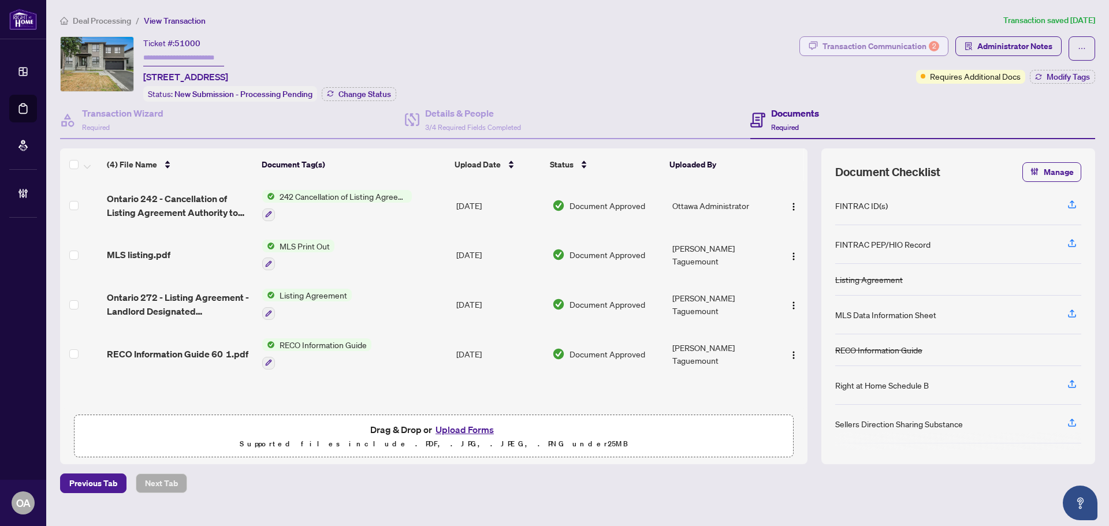
click at [905, 47] on div "Transaction Communication 2" at bounding box center [880, 46] width 117 height 18
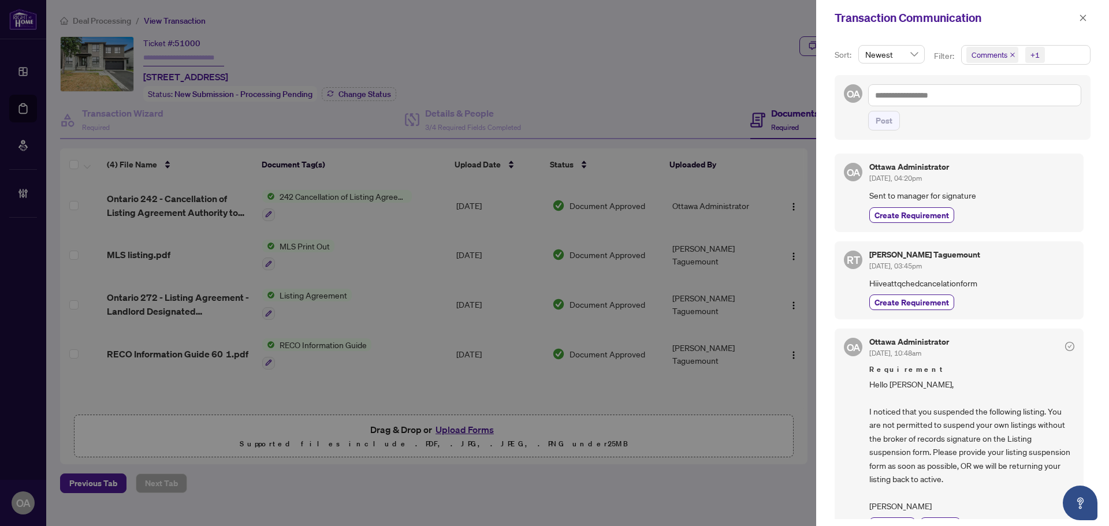
click at [1012, 55] on icon "close" at bounding box center [1012, 55] width 5 height 5
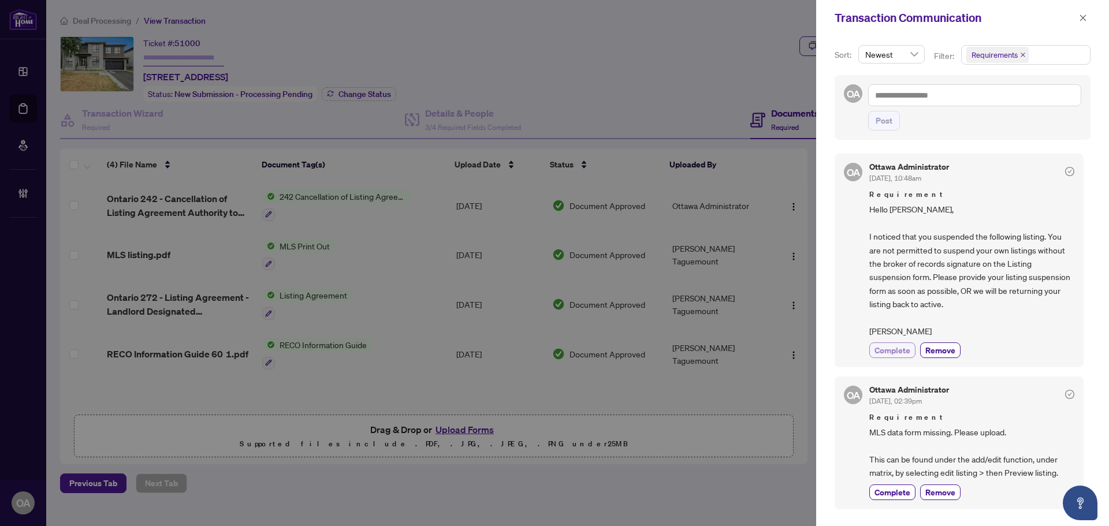
click at [896, 352] on span "Complete" at bounding box center [892, 350] width 36 height 12
click at [901, 499] on div "Ottawa Administrator Sep/02/2025, 02:39pm Requirement MLS data form missing. Pl…" at bounding box center [971, 443] width 205 height 114
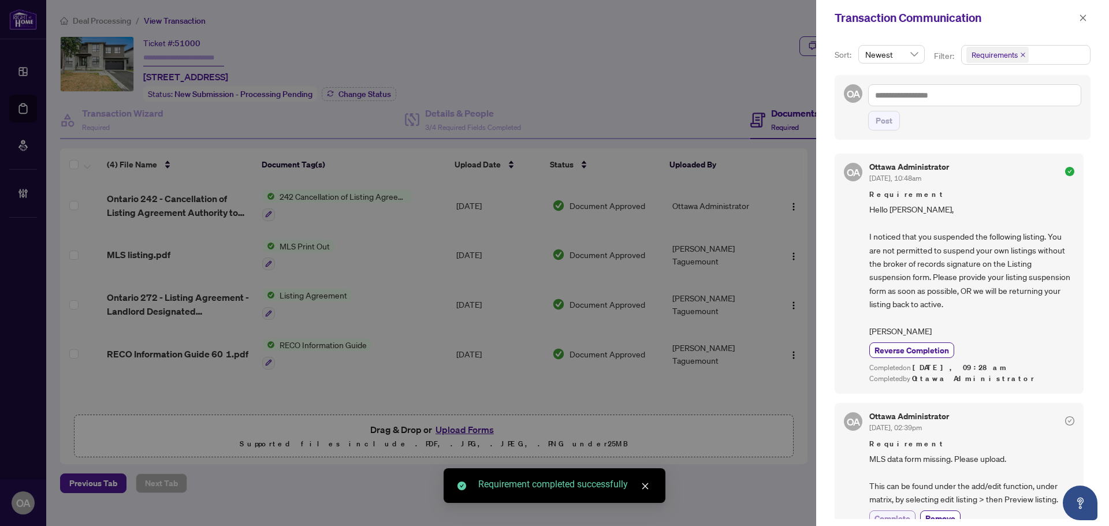
click at [889, 517] on span "Complete" at bounding box center [892, 518] width 36 height 12
drag, startPoint x: 1089, startPoint y: 8, endPoint x: 1091, endPoint y: 14, distance: 7.3
click at [1090, 8] on div "Transaction Communication" at bounding box center [962, 18] width 293 height 36
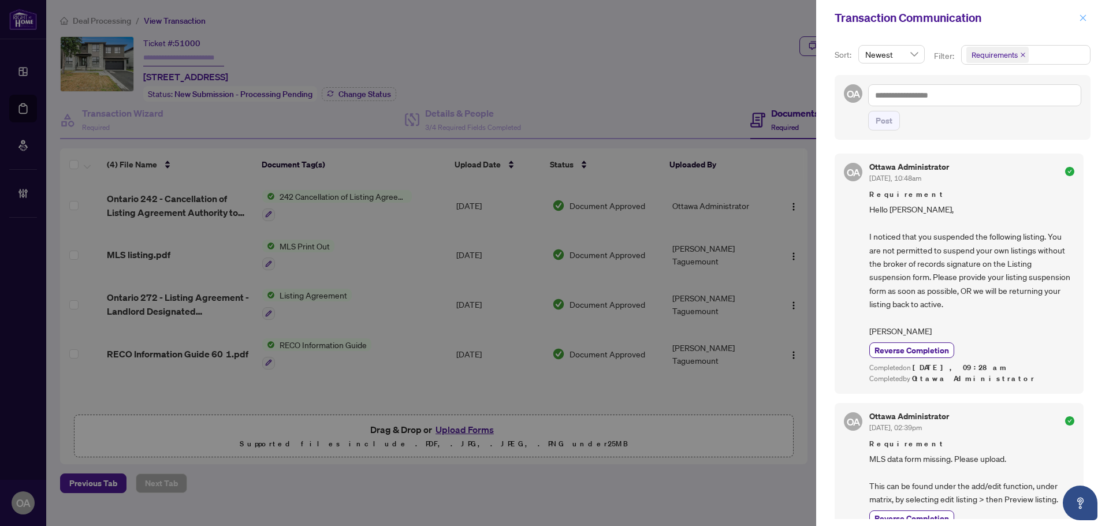
click at [1090, 13] on div "Transaction Communication" at bounding box center [962, 18] width 293 height 36
click at [1085, 13] on span "button" at bounding box center [1083, 18] width 8 height 18
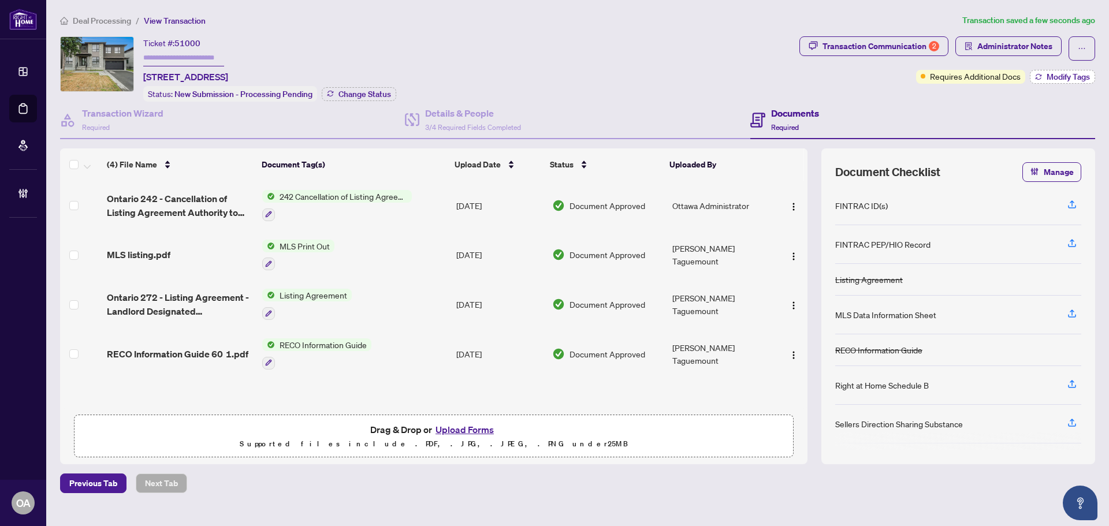
click at [1055, 81] on span "Modify Tags" at bounding box center [1067, 77] width 43 height 8
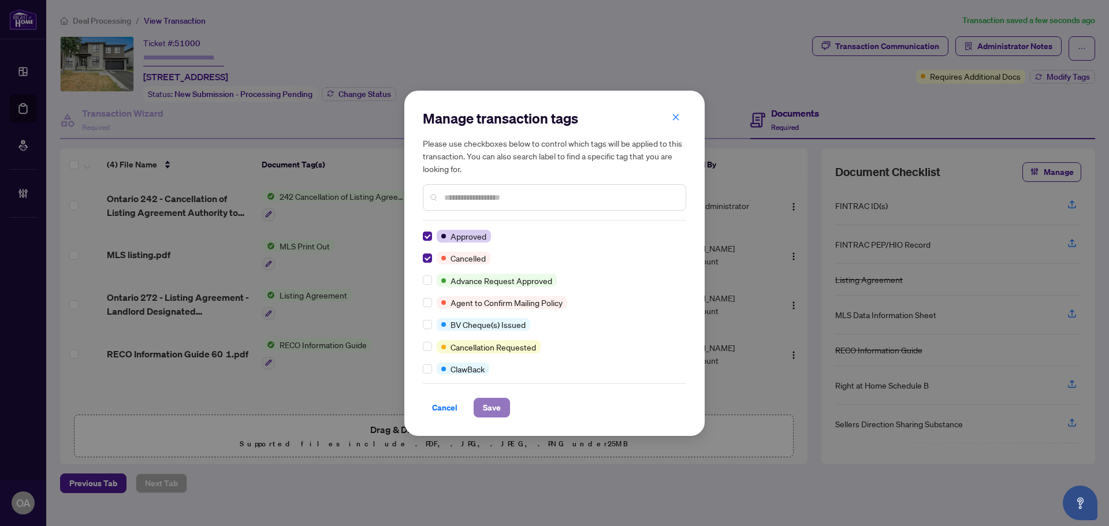
click at [485, 404] on span "Save" at bounding box center [492, 407] width 18 height 18
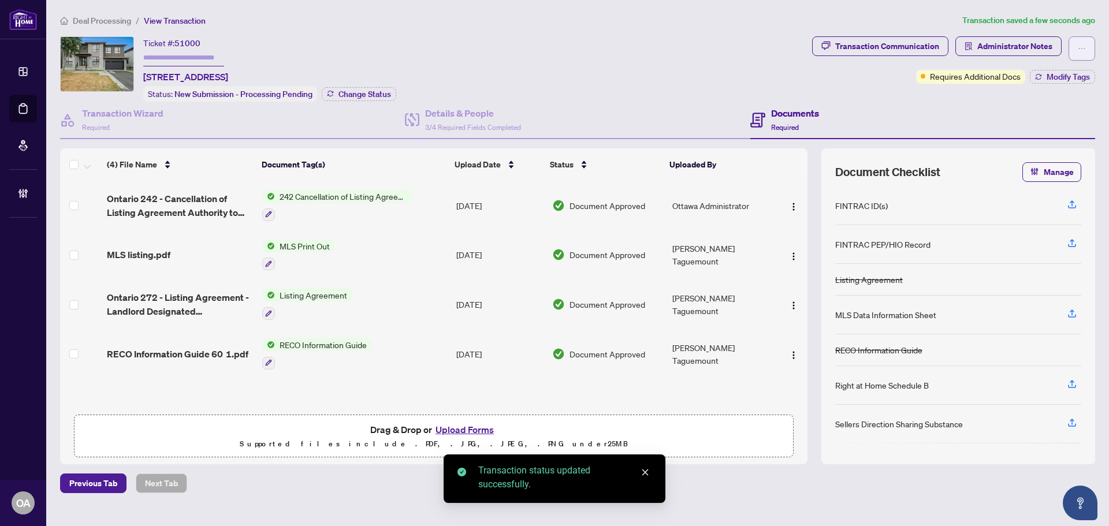
click at [1087, 46] on button "button" at bounding box center [1081, 48] width 27 height 24
click at [1041, 125] on span "Submit for Completion" at bounding box center [1041, 129] width 88 height 13
type textarea "**********"
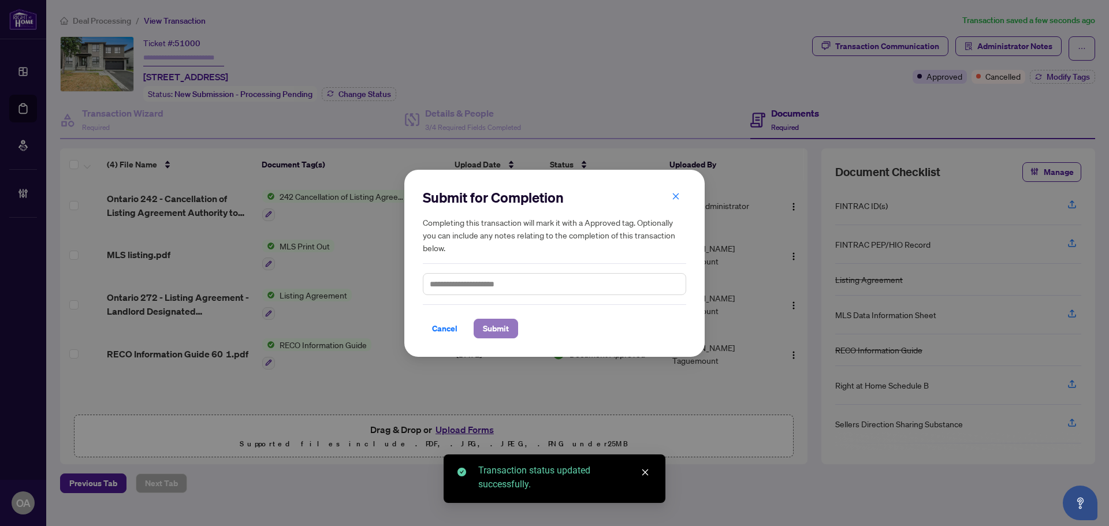
click at [499, 331] on span "Submit" at bounding box center [496, 328] width 26 height 18
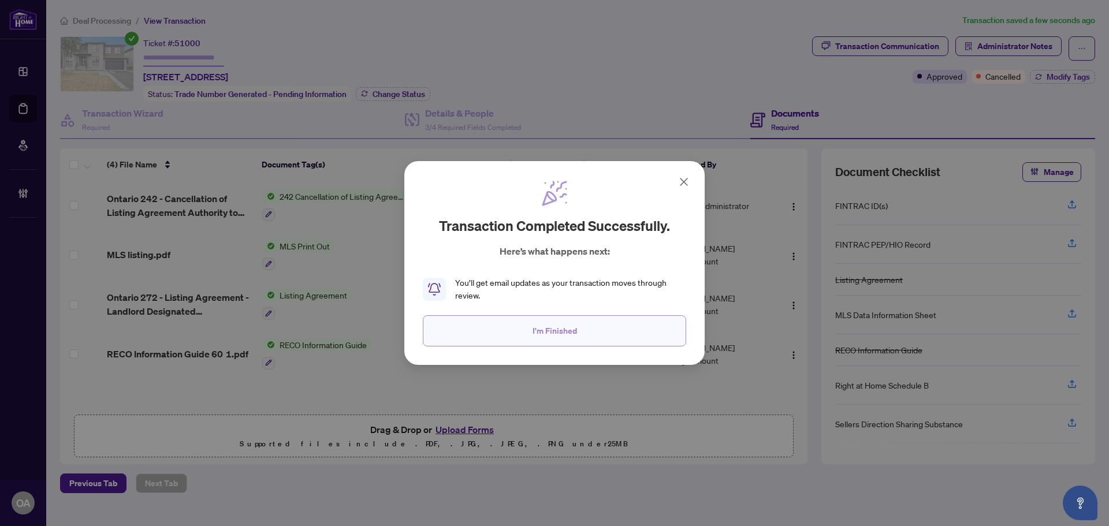
click at [510, 331] on button "I'm Finished" at bounding box center [554, 330] width 263 height 31
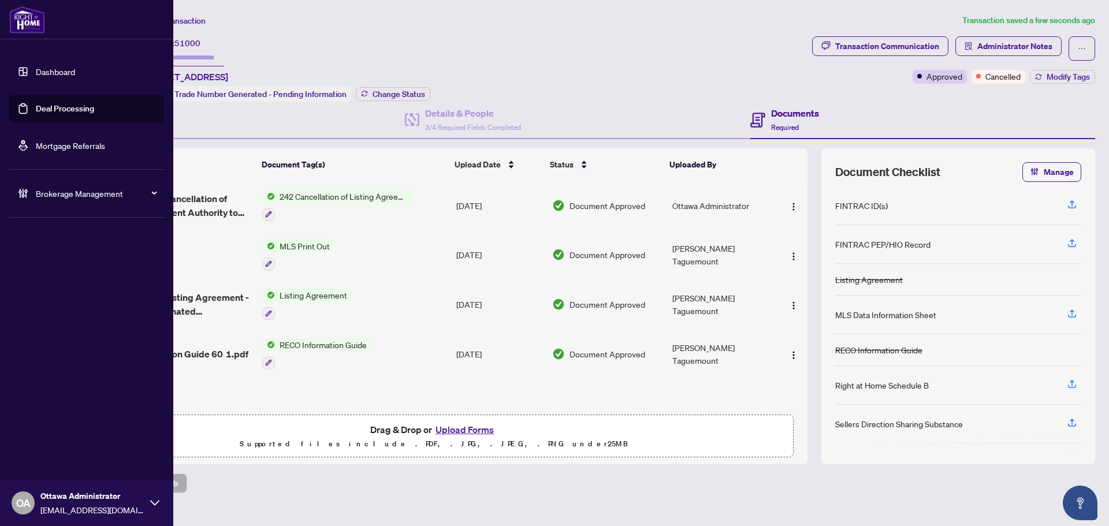
click at [40, 109] on link "Deal Processing" at bounding box center [65, 108] width 58 height 10
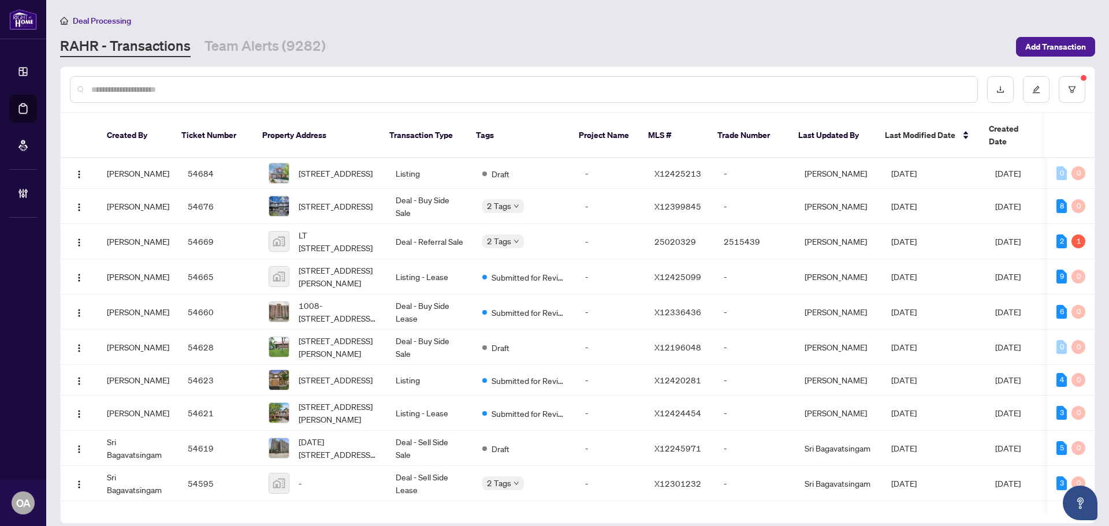
click at [119, 87] on input "text" at bounding box center [529, 89] width 876 height 13
paste input "**********"
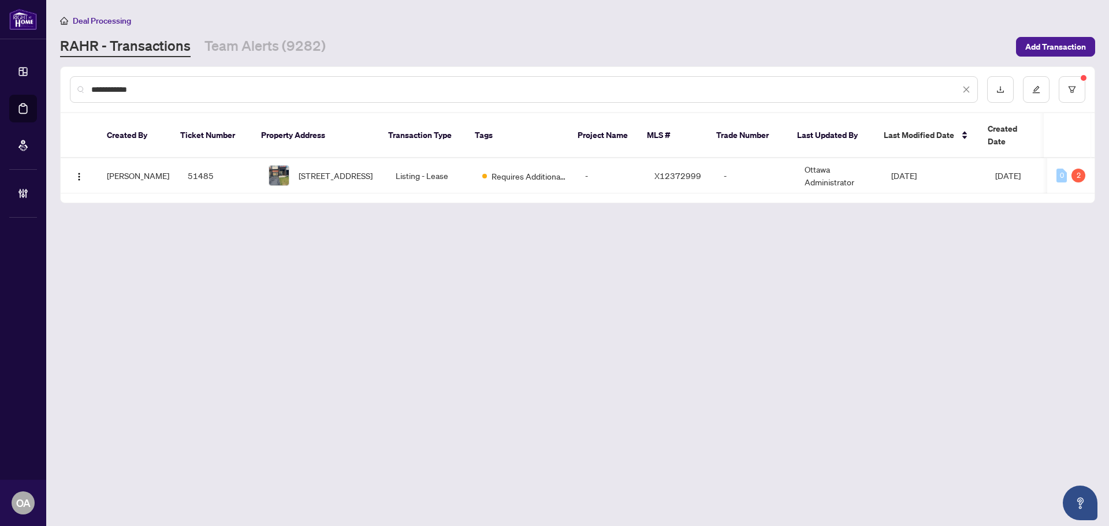
type input "**********"
click at [359, 174] on span "771 TWIST Way, Ottawa, Ontario K2V 0M3, Canada" at bounding box center [336, 175] width 74 height 13
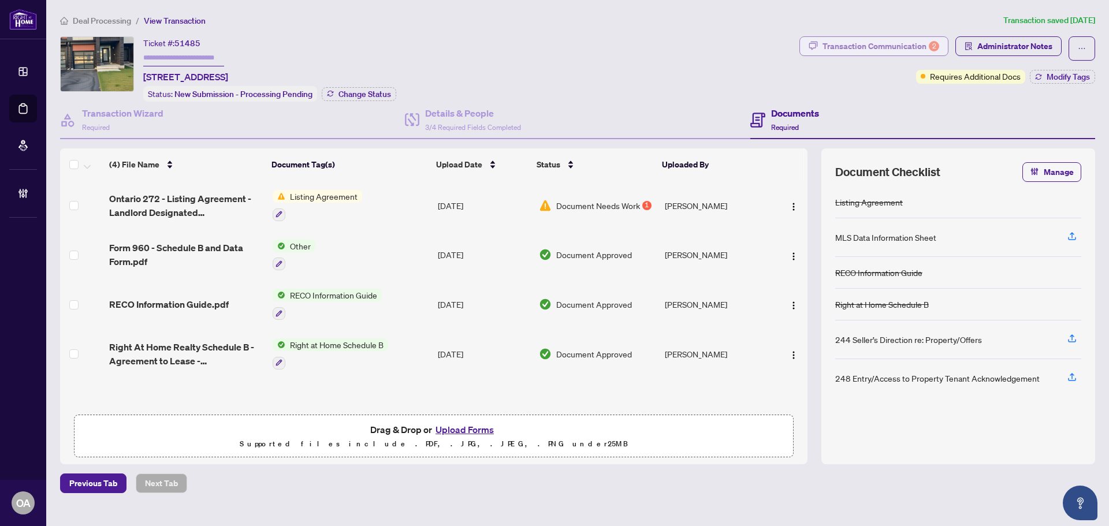
click at [889, 43] on div "Transaction Communication 2" at bounding box center [880, 46] width 117 height 18
type textarea "**********"
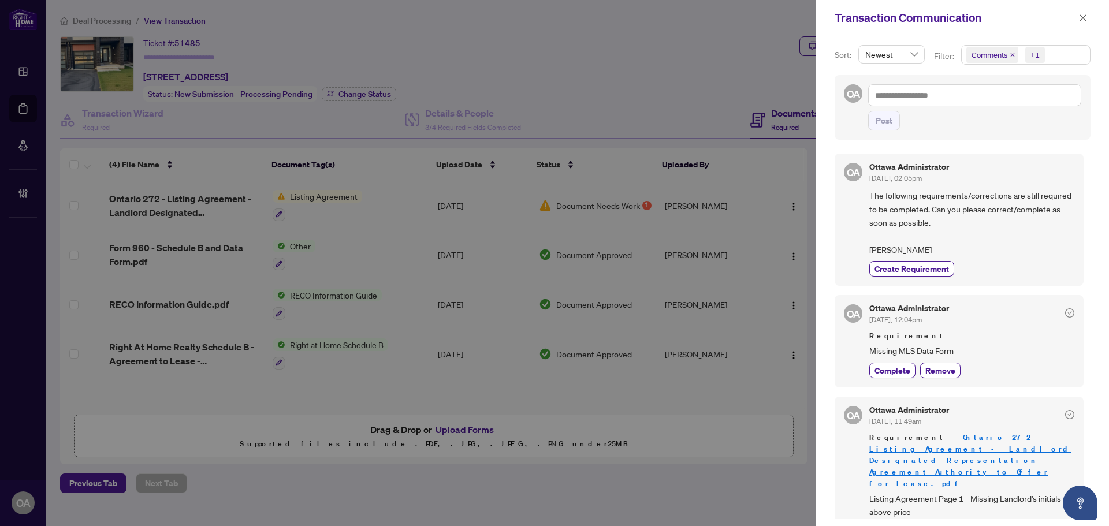
click at [1011, 57] on icon "close" at bounding box center [1012, 55] width 6 height 6
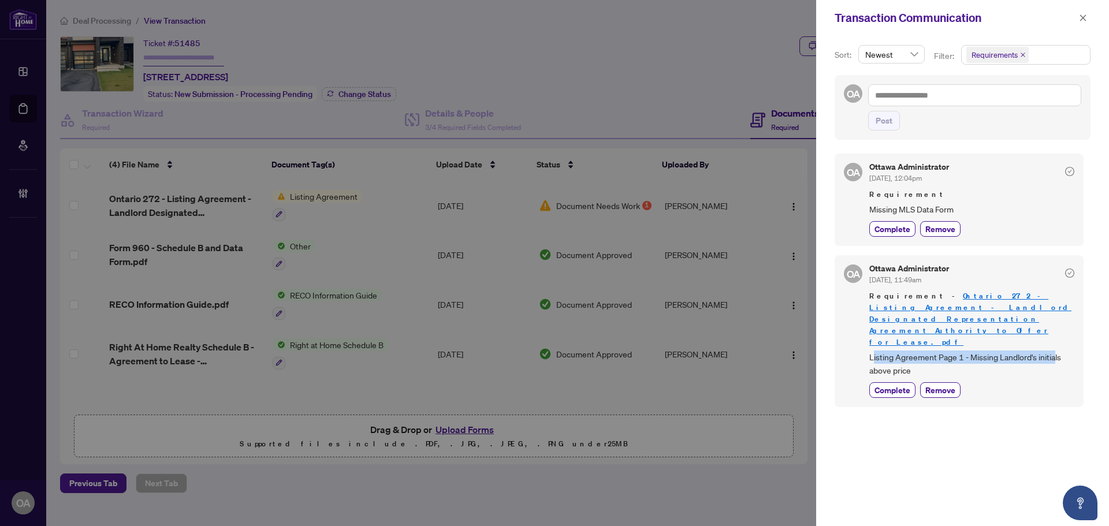
drag, startPoint x: 872, startPoint y: 339, endPoint x: 1054, endPoint y: 339, distance: 181.9
click at [1054, 350] on span "Listing Agreement Page 1 - Missing Landlord's initials above price" at bounding box center [971, 363] width 205 height 27
drag, startPoint x: 863, startPoint y: 338, endPoint x: 1029, endPoint y: 338, distance: 166.3
click at [1029, 338] on div "OA Ottawa Administrator Sep/04/2025, 11:49am Requirement - Ontario 272 - Listin…" at bounding box center [958, 331] width 249 height 152
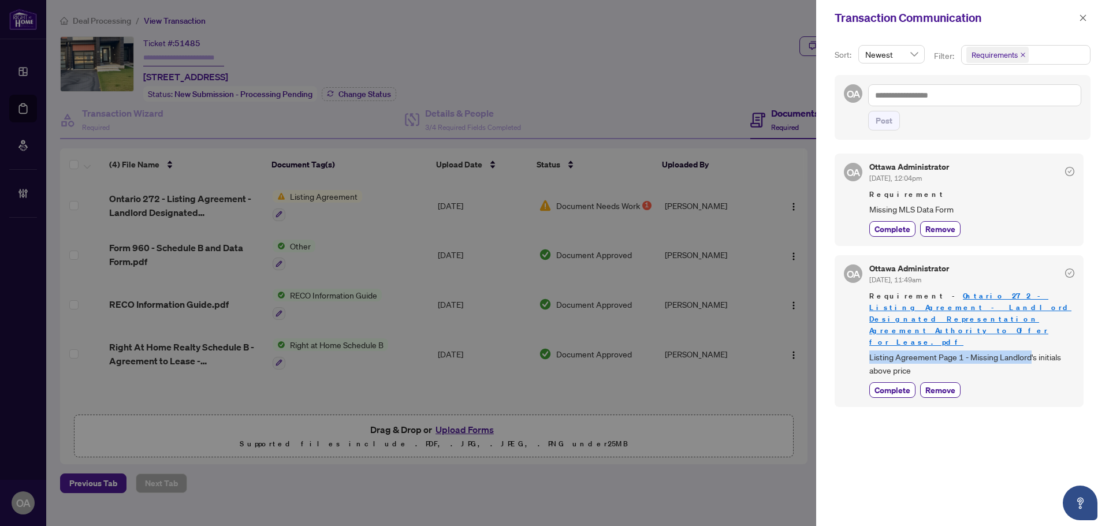
click at [1029, 350] on span "Listing Agreement Page 1 - Missing Landlord's initials above price" at bounding box center [971, 363] width 205 height 27
click at [1010, 350] on span "Listing Agreement Page 1 - Missing Landlord's initials above price" at bounding box center [971, 363] width 205 height 27
click at [1017, 350] on span "Listing Agreement Page 1 - Missing Landlord's initials above price" at bounding box center [971, 363] width 205 height 27
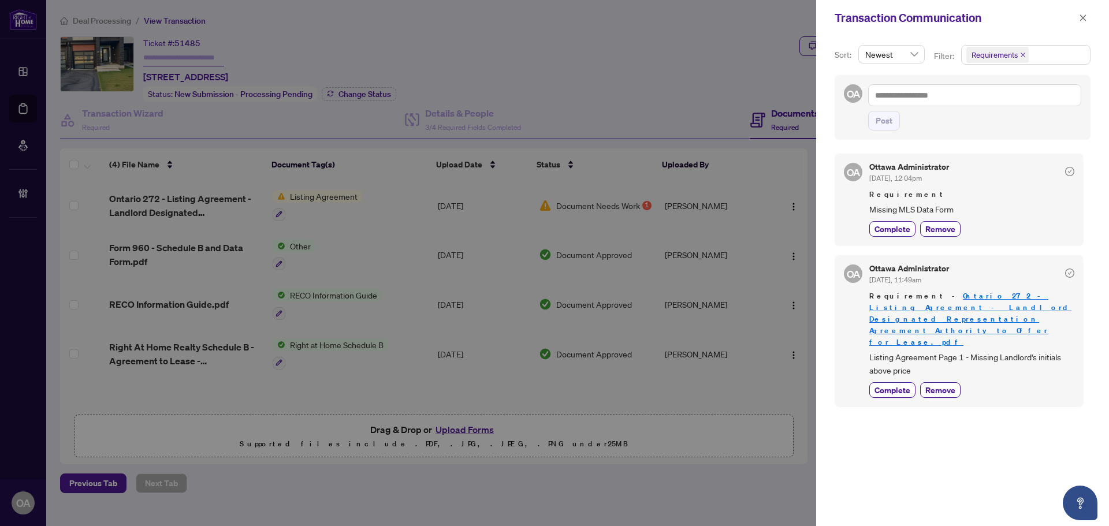
drag, startPoint x: 305, startPoint y: 97, endPoint x: 304, endPoint y: 113, distance: 15.6
click at [305, 97] on div at bounding box center [554, 263] width 1109 height 526
click at [1084, 18] on icon "close" at bounding box center [1083, 18] width 8 height 8
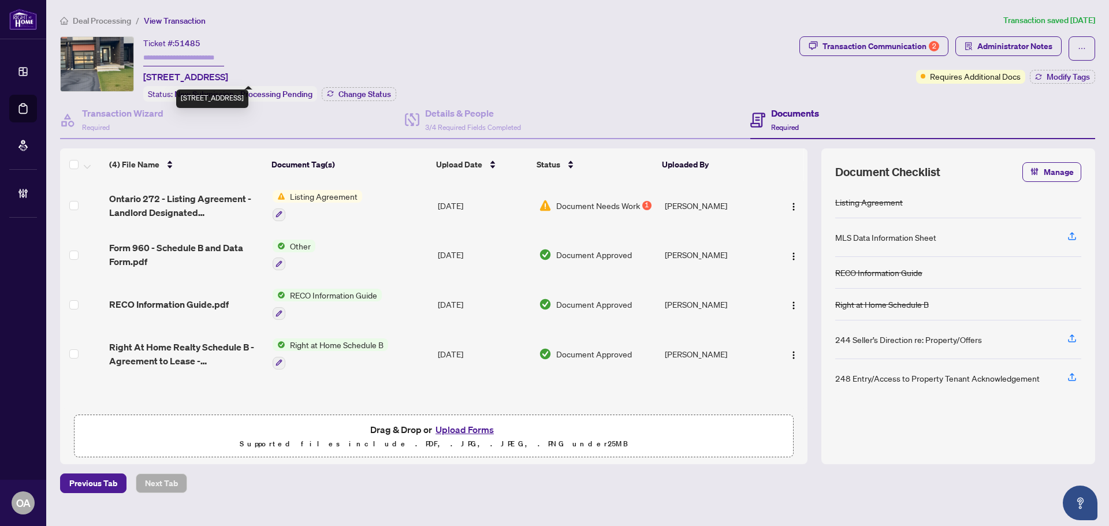
click at [180, 76] on span "771 TWIST Way, Ottawa, Ontario K2V 0M3, Canada" at bounding box center [185, 77] width 85 height 14
copy span "771 TWIST Way, Ottawa, Ontario K2V 0M3, Canada"
click at [892, 51] on div "Transaction Communication 2" at bounding box center [880, 46] width 117 height 18
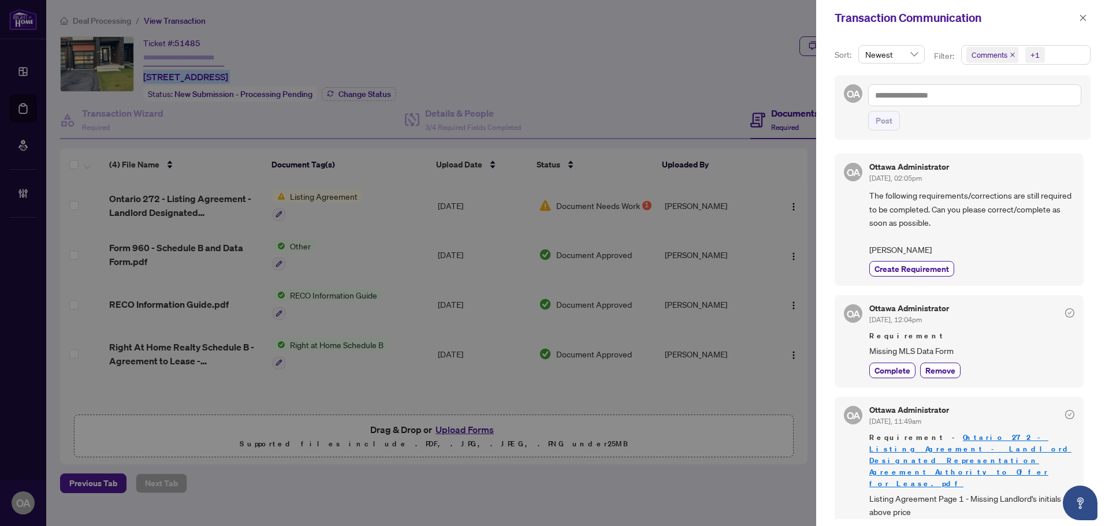
click at [1009, 52] on icon "close" at bounding box center [1012, 55] width 6 height 6
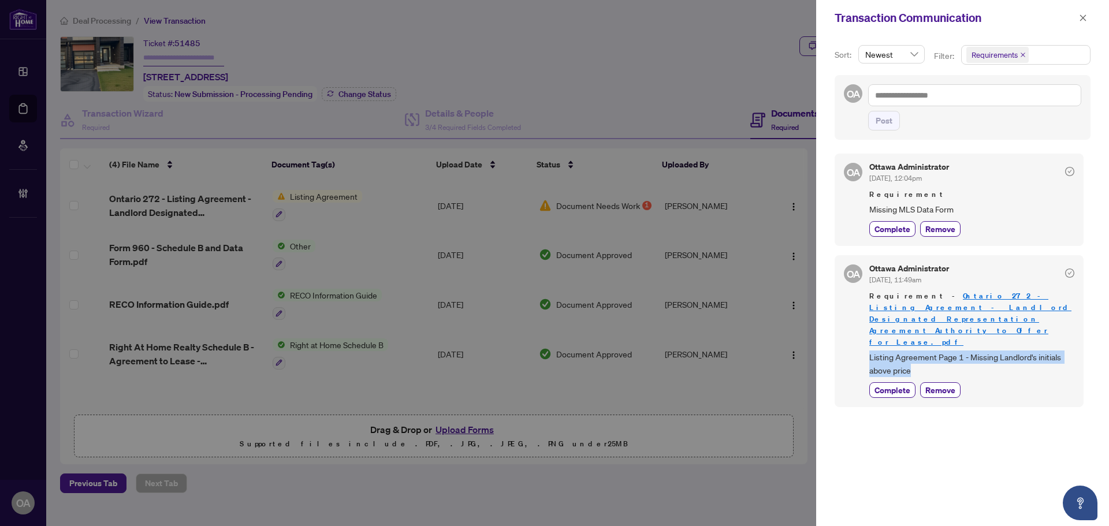
drag, startPoint x: 919, startPoint y: 345, endPoint x: 868, endPoint y: 328, distance: 53.5
click at [868, 328] on div "OA Ottawa Administrator Sep/04/2025, 11:49am Requirement - Ontario 272 - Listin…" at bounding box center [958, 331] width 249 height 152
copy span "Listing Agreement Page 1 - Missing Landlord's initials above price"
click at [35, 108] on div at bounding box center [554, 263] width 1109 height 526
click at [1079, 16] on button "button" at bounding box center [1082, 18] width 15 height 14
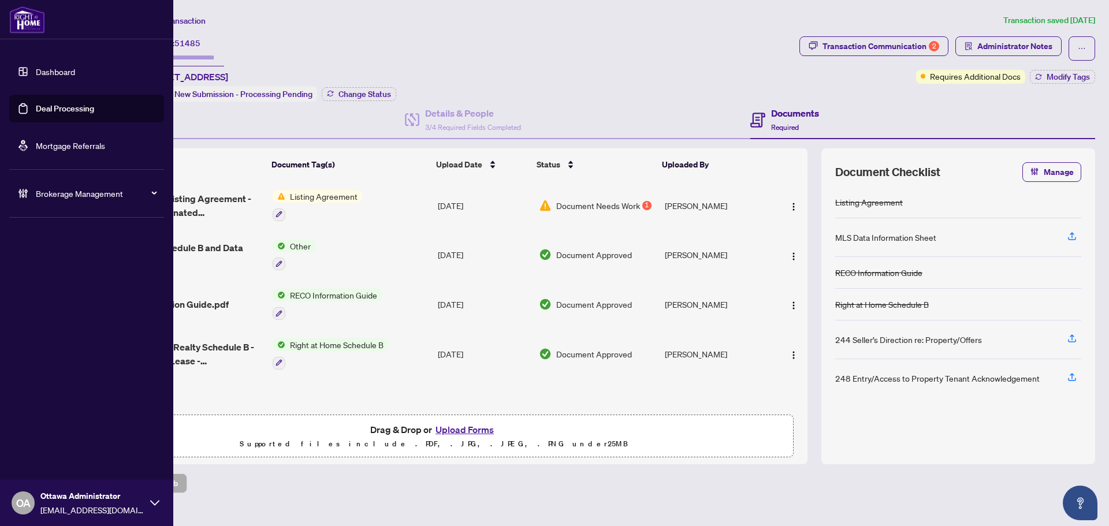
click at [36, 110] on link "Deal Processing" at bounding box center [65, 108] width 58 height 10
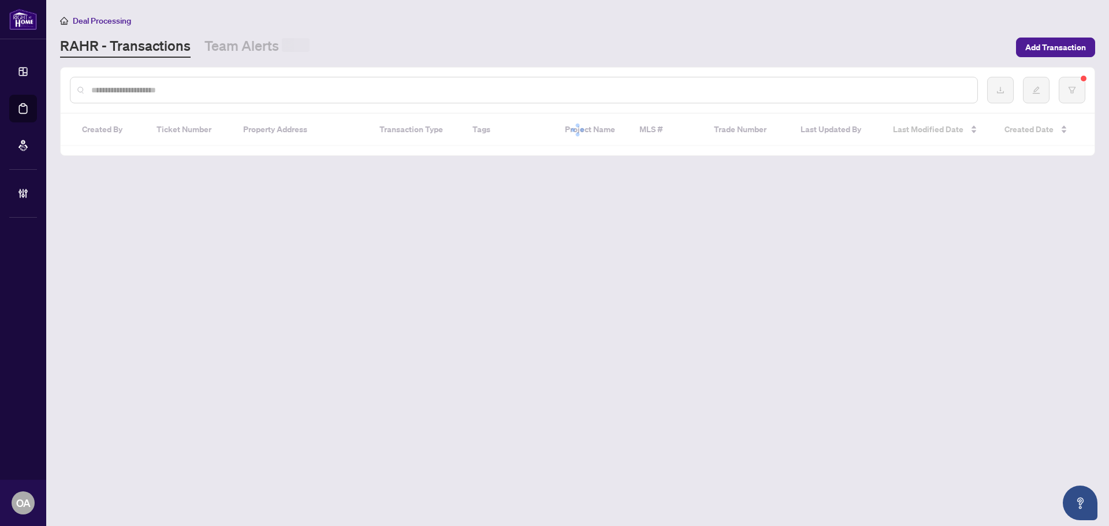
click at [252, 94] on div at bounding box center [524, 90] width 908 height 27
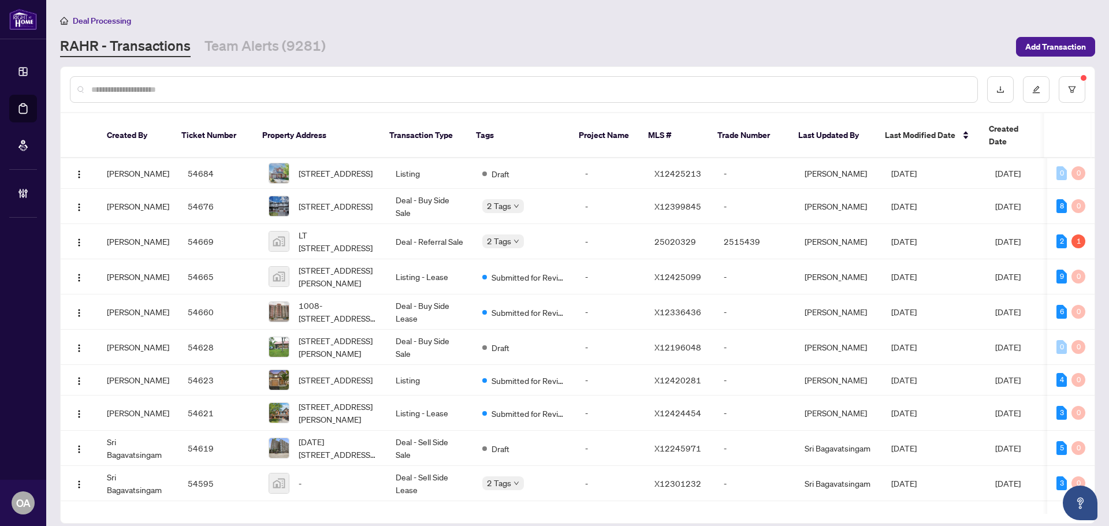
click at [253, 92] on input "text" at bounding box center [529, 89] width 876 height 13
paste input "*********"
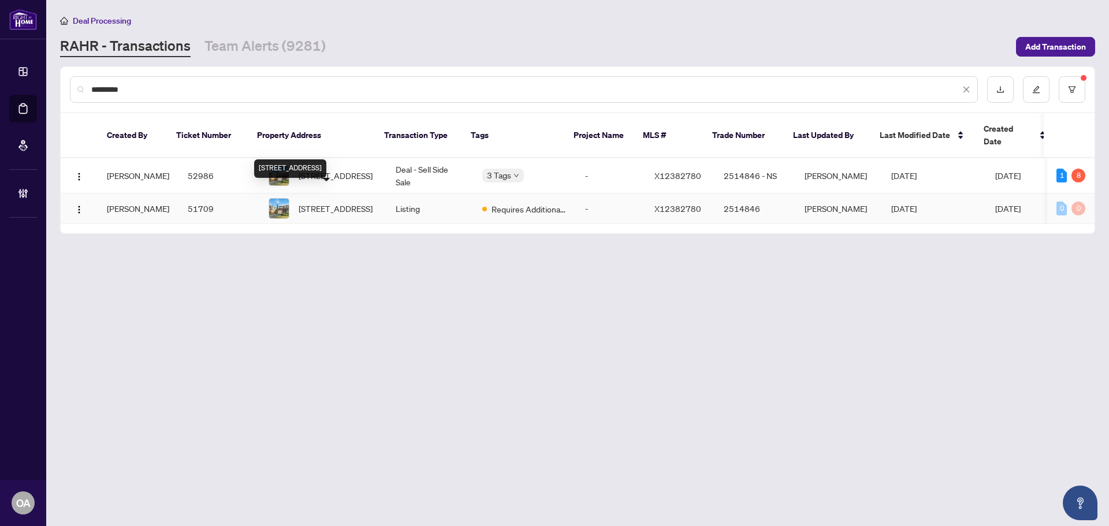
type input "*********"
click at [349, 202] on span "8 Stable Way, Kanata, Ontario K2M 1A6, Canada" at bounding box center [336, 208] width 74 height 13
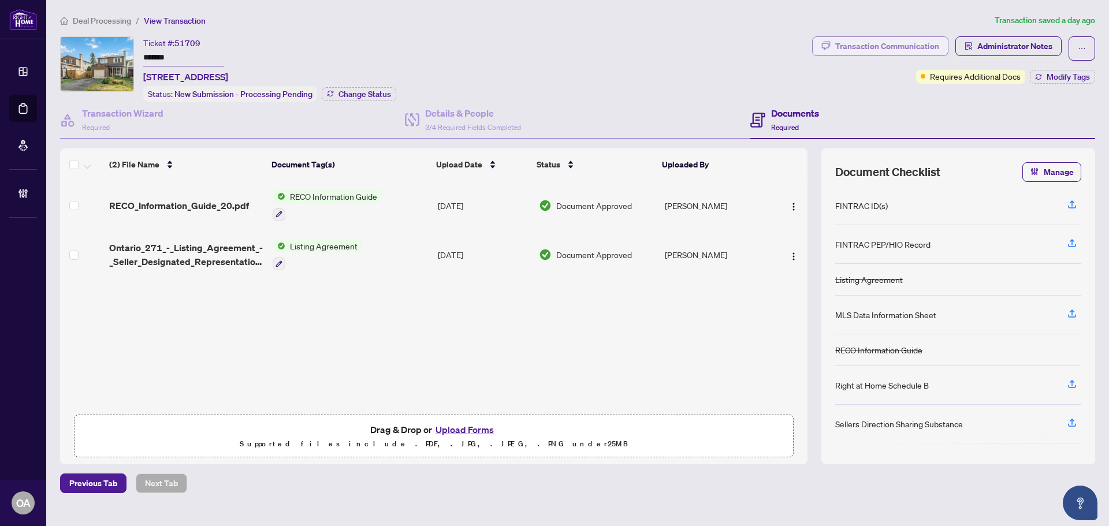
click at [889, 43] on div "Transaction Communication" at bounding box center [887, 46] width 104 height 18
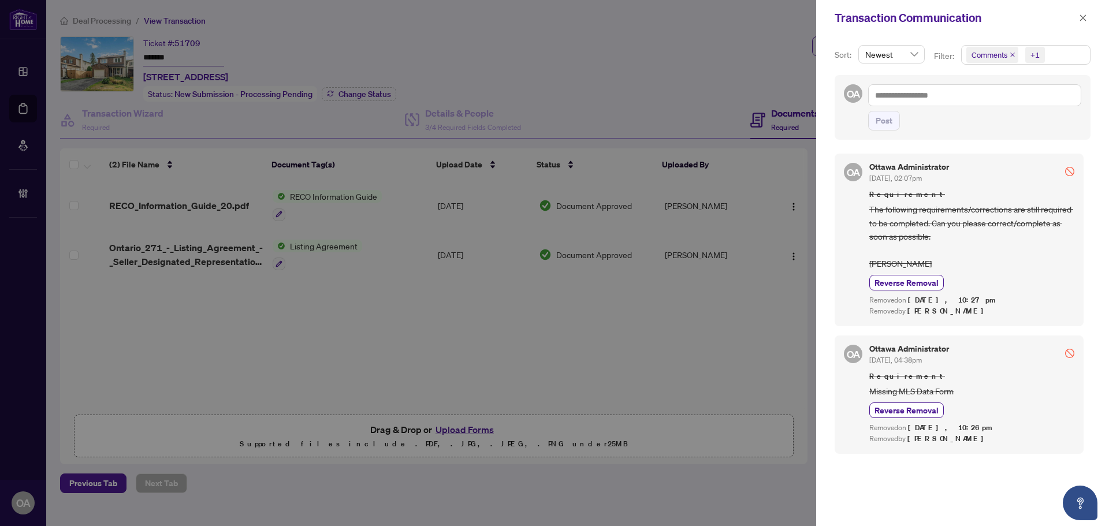
click at [1000, 384] on div "Requirement Missing MLS Data Form" at bounding box center [971, 384] width 205 height 27
drag, startPoint x: 915, startPoint y: 441, endPoint x: 969, endPoint y: 441, distance: 54.9
click at [969, 441] on div "Removed by Neena Sharma" at bounding box center [971, 439] width 205 height 11
drag, startPoint x: 871, startPoint y: 439, endPoint x: 953, endPoint y: 437, distance: 81.4
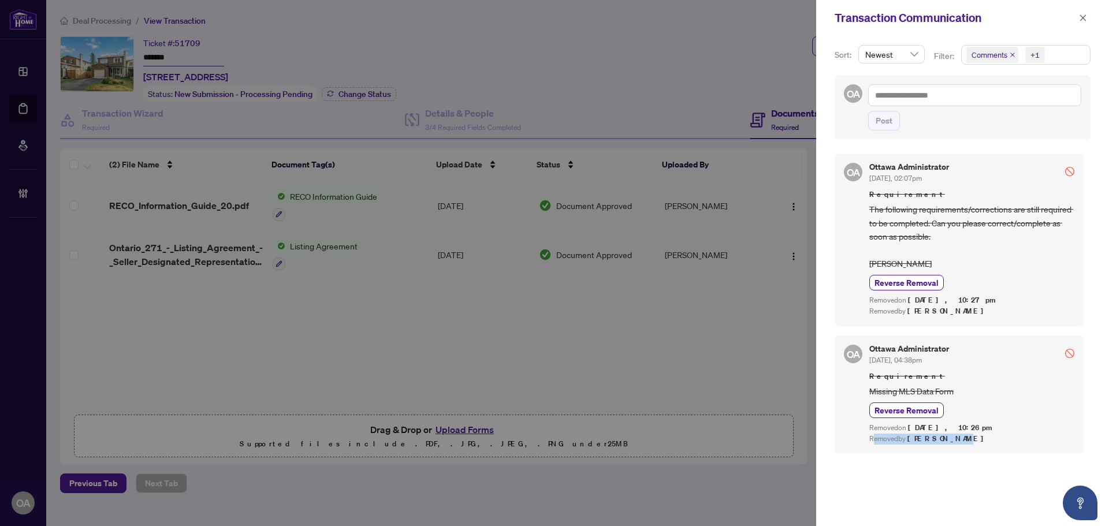
click at [953, 437] on div "Removed by Neena Sharma" at bounding box center [971, 439] width 205 height 11
click at [953, 437] on span "[PERSON_NAME]" at bounding box center [948, 439] width 83 height 10
drag, startPoint x: 947, startPoint y: 394, endPoint x: 860, endPoint y: 394, distance: 87.8
click at [860, 394] on div "OA Ottawa Administrator Sep/08/2025, 04:38pm Requirement Missing MLS Data Form …" at bounding box center [958, 394] width 249 height 118
click at [974, 385] on span "Missing MLS Data Form" at bounding box center [971, 391] width 205 height 13
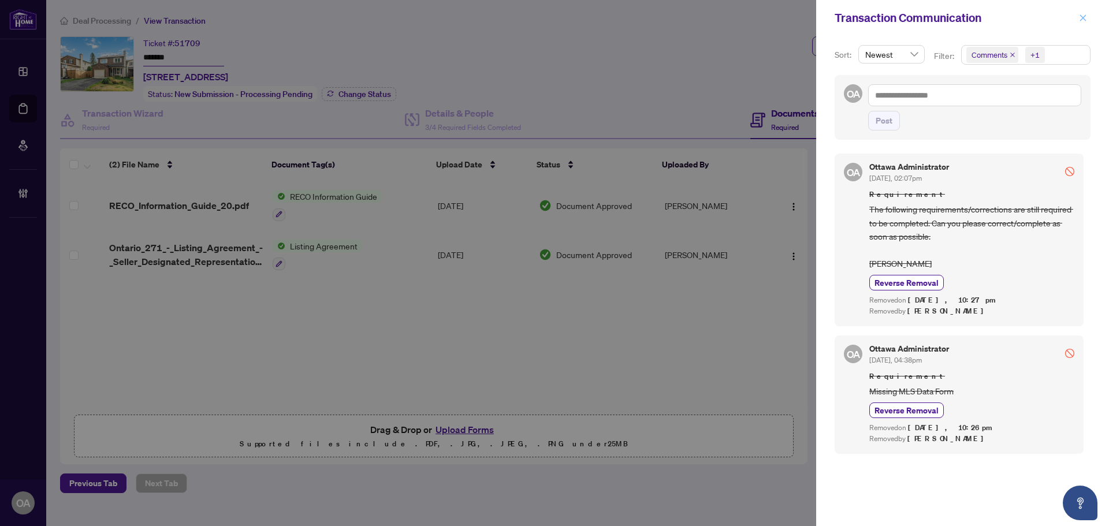
click at [1081, 18] on icon "close" at bounding box center [1083, 18] width 8 height 8
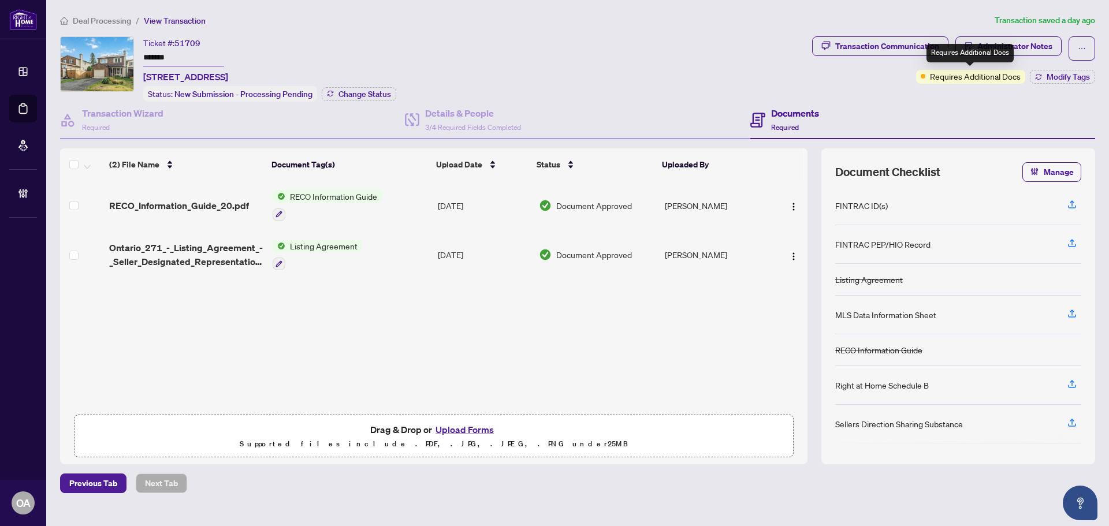
click at [980, 80] on span "Requires Additional Docs" at bounding box center [975, 76] width 91 height 13
click at [1069, 77] on span "Modify Tags" at bounding box center [1067, 77] width 43 height 8
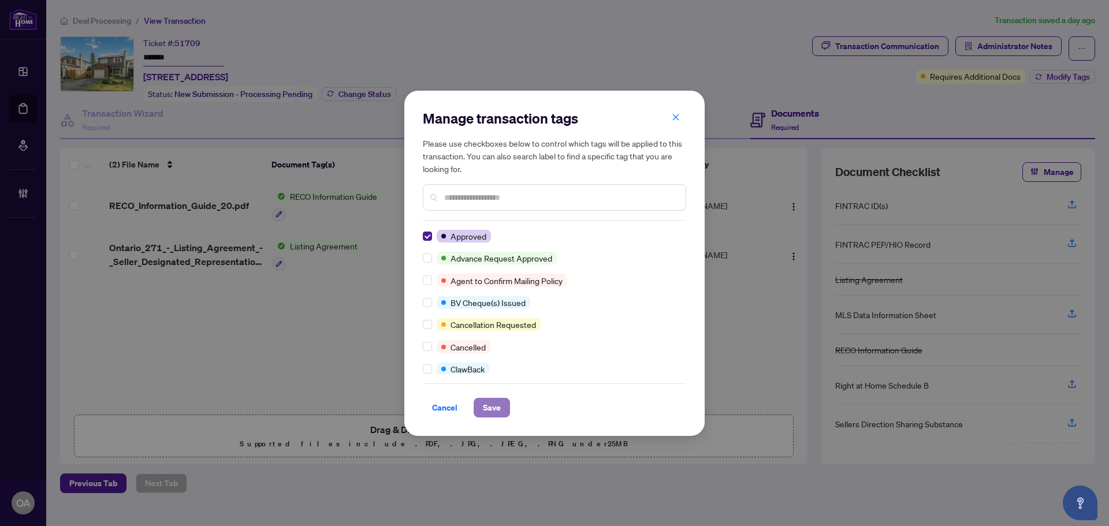
click at [503, 403] on button "Save" at bounding box center [491, 408] width 36 height 20
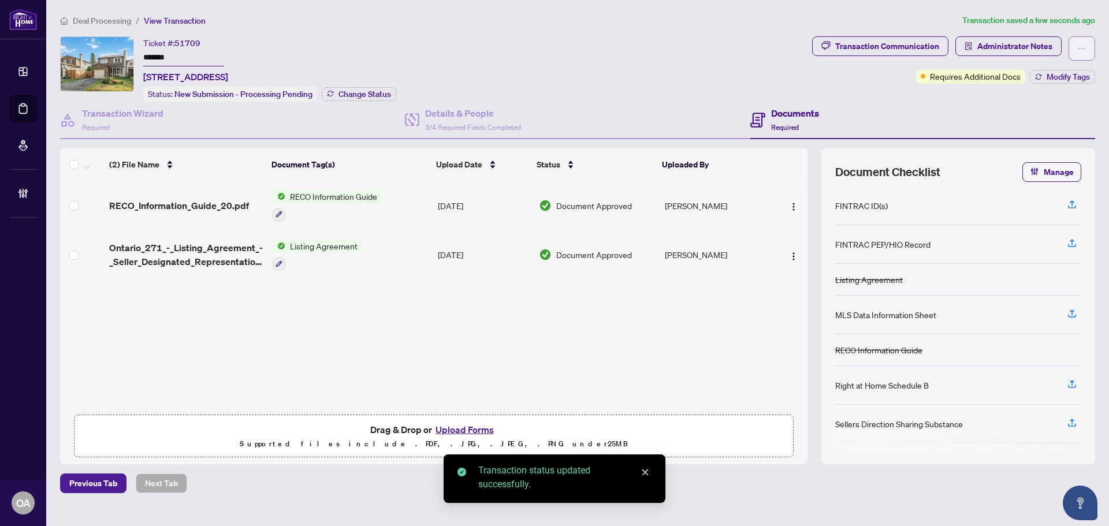
click at [1077, 40] on span "button" at bounding box center [1081, 48] width 8 height 18
click at [1046, 126] on span "Submit for Completion" at bounding box center [1041, 129] width 88 height 13
type textarea "**********"
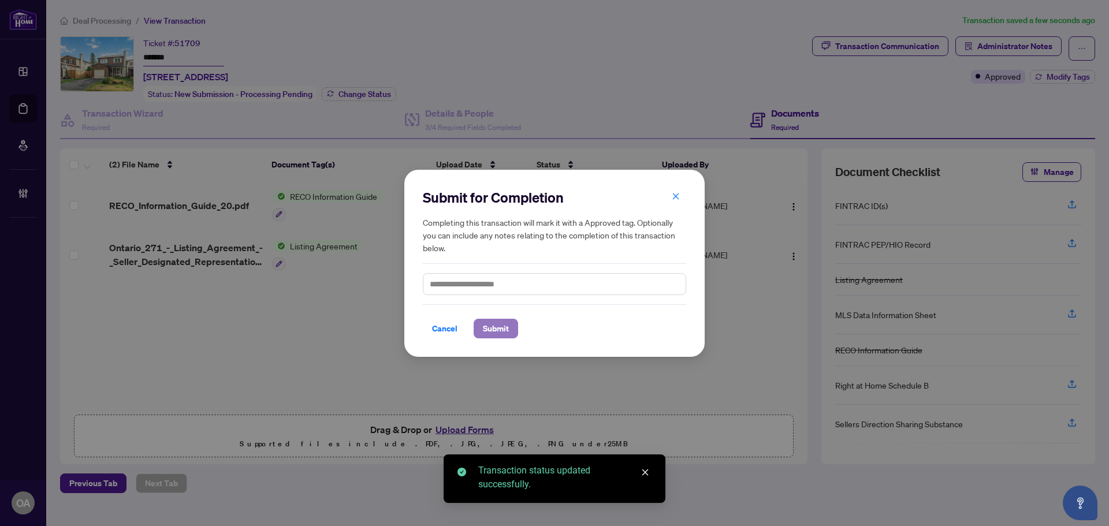
click at [515, 328] on button "Submit" at bounding box center [495, 329] width 44 height 20
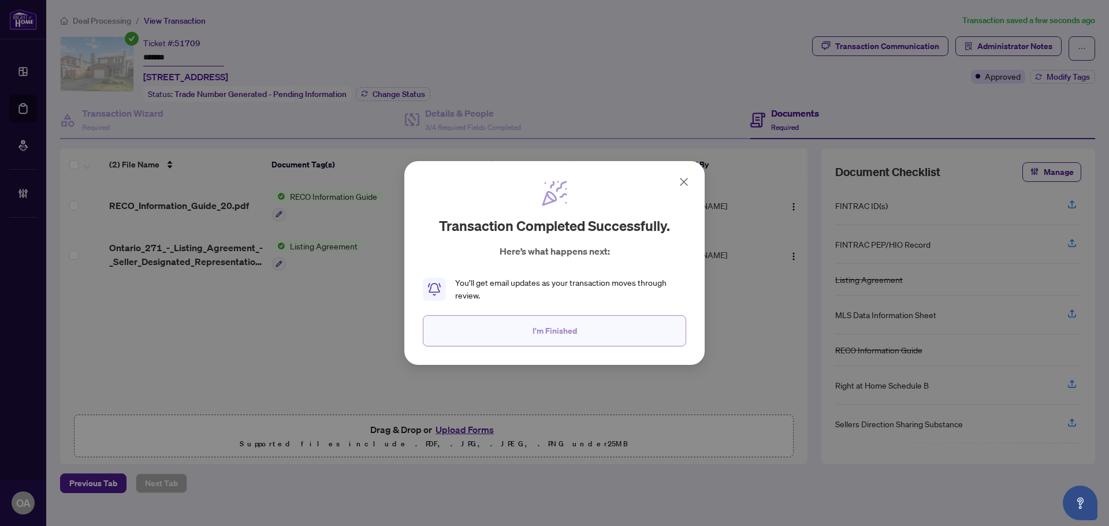
click at [538, 336] on span "I'm Finished" at bounding box center [554, 331] width 44 height 18
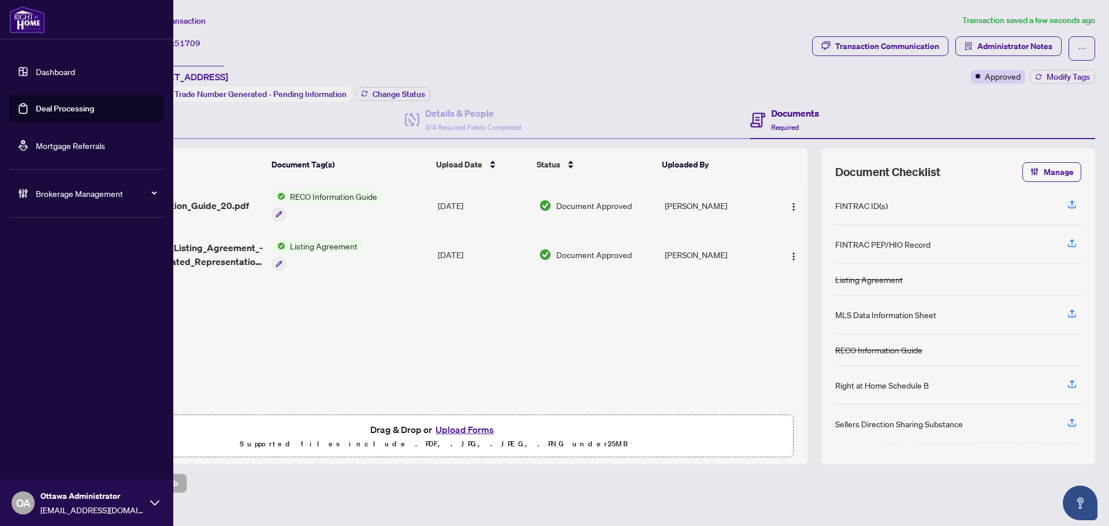
click at [36, 108] on link "Deal Processing" at bounding box center [65, 108] width 58 height 10
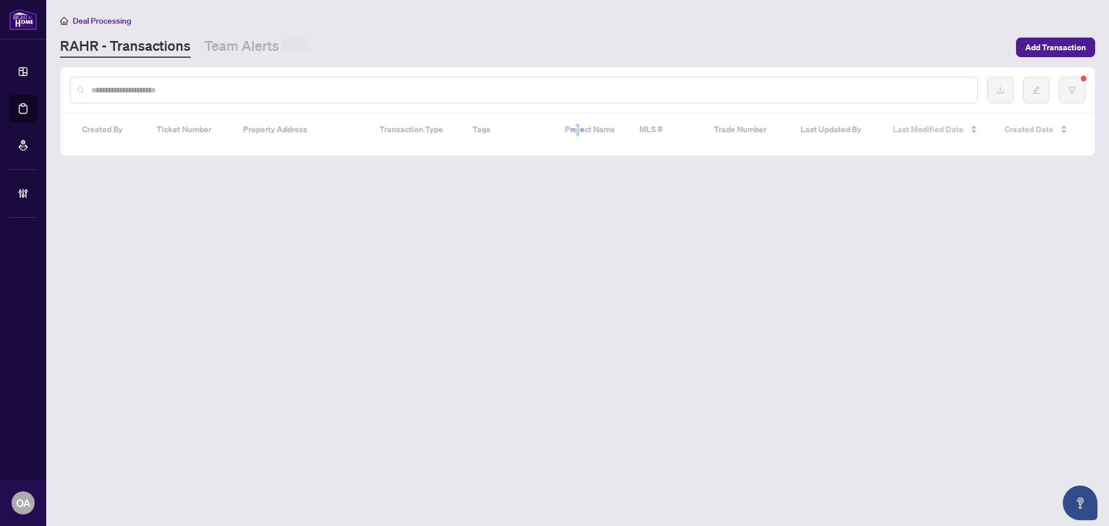
click at [237, 92] on input "text" at bounding box center [529, 90] width 876 height 13
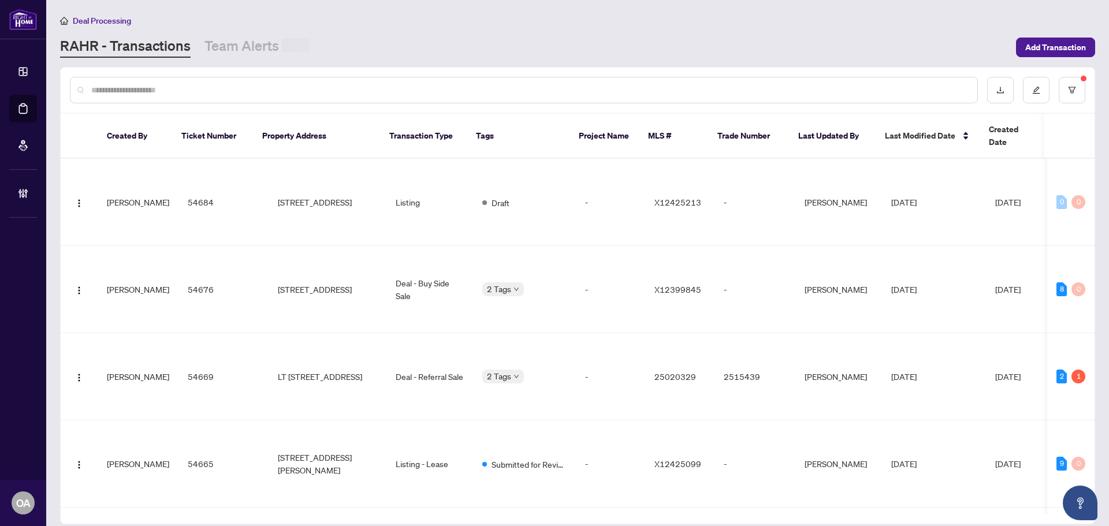
paste input "*********"
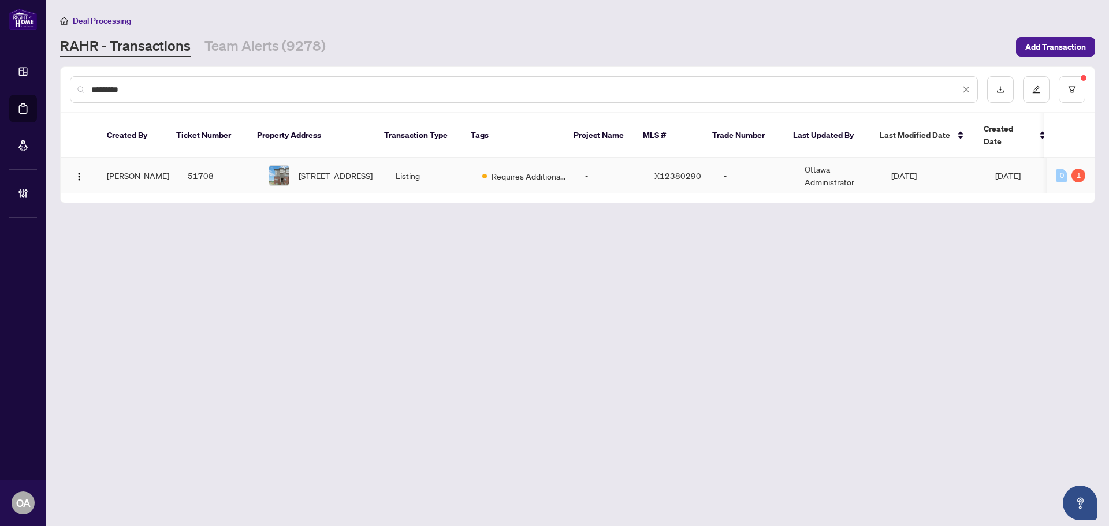
type input "*********"
click at [331, 169] on span "250 Espin Hts, Ottawa, Ontario K2J 0Y8, Canada" at bounding box center [336, 175] width 74 height 13
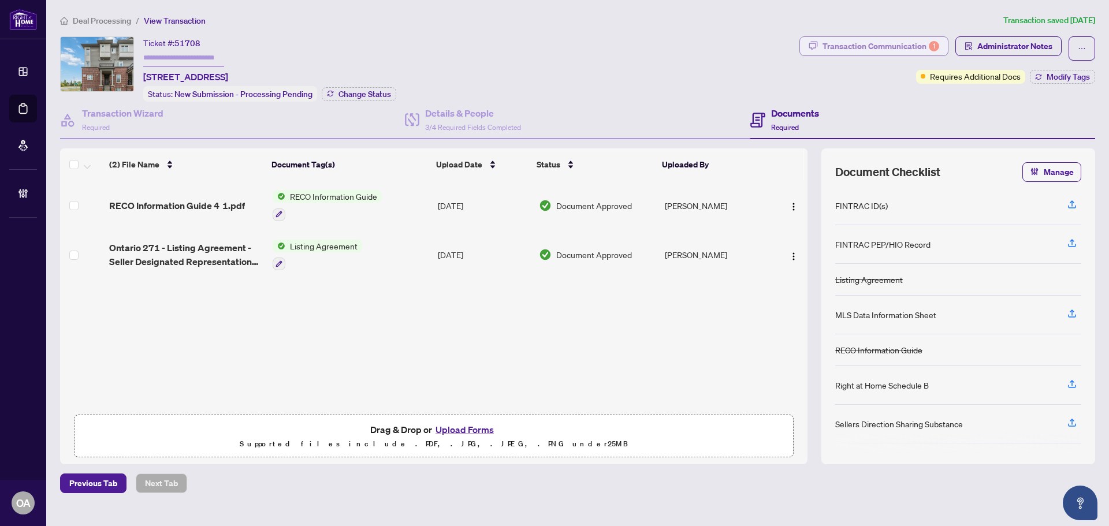
click at [911, 43] on div "Transaction Communication 1" at bounding box center [880, 46] width 117 height 18
type textarea "**********"
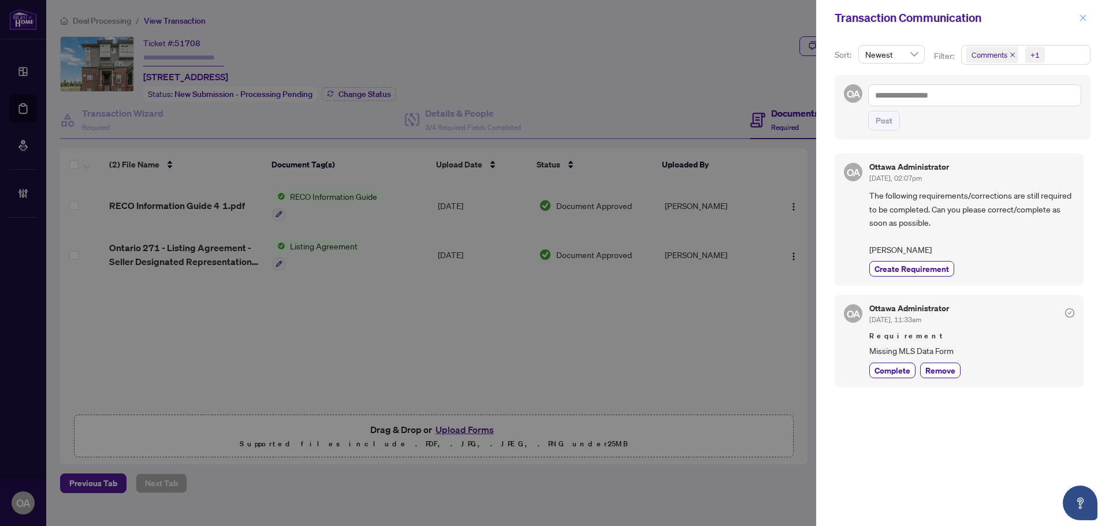
click at [1079, 20] on icon "close" at bounding box center [1083, 18] width 8 height 8
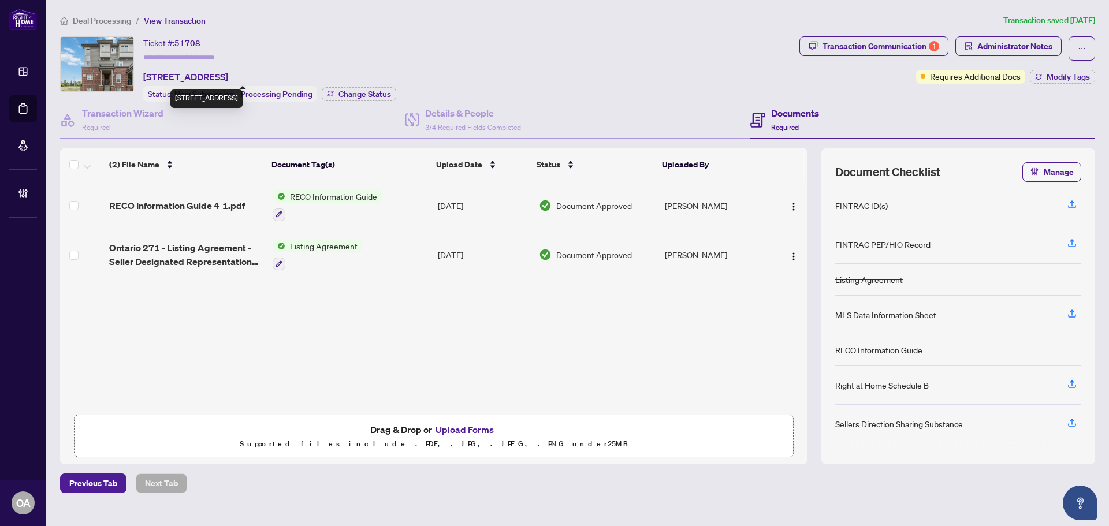
click at [223, 77] on span "250 Espin Hts, Ottawa, Ontario K2J 0Y8, Canada" at bounding box center [185, 77] width 85 height 14
copy span "250 Espin Hts, Ottawa, Ontario K2J 0Y8, Canada"
click at [160, 120] on div "Transaction Wizard Required" at bounding box center [122, 119] width 81 height 27
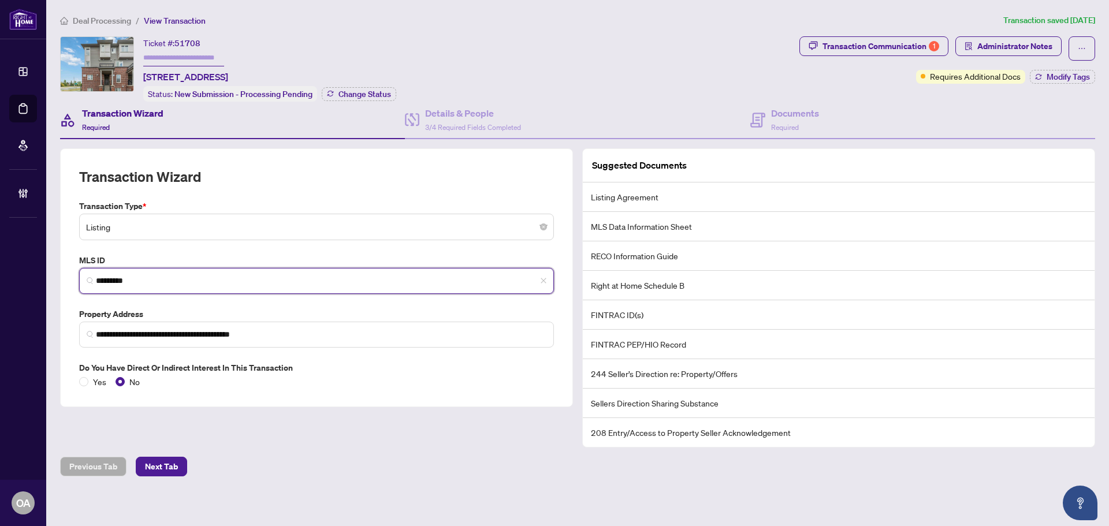
click at [121, 278] on input "*********" at bounding box center [321, 281] width 450 height 12
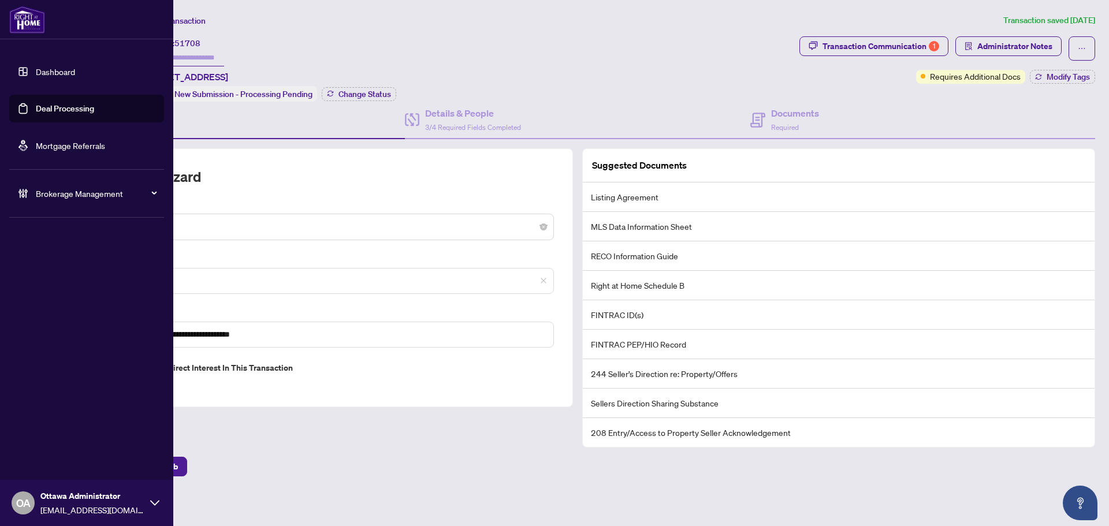
click at [36, 109] on link "Deal Processing" at bounding box center [65, 108] width 58 height 10
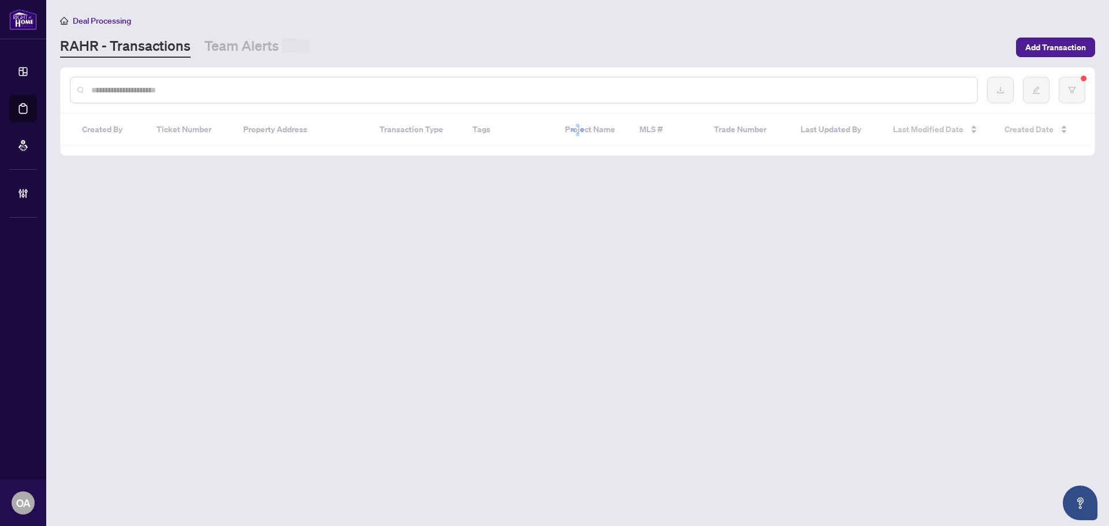
click at [216, 85] on input "text" at bounding box center [529, 90] width 876 height 13
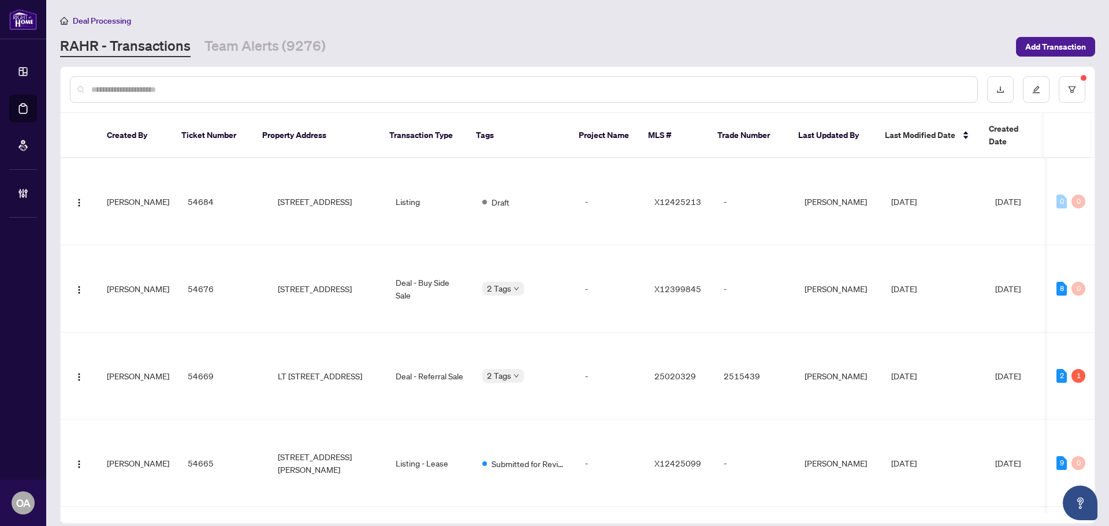
paste input "**********"
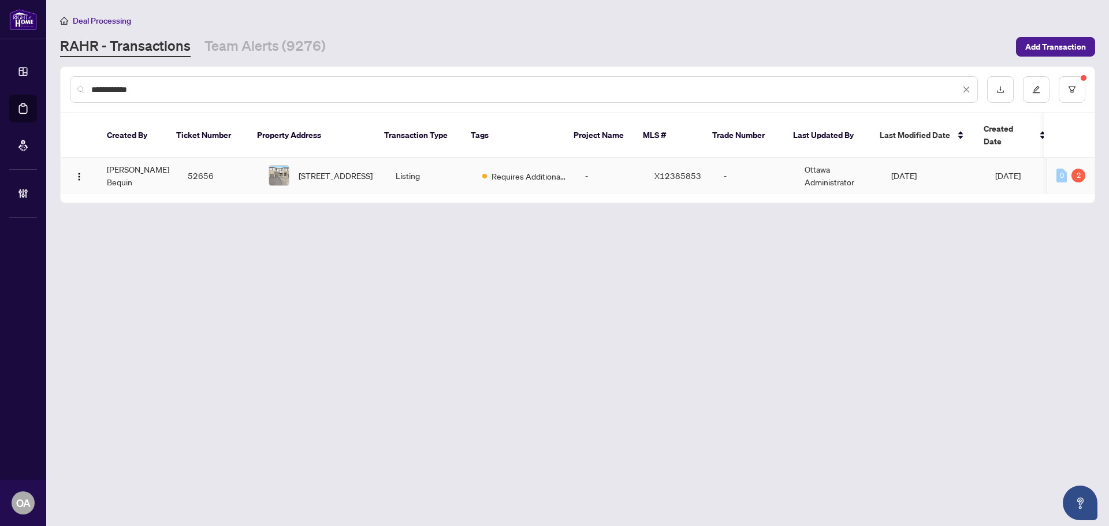
type input "**********"
click at [372, 172] on td "974 Acoustic Way, Ottawa, Ontario K4M 0R1, Canada" at bounding box center [322, 175] width 127 height 35
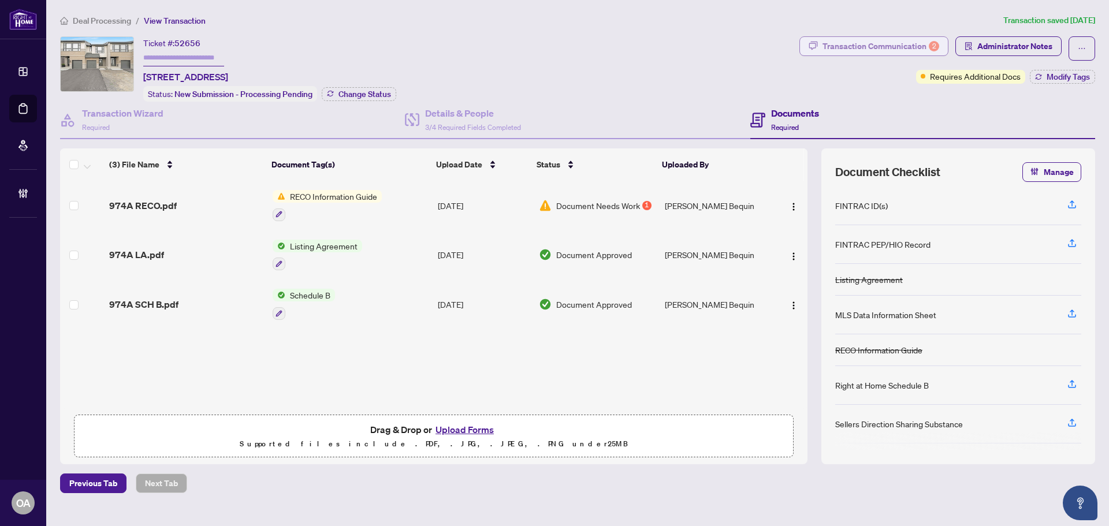
click at [818, 42] on icon "button" at bounding box center [813, 45] width 9 height 9
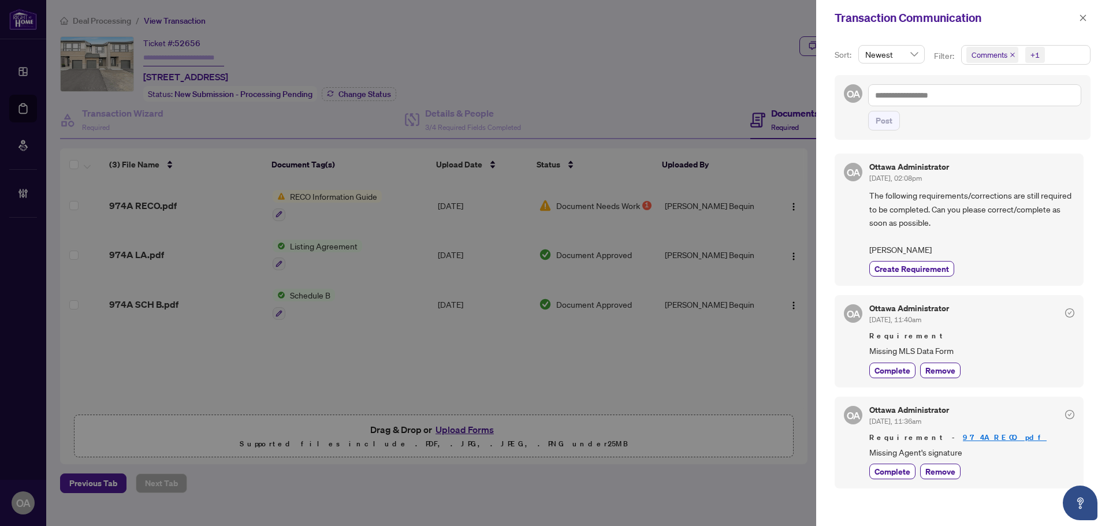
click at [1010, 53] on icon "close" at bounding box center [1012, 55] width 6 height 6
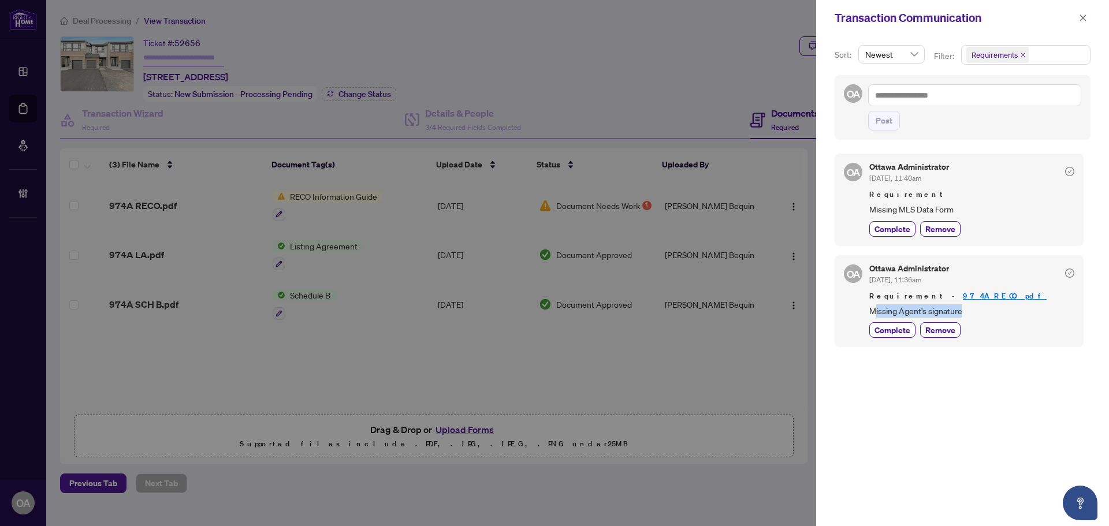
drag, startPoint x: 872, startPoint y: 312, endPoint x: 999, endPoint y: 311, distance: 127.0
click at [999, 311] on span "Missing Agent's signature" at bounding box center [971, 310] width 205 height 13
click at [1081, 13] on span "button" at bounding box center [1083, 18] width 8 height 18
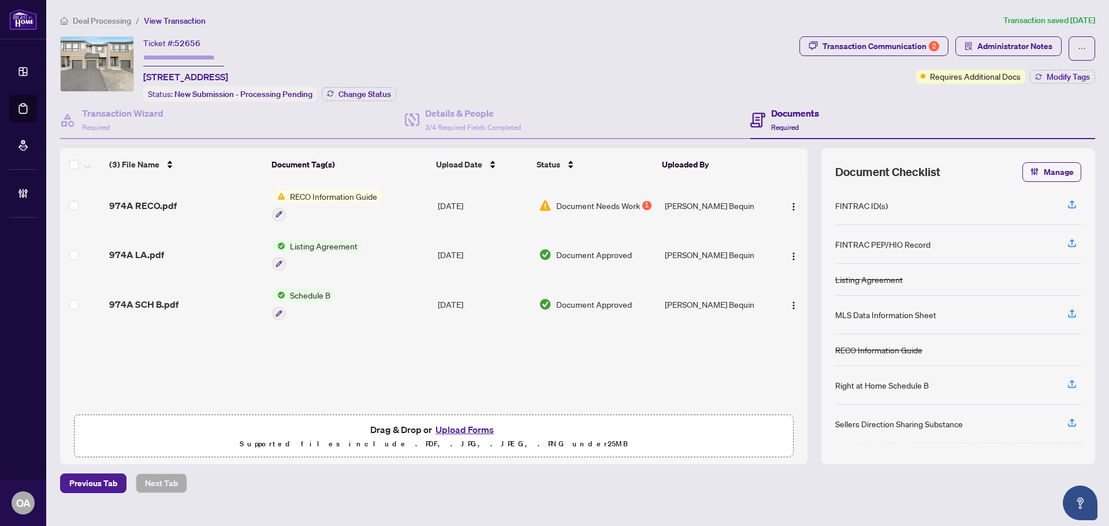
click at [228, 79] on span "974 Acoustic Way, Ottawa, Ontario K4M 0R1, Canada" at bounding box center [185, 77] width 85 height 14
copy span "974 Acoustic Way, Ottawa, Ontario K4M 0R1, Canada"
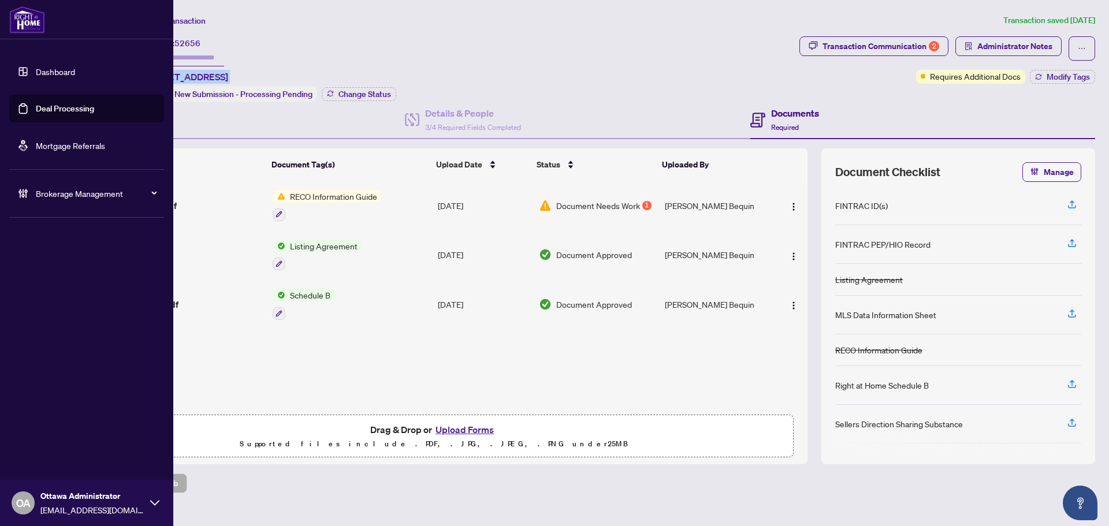
click at [38, 106] on link "Deal Processing" at bounding box center [65, 108] width 58 height 10
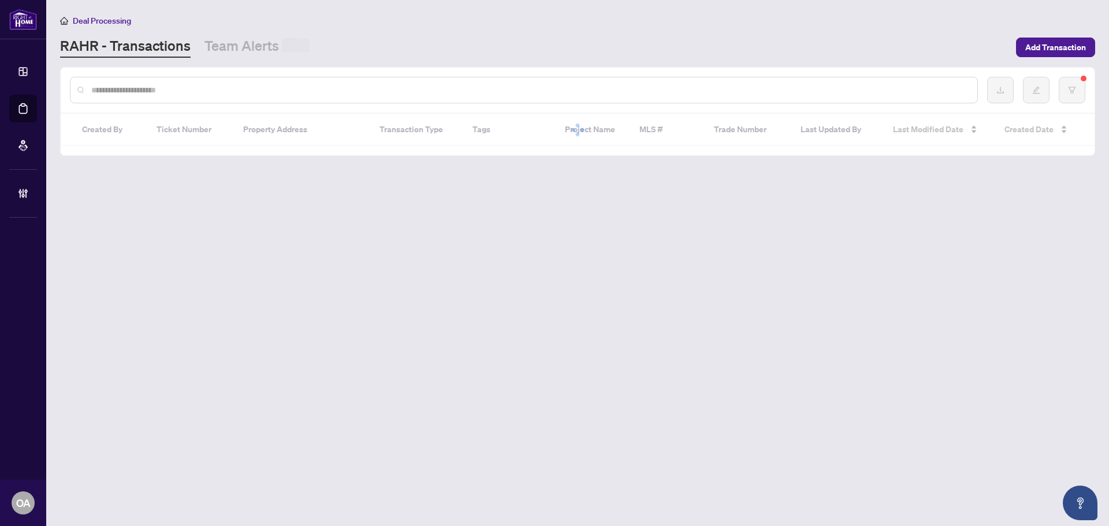
click at [221, 66] on main "Deal Processing RAHR - Transactions Team Alerts Add Transaction Created By Tick…" at bounding box center [577, 263] width 1062 height 526
click at [222, 88] on input "text" at bounding box center [529, 90] width 876 height 13
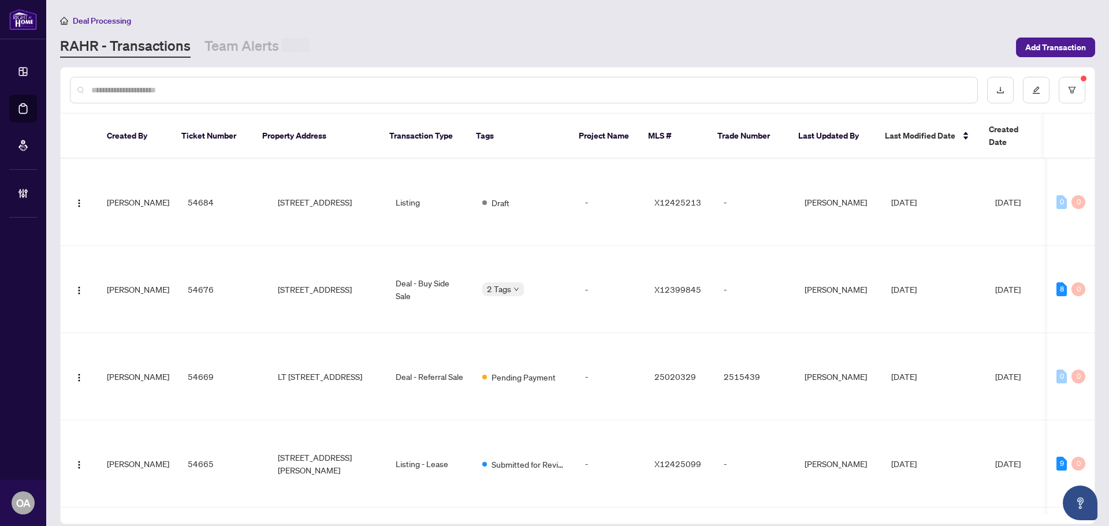
paste input "*********"
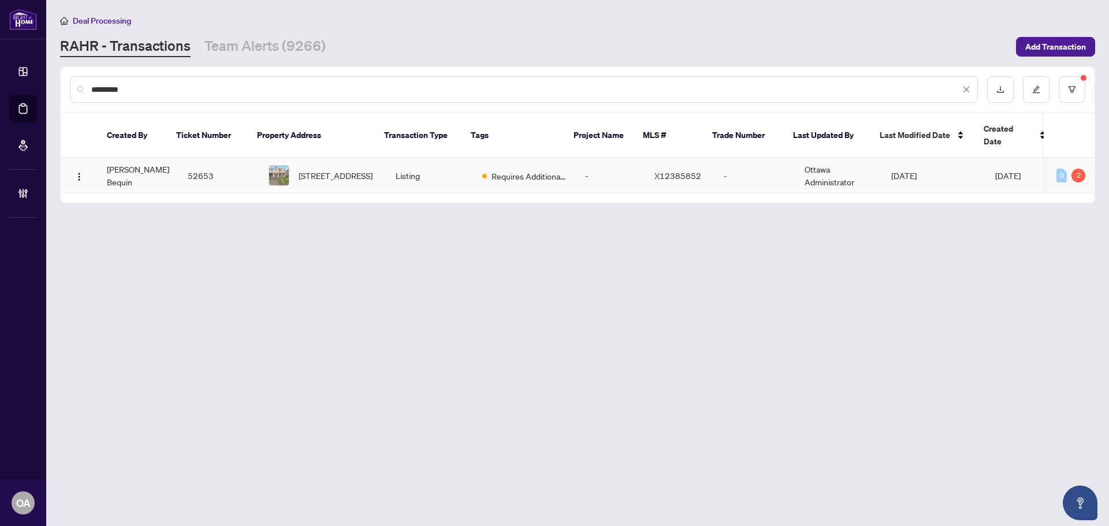
type input "*********"
click at [161, 163] on td "Calvin Owusu Bequin" at bounding box center [138, 175] width 81 height 35
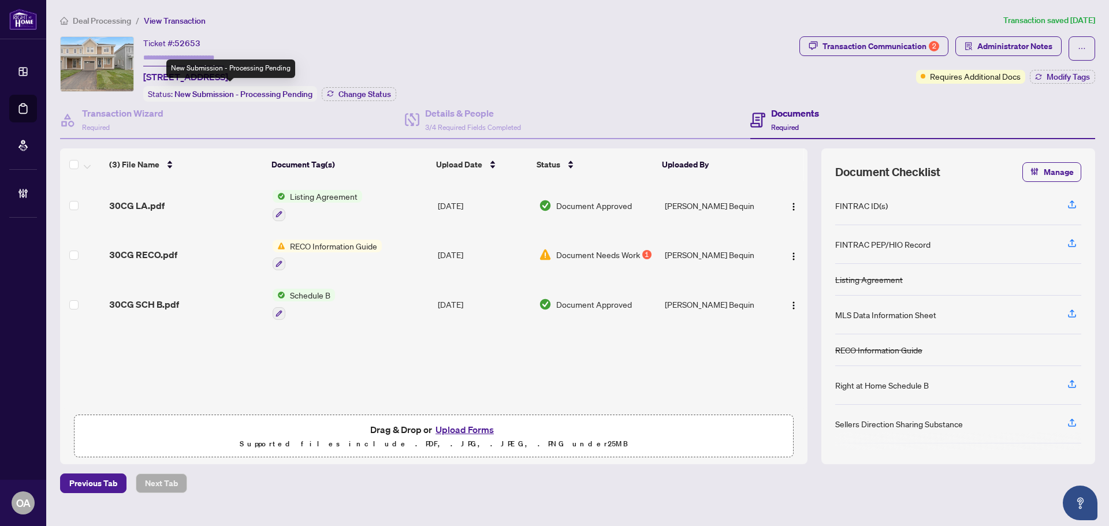
click at [226, 76] on div "New Submission - Processing Pending" at bounding box center [230, 68] width 129 height 18
click at [228, 75] on span "30 Chasing Grve, Richmond, Ontario K0A 2Z0, Canada" at bounding box center [185, 77] width 85 height 14
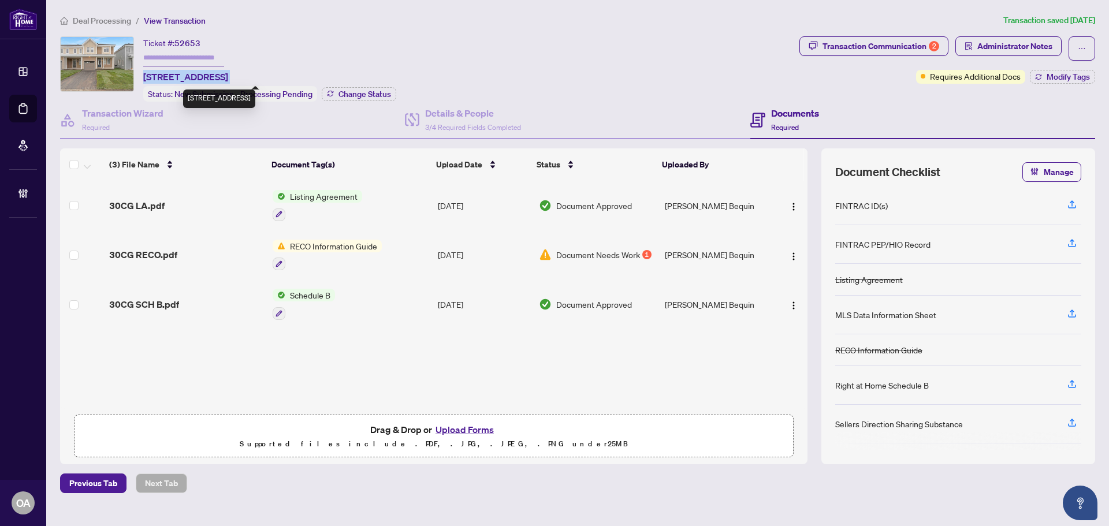
copy span "30 Chasing Grve, Richmond, Ontario K0A 2Z0, Canada"
click at [881, 44] on div "Transaction Communication 2" at bounding box center [880, 46] width 117 height 18
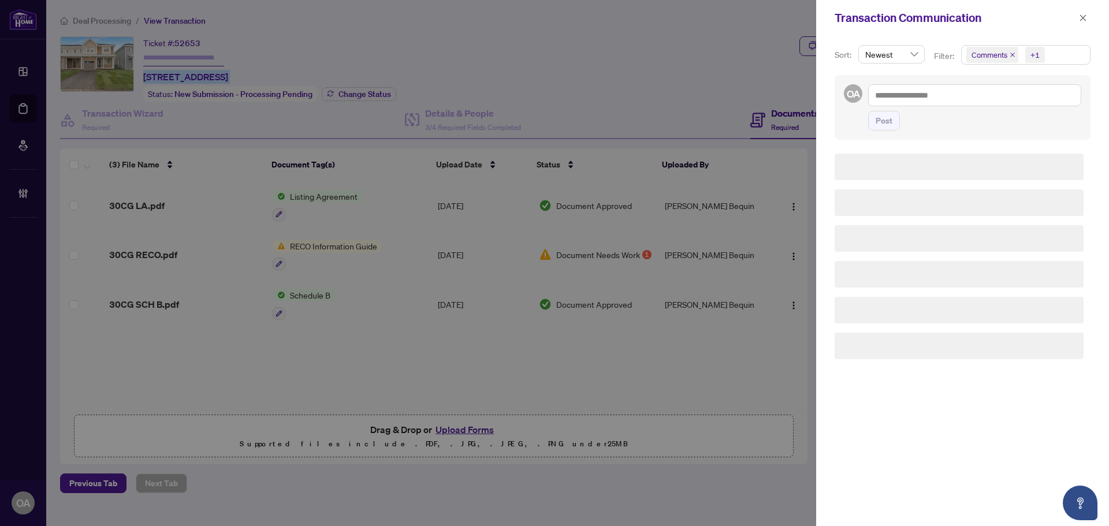
click at [1012, 53] on icon "close" at bounding box center [1012, 55] width 6 height 6
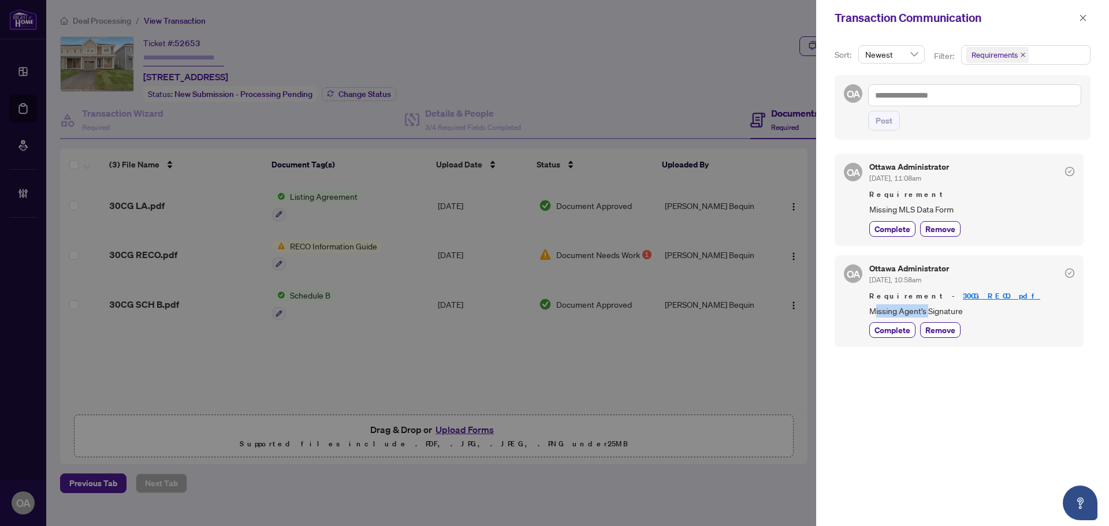
drag, startPoint x: 874, startPoint y: 312, endPoint x: 939, endPoint y: 312, distance: 65.8
click at [938, 312] on span "Missing Agent's Signature" at bounding box center [971, 310] width 205 height 13
click at [939, 312] on span "Missing Agent's Signature" at bounding box center [971, 310] width 205 height 13
click at [654, 343] on div at bounding box center [554, 263] width 1109 height 526
click at [1078, 17] on button "button" at bounding box center [1082, 18] width 15 height 14
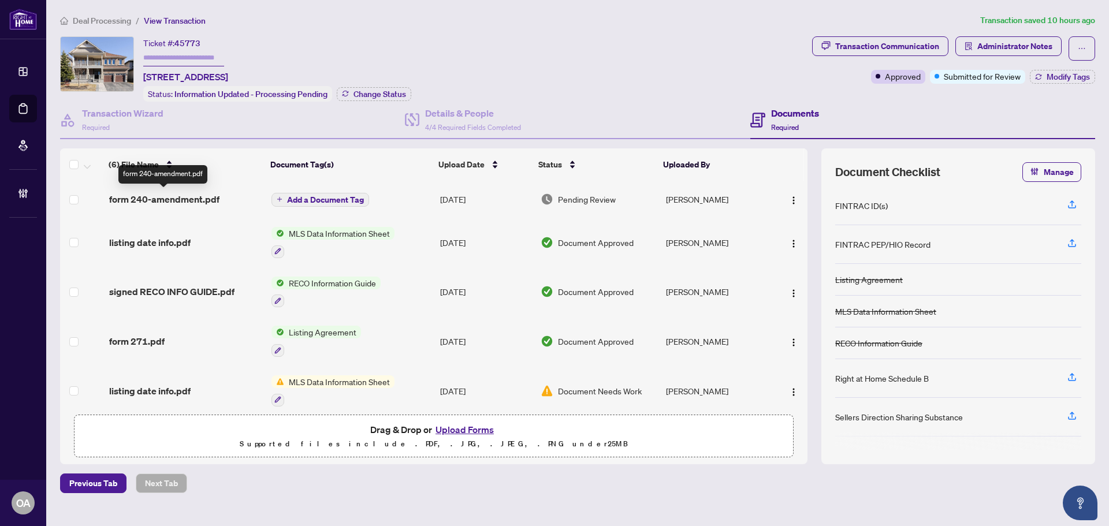
click at [200, 195] on span "form 240-amendment.pdf" at bounding box center [164, 199] width 110 height 14
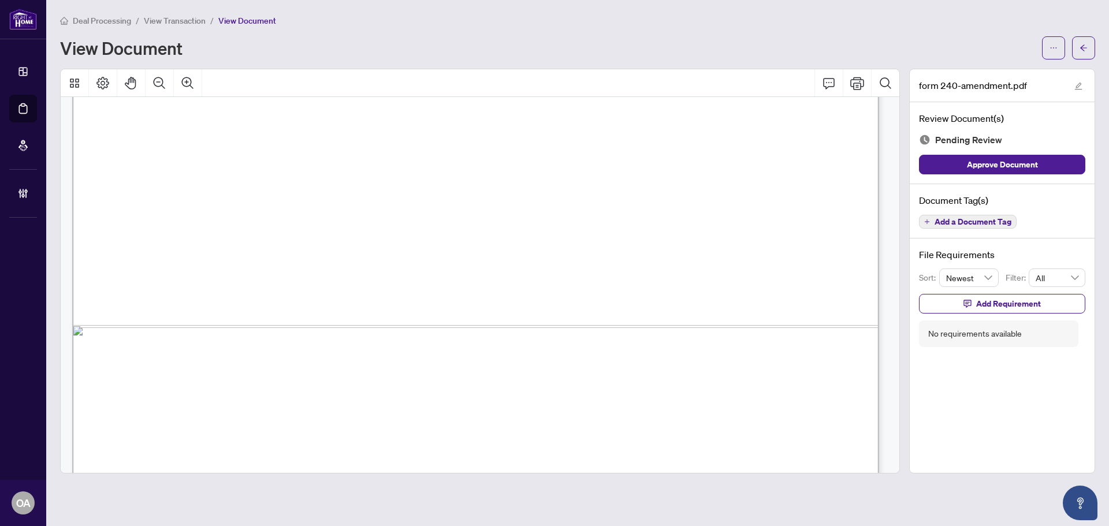
scroll to position [691, 0]
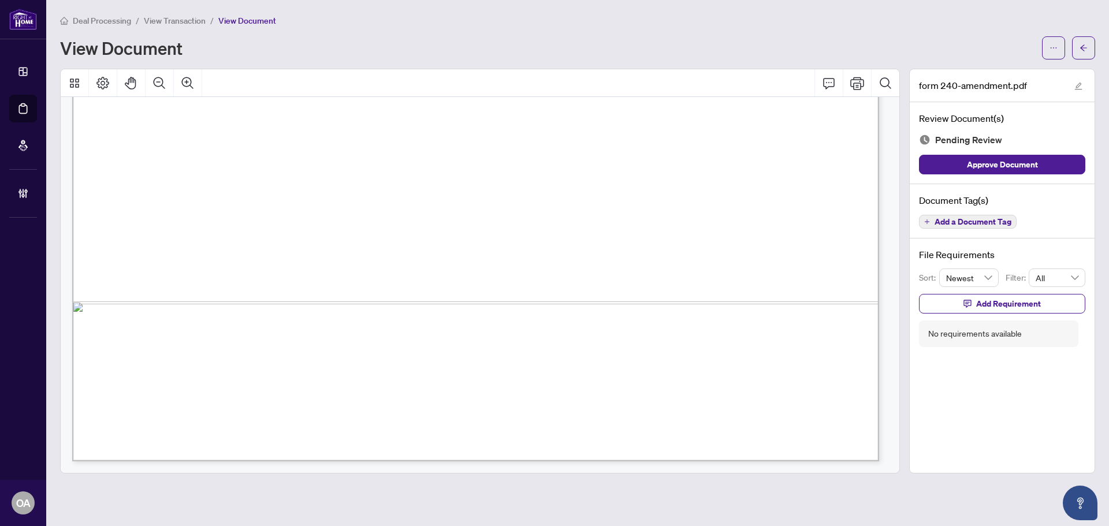
click at [935, 224] on span "Add a Document Tag" at bounding box center [972, 222] width 77 height 8
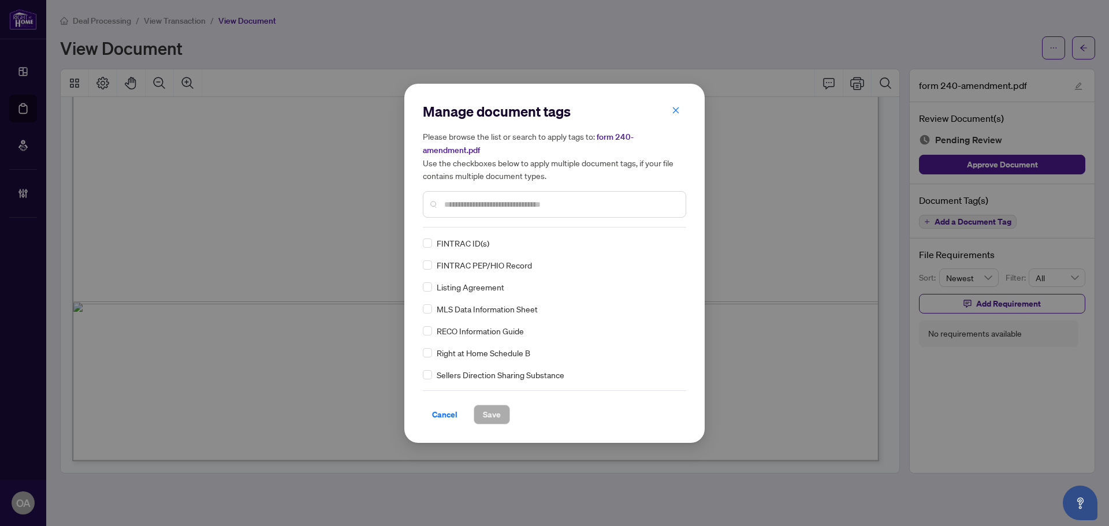
click at [466, 196] on div at bounding box center [554, 204] width 263 height 27
click at [466, 200] on input "text" at bounding box center [560, 204] width 232 height 13
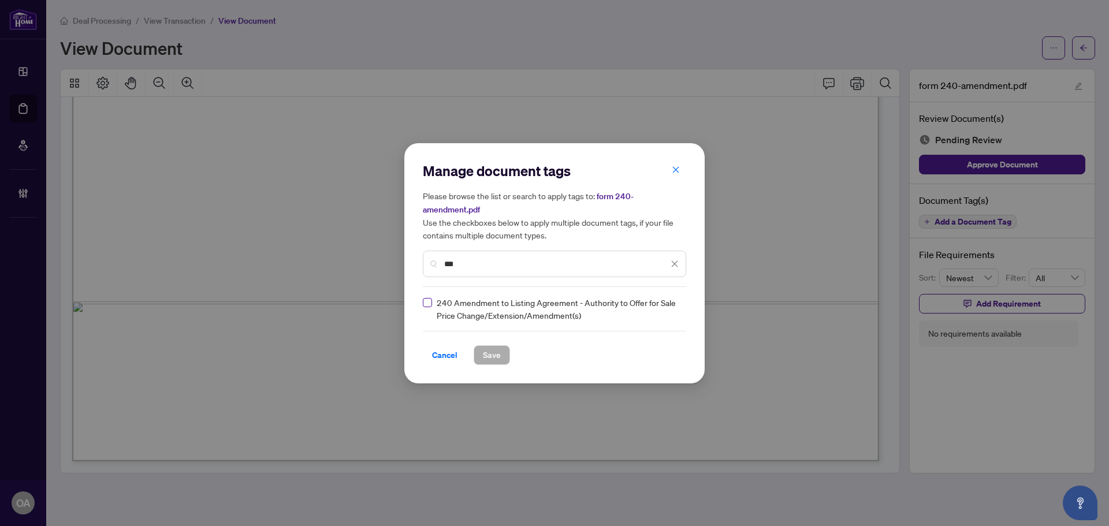
type input "***"
click at [666, 305] on img at bounding box center [662, 309] width 12 height 12
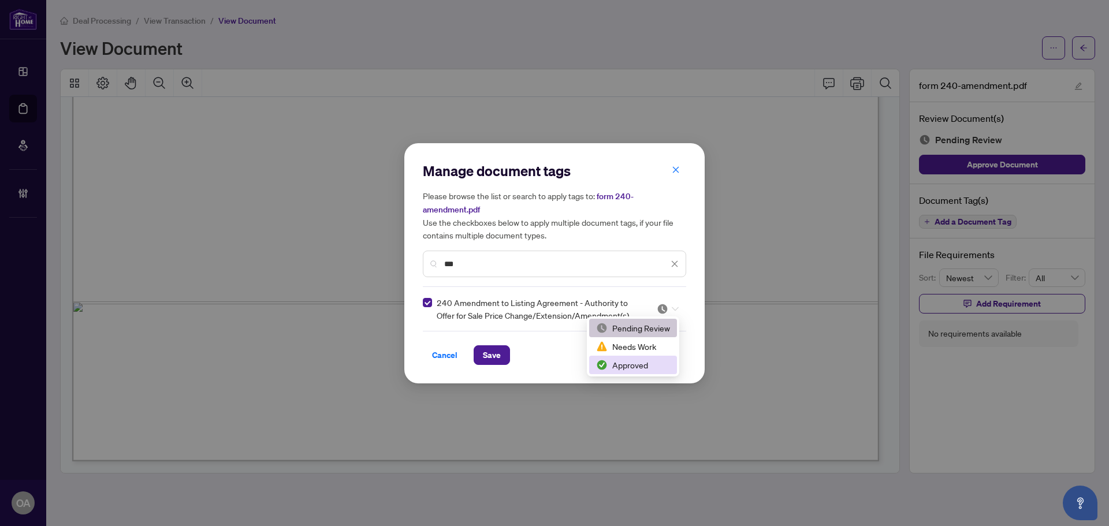
click at [643, 363] on div "Approved" at bounding box center [633, 365] width 74 height 13
click at [499, 360] on span "Save" at bounding box center [492, 355] width 18 height 18
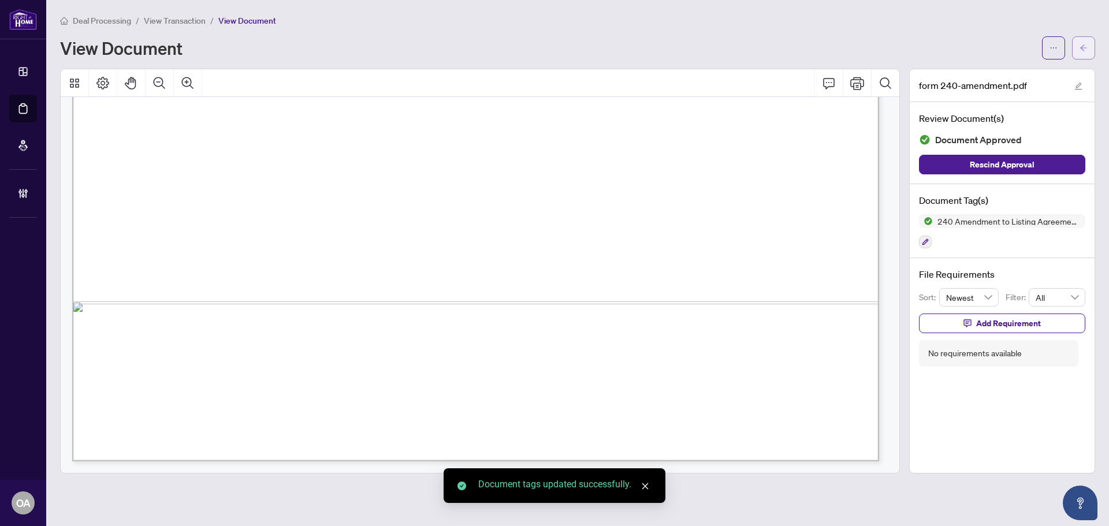
click at [1087, 47] on icon "arrow-left" at bounding box center [1083, 48] width 8 height 8
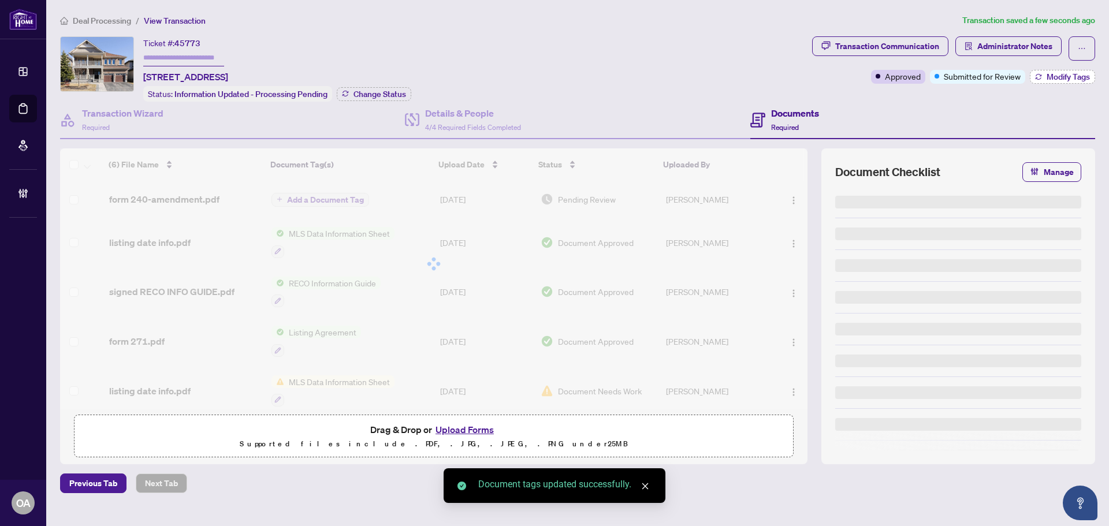
click at [1076, 73] on span "Modify Tags" at bounding box center [1067, 77] width 43 height 8
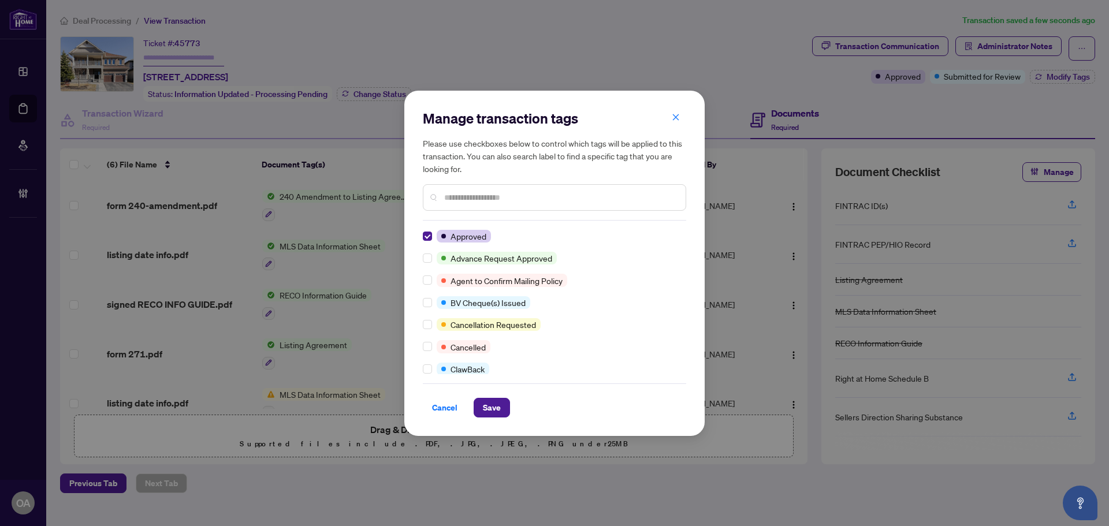
click at [502, 391] on div "Cancel Save" at bounding box center [554, 400] width 263 height 34
click at [502, 405] on button "Save" at bounding box center [491, 408] width 36 height 20
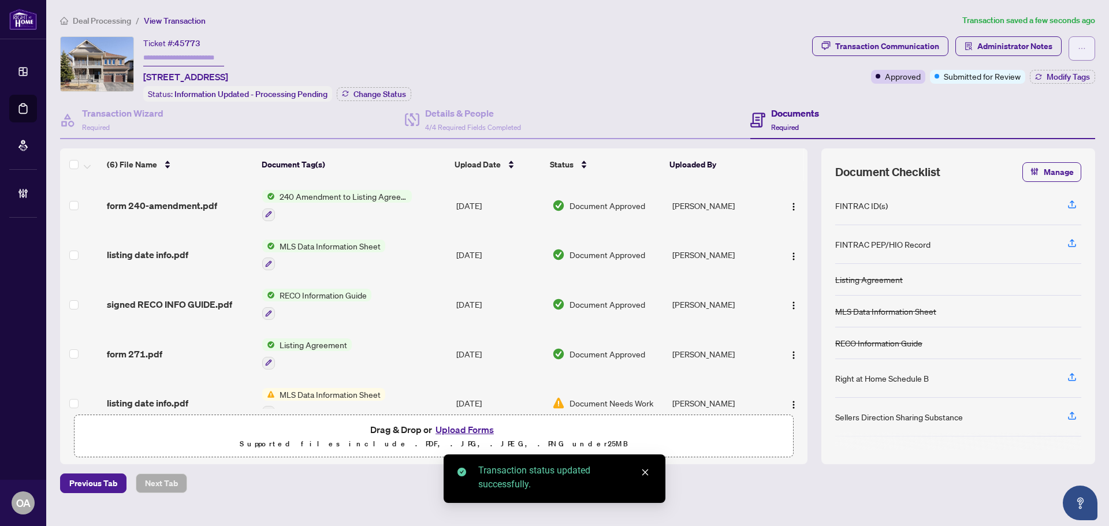
click at [1086, 45] on button "button" at bounding box center [1081, 48] width 27 height 24
click at [1062, 128] on span "Submit for Completion" at bounding box center [1041, 129] width 88 height 13
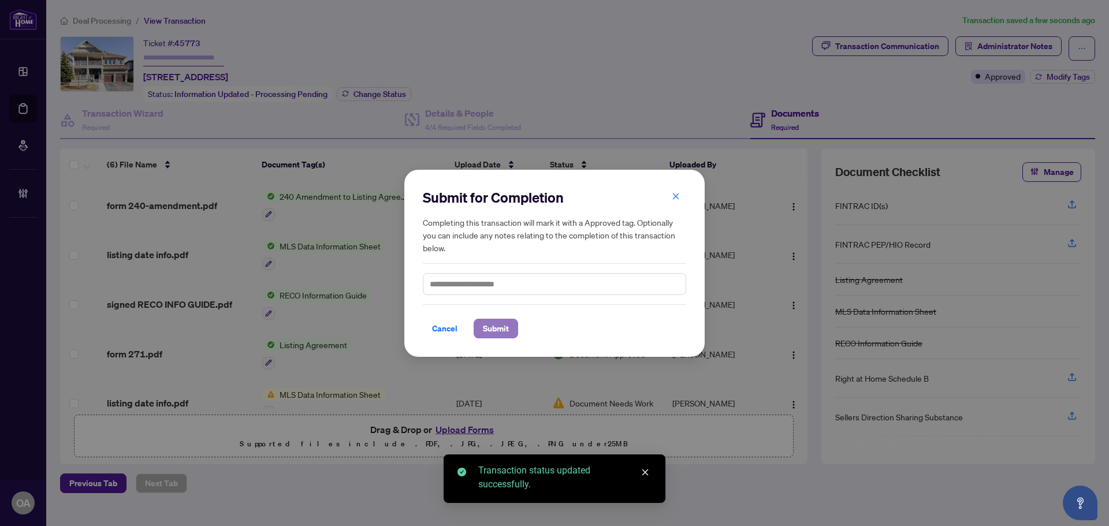
click at [474, 334] on button "Submit" at bounding box center [495, 329] width 44 height 20
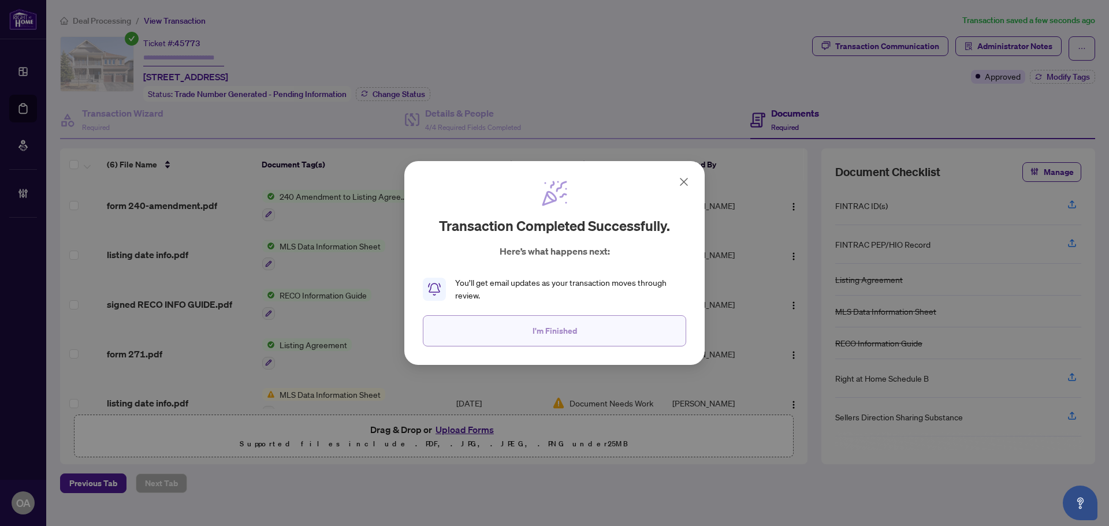
click at [550, 332] on span "I'm Finished" at bounding box center [554, 331] width 44 height 18
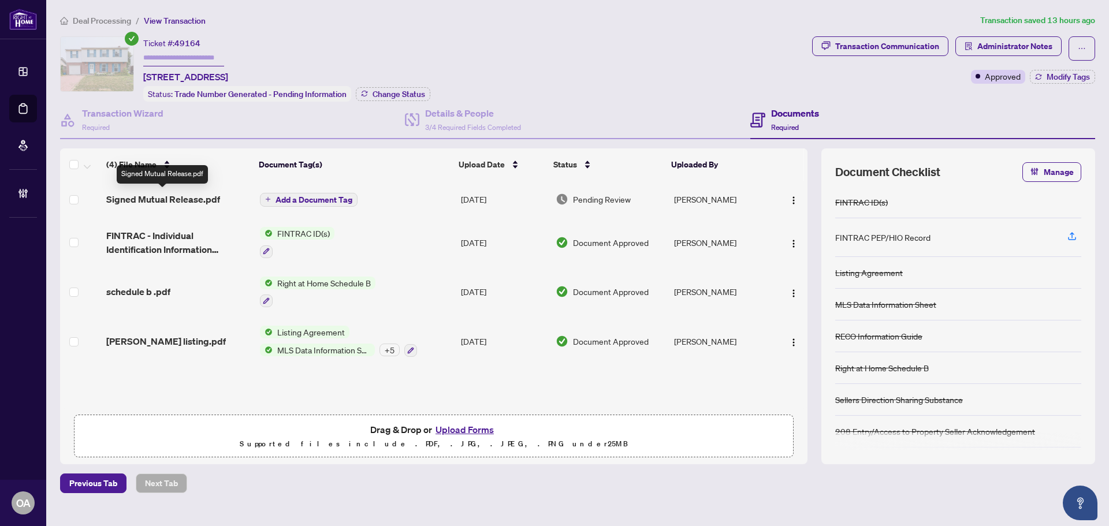
click at [170, 193] on span "Signed Mutual Release.pdf" at bounding box center [163, 199] width 114 height 14
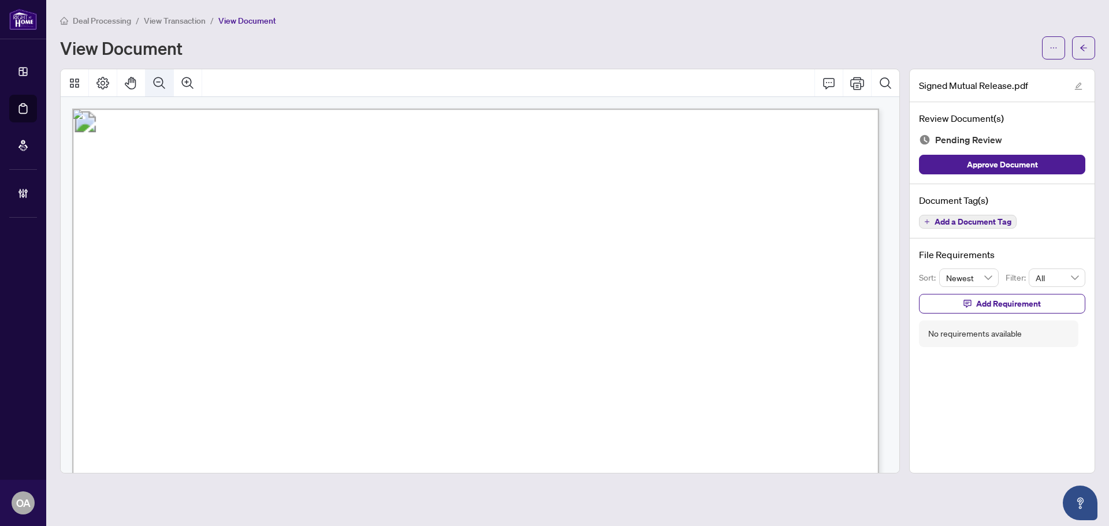
click at [160, 76] on icon "Zoom Out" at bounding box center [159, 83] width 14 height 14
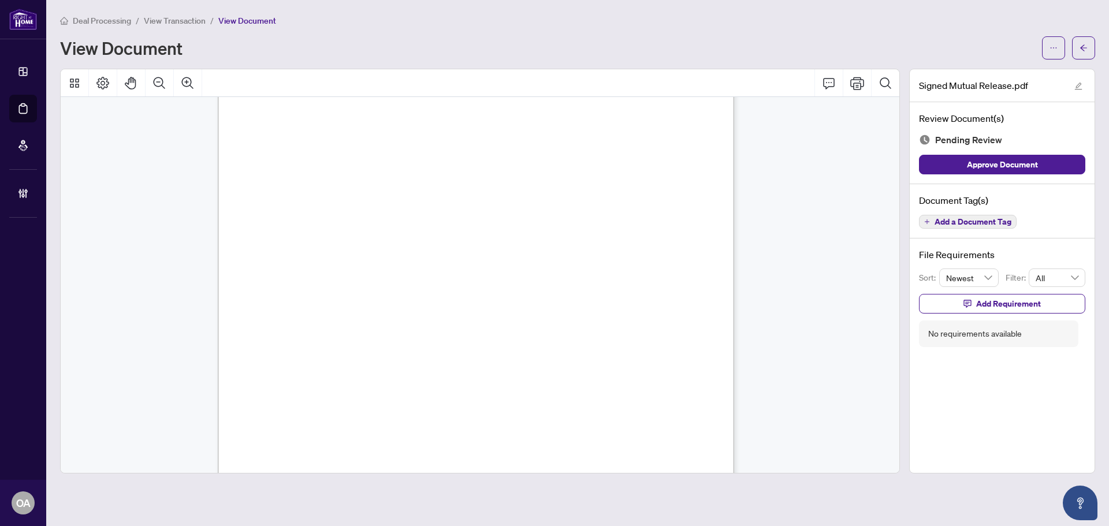
scroll to position [73, 0]
click at [1091, 46] on button "button" at bounding box center [1083, 47] width 23 height 23
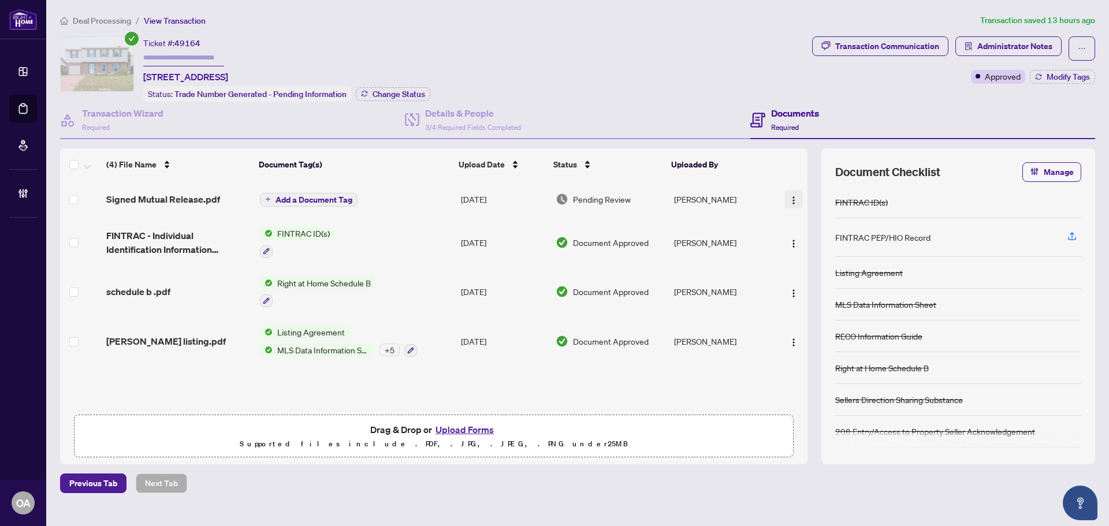
click at [789, 196] on img "button" at bounding box center [793, 200] width 9 height 9
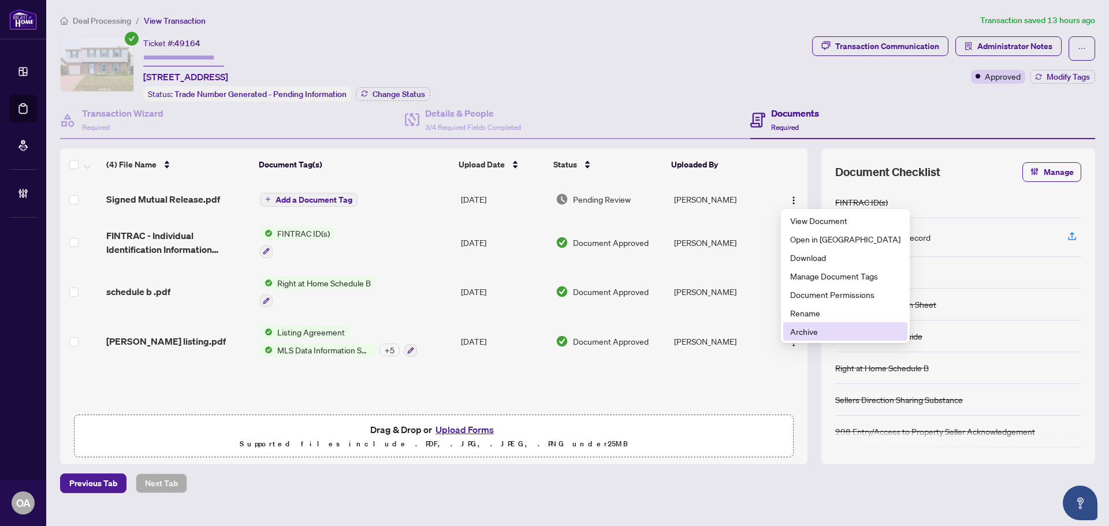
click at [814, 334] on span "Archive" at bounding box center [845, 331] width 110 height 13
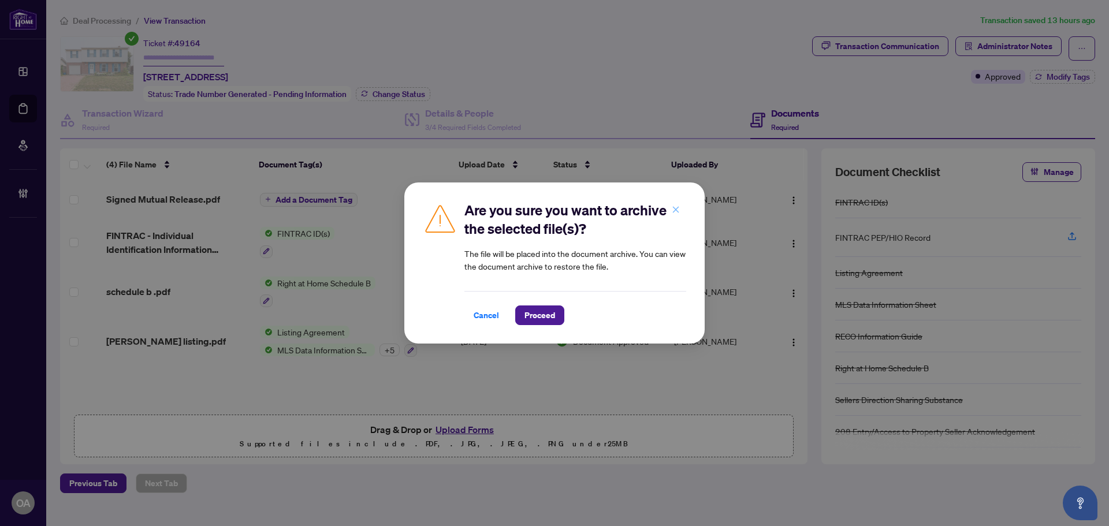
click at [666, 214] on button "button" at bounding box center [675, 210] width 23 height 20
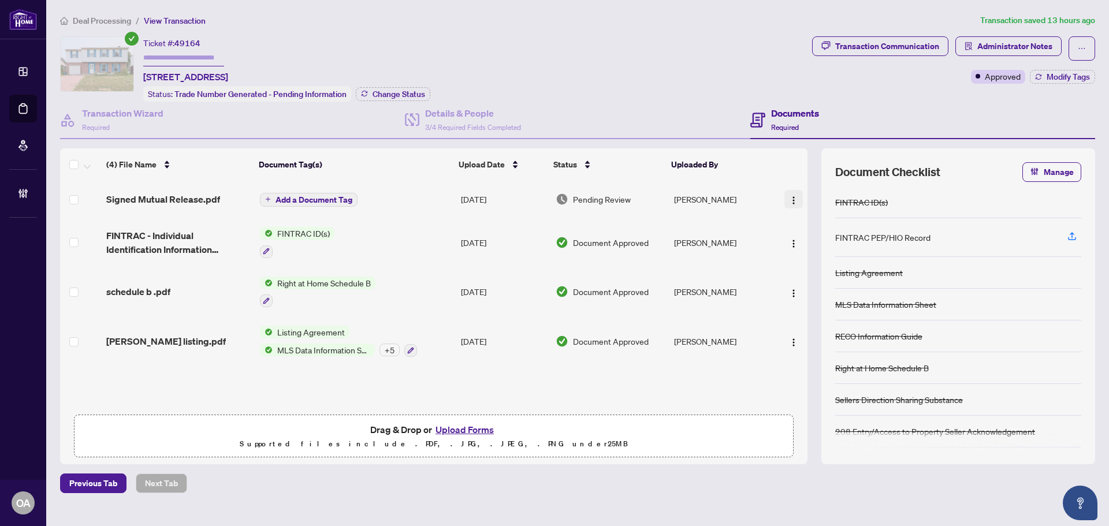
click at [789, 196] on img "button" at bounding box center [793, 200] width 9 height 9
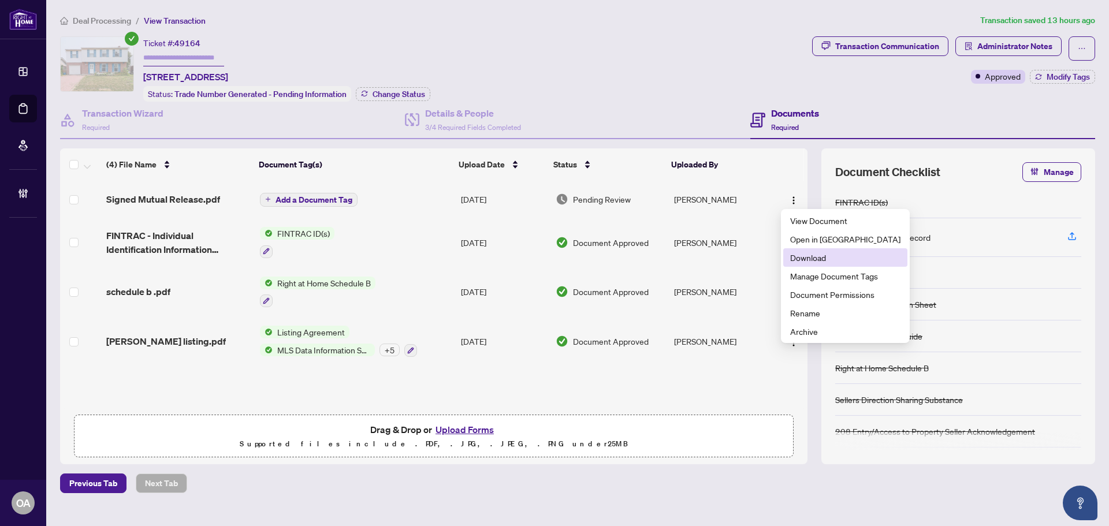
click at [805, 256] on span "Download" at bounding box center [845, 257] width 110 height 13
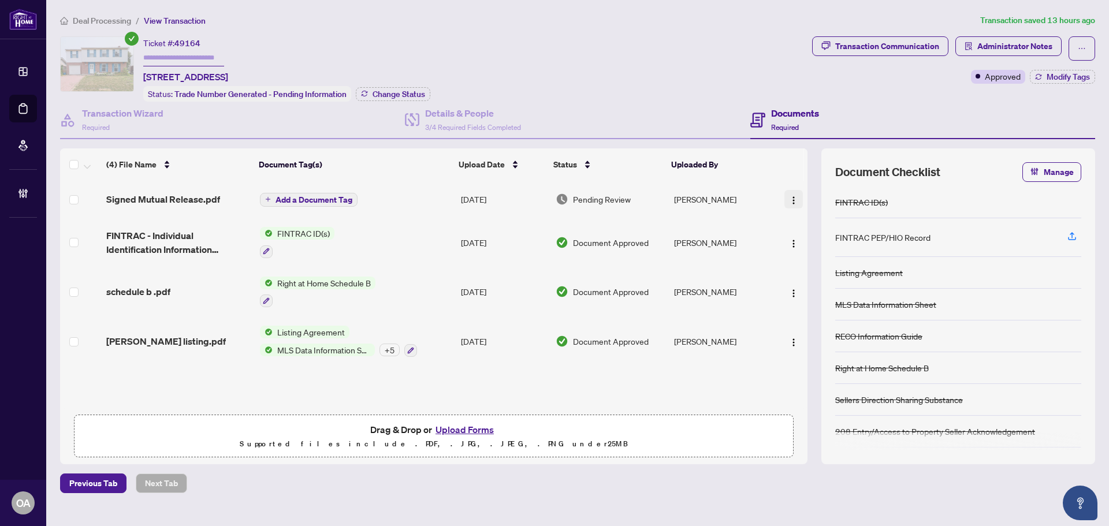
click at [795, 198] on button "button" at bounding box center [793, 199] width 18 height 18
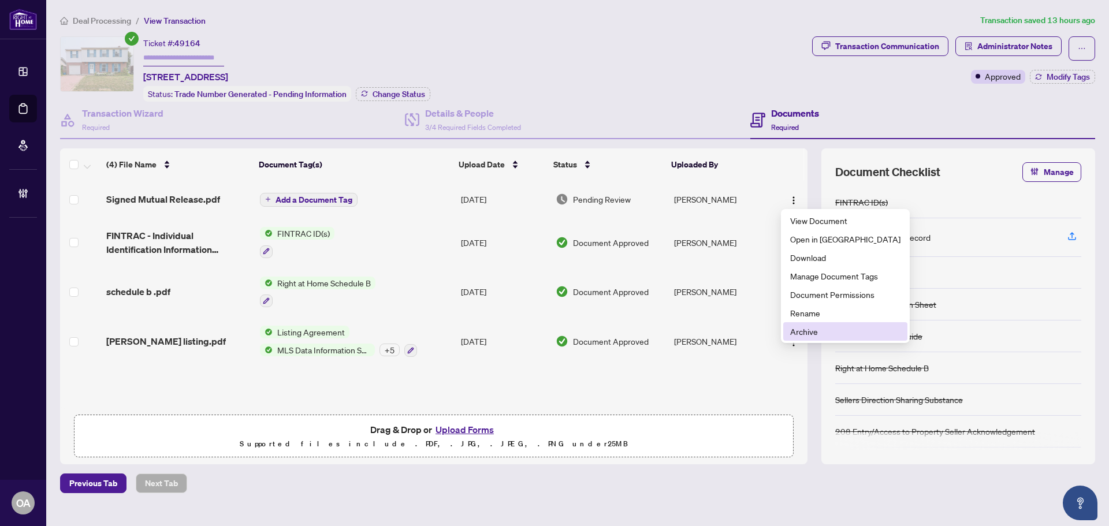
click at [812, 334] on span "Archive" at bounding box center [845, 331] width 110 height 13
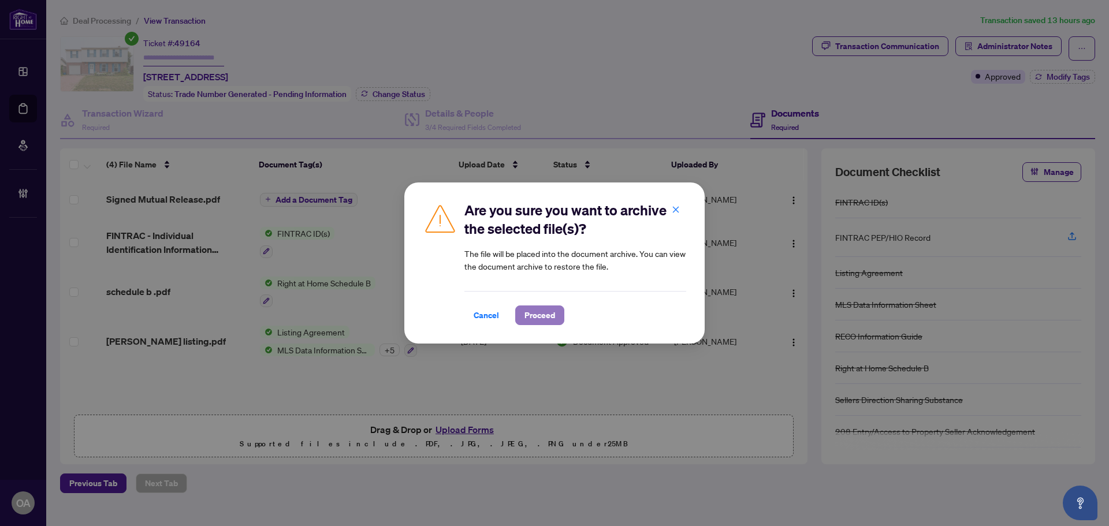
click at [543, 315] on span "Proceed" at bounding box center [539, 315] width 31 height 18
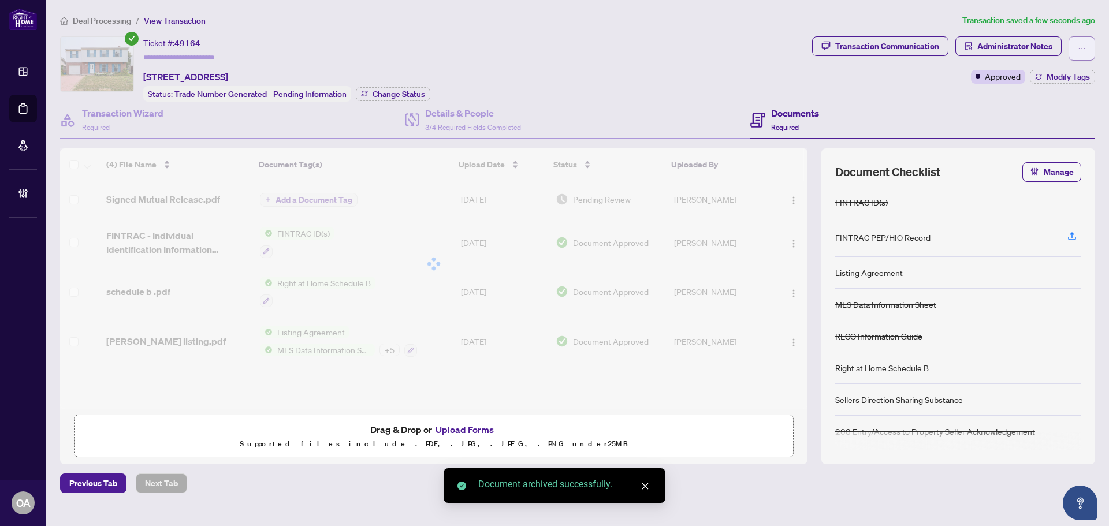
click at [1072, 50] on button "button" at bounding box center [1081, 48] width 27 height 24
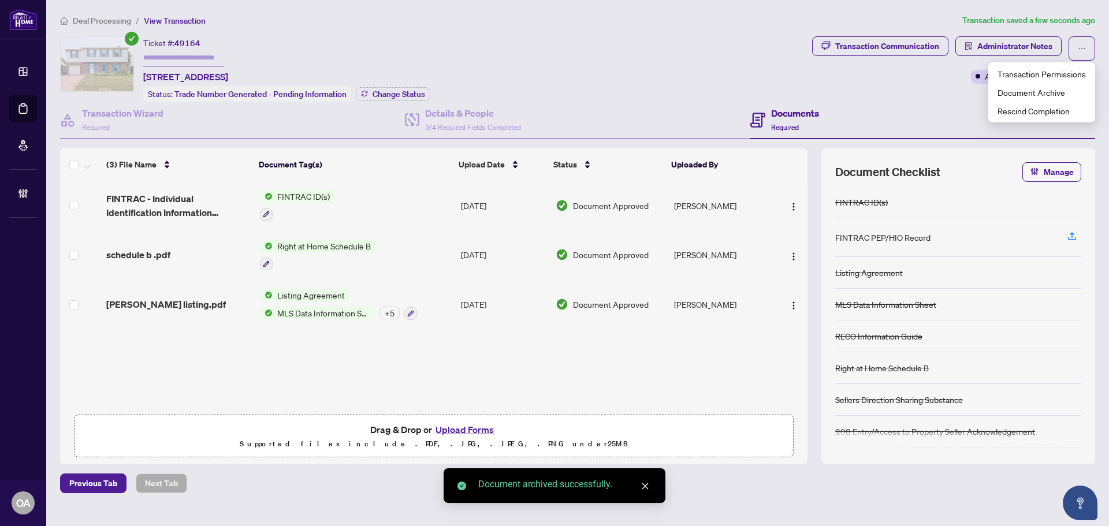
click at [801, 108] on h4 "Documents" at bounding box center [795, 113] width 48 height 14
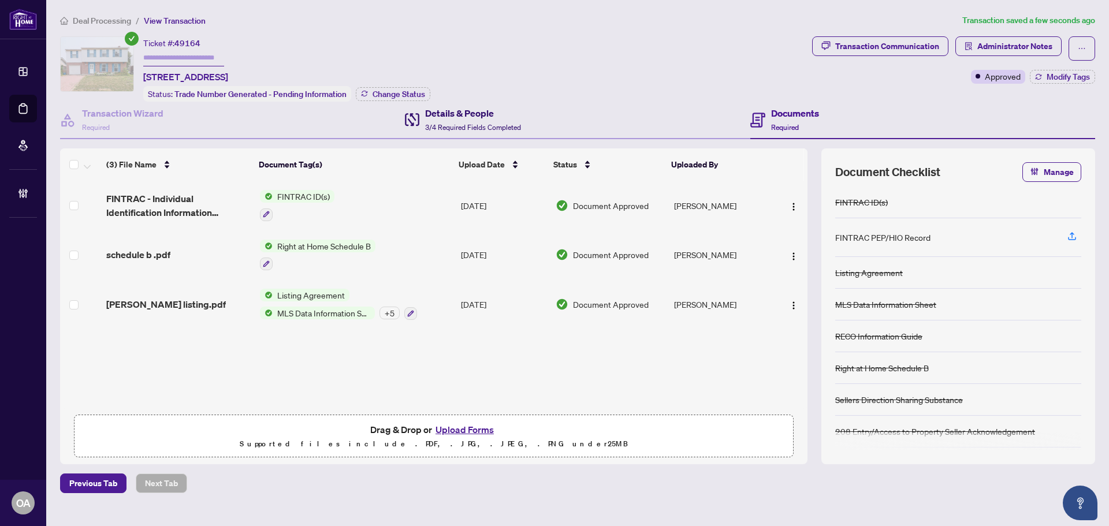
click at [471, 125] on span "3/4 Required Fields Completed" at bounding box center [473, 127] width 96 height 9
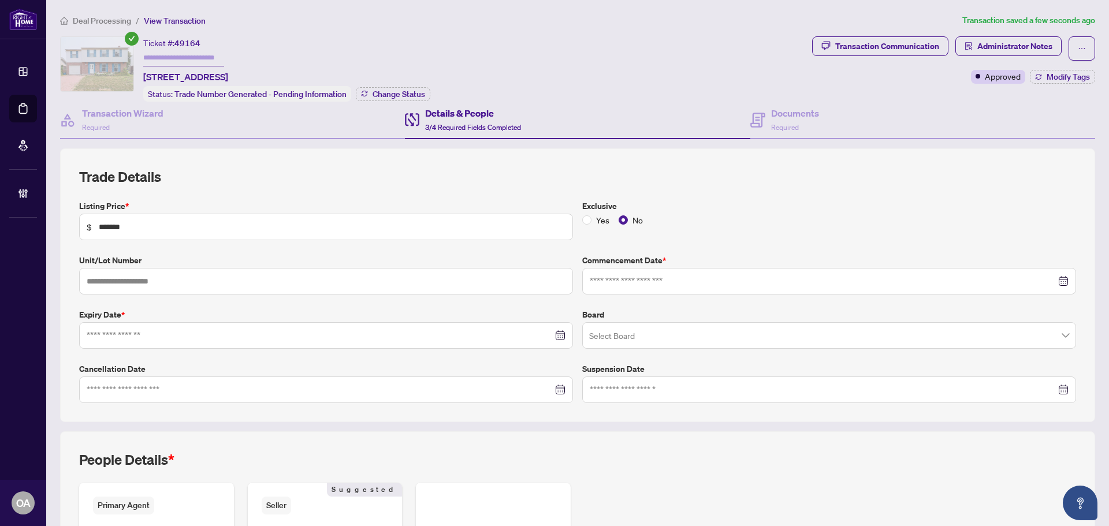
type input "**********"
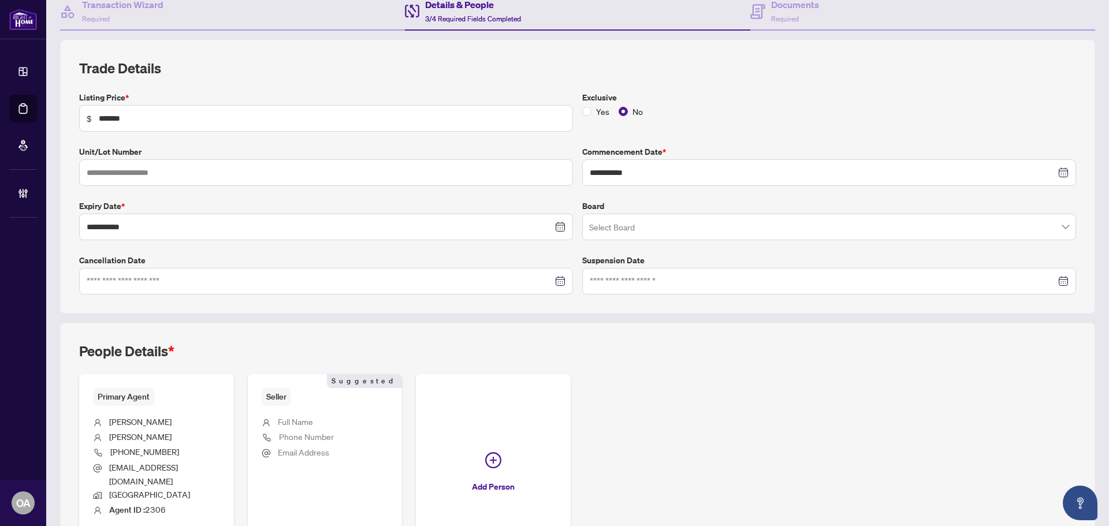
scroll to position [204, 0]
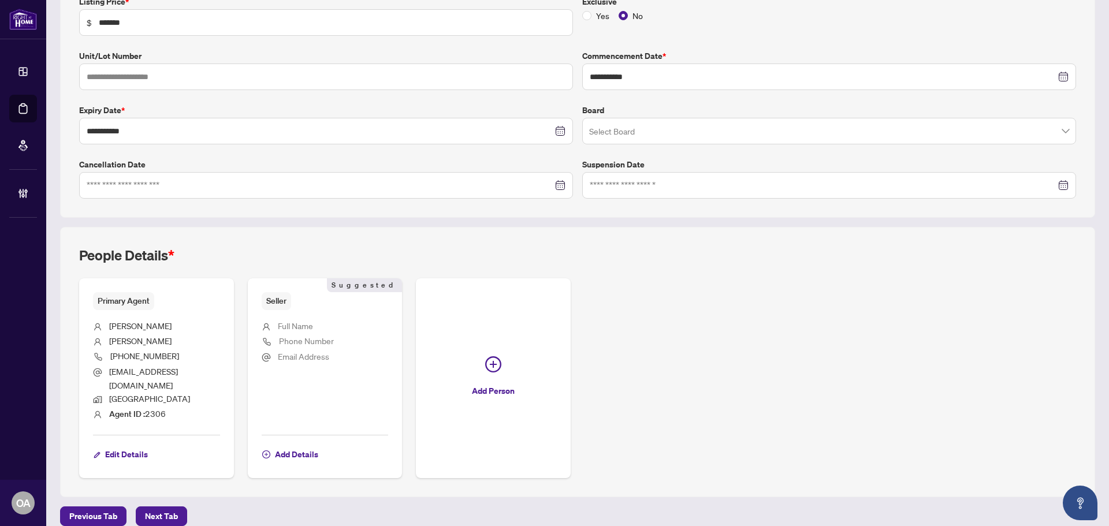
click at [126, 370] on span "Cjedgar@gmail.com" at bounding box center [143, 378] width 69 height 24
click at [126, 368] on span "Cjedgar@gmail.com" at bounding box center [143, 378] width 69 height 24
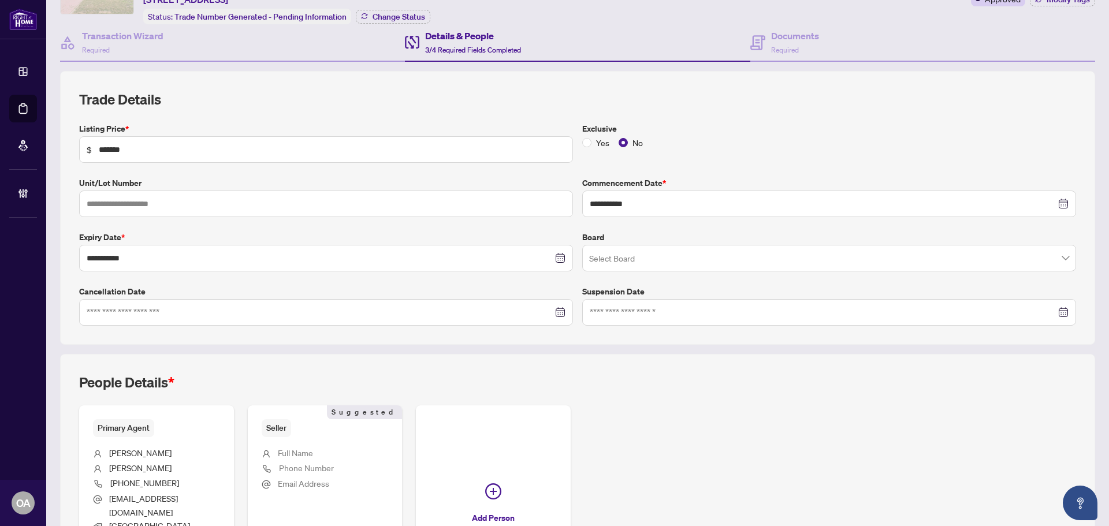
scroll to position [0, 0]
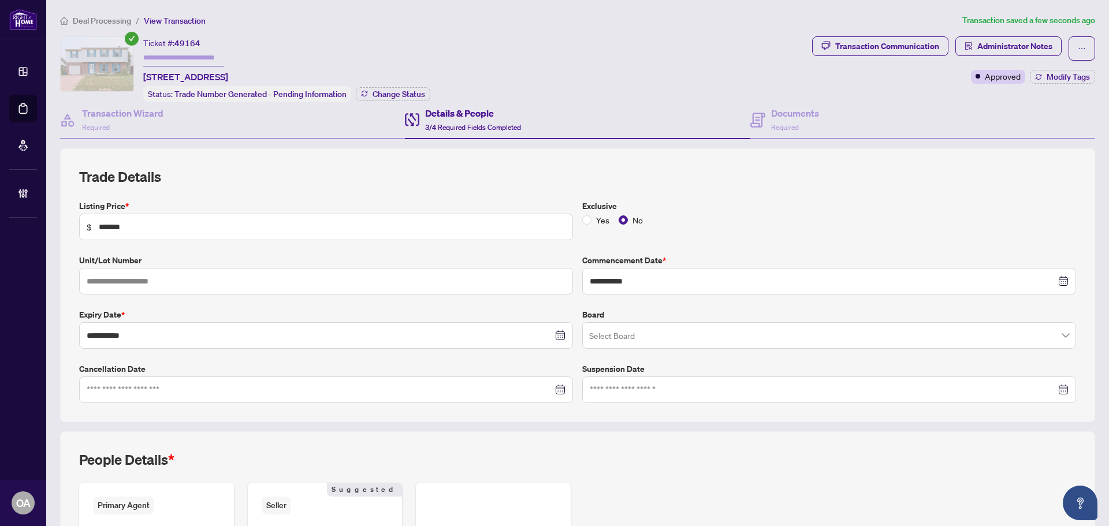
click at [228, 76] on span "841 Thorndale Dr, Ottawa, Ontario K1V 6Y1, Canada" at bounding box center [185, 77] width 85 height 14
copy span "841 Thorndale Dr, Ottawa, Ontario K1V 6Y1, Canada"
click at [535, 178] on h2 "Trade Details" at bounding box center [577, 176] width 997 height 18
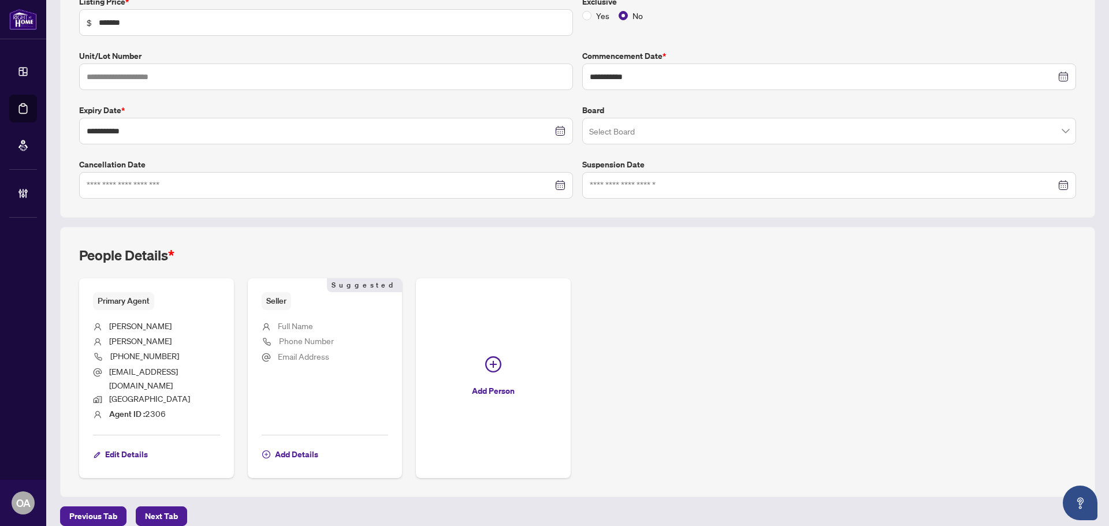
scroll to position [89, 0]
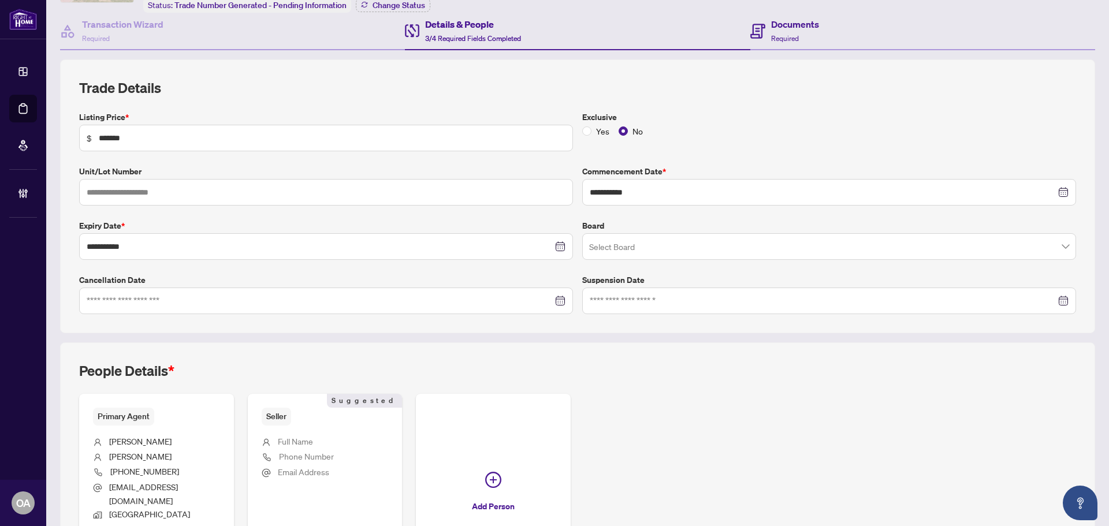
click at [825, 25] on div "Documents Required" at bounding box center [922, 32] width 345 height 38
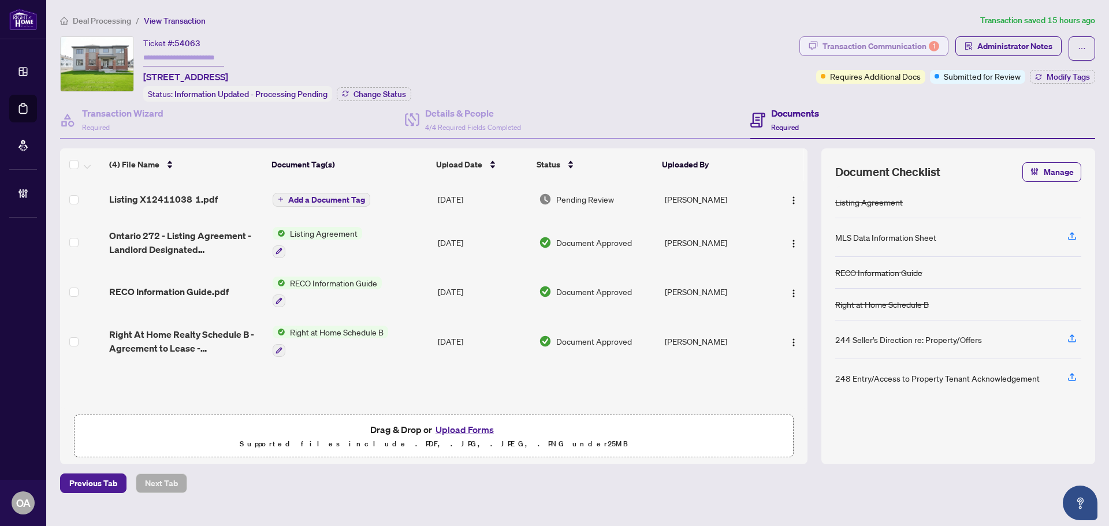
click at [914, 40] on div "Transaction Communication 1" at bounding box center [880, 46] width 117 height 18
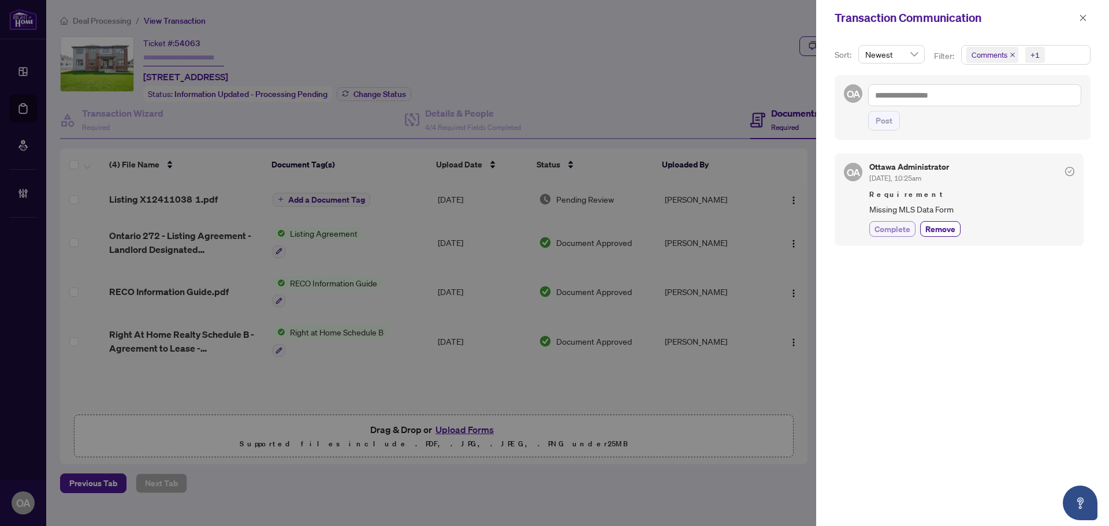
click at [884, 226] on span "Complete" at bounding box center [892, 229] width 36 height 12
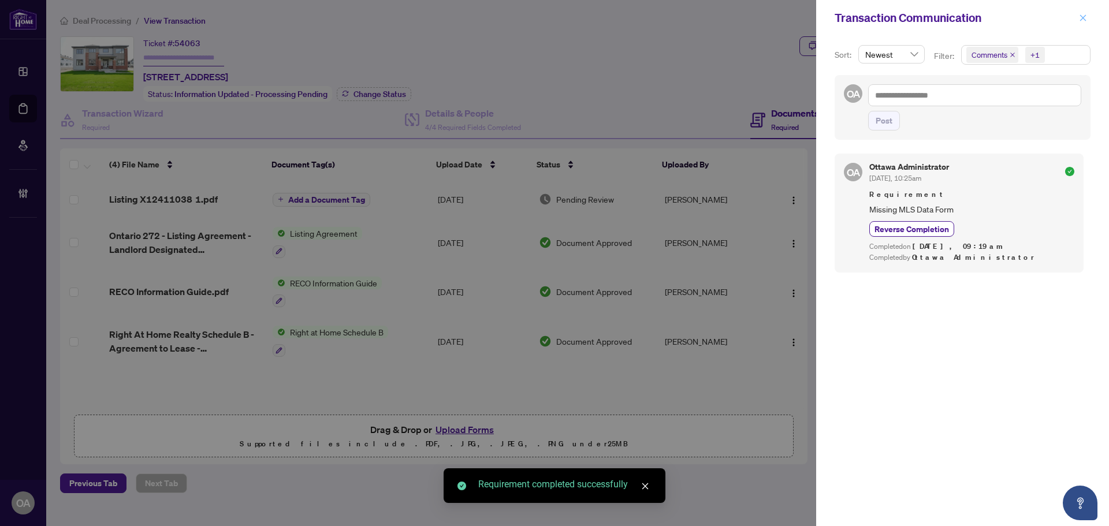
click at [1086, 14] on icon "close" at bounding box center [1083, 18] width 8 height 8
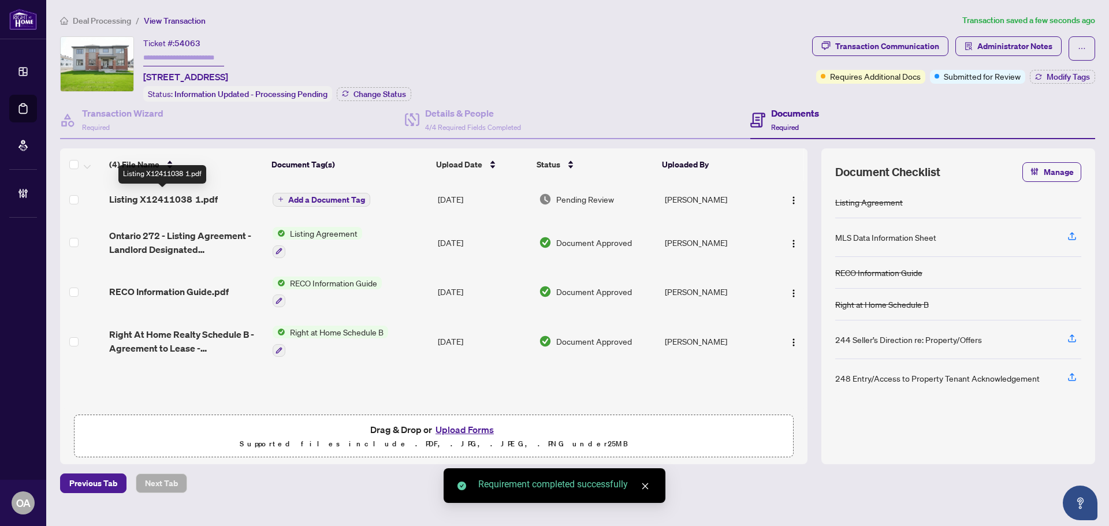
click at [175, 195] on span "Listing X12411038 1.pdf" at bounding box center [163, 199] width 109 height 14
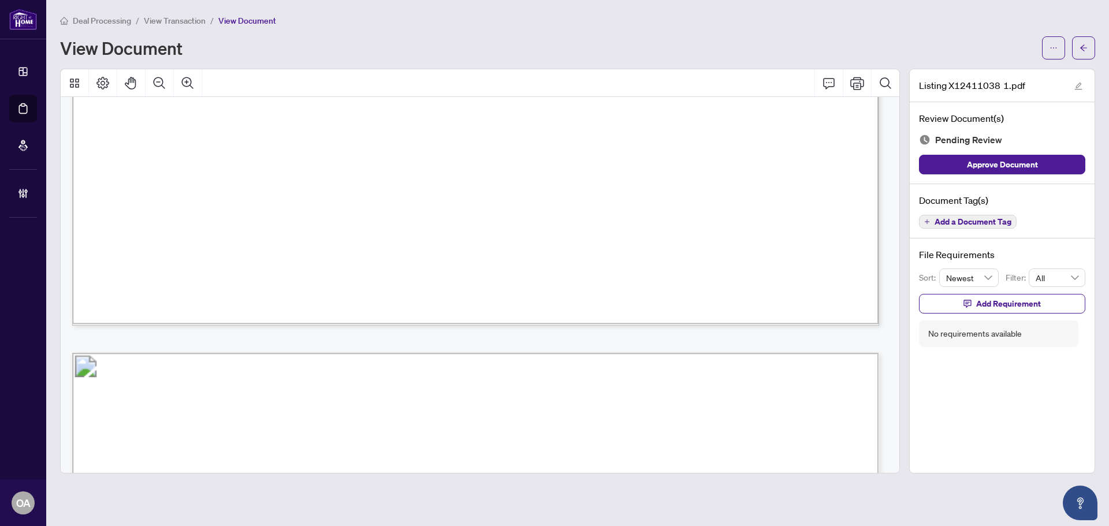
scroll to position [1270, 0]
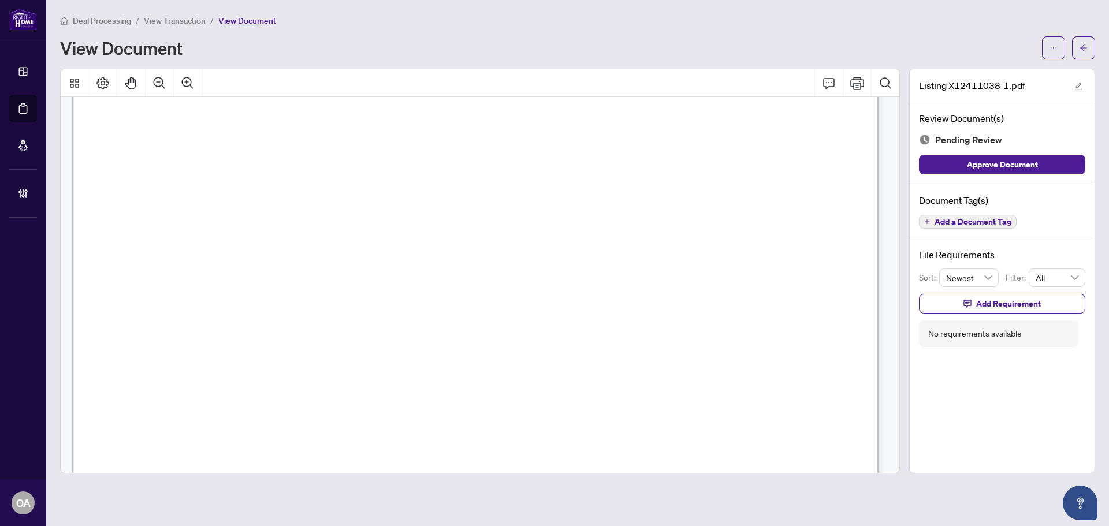
click at [973, 223] on span "Add a Document Tag" at bounding box center [972, 222] width 77 height 8
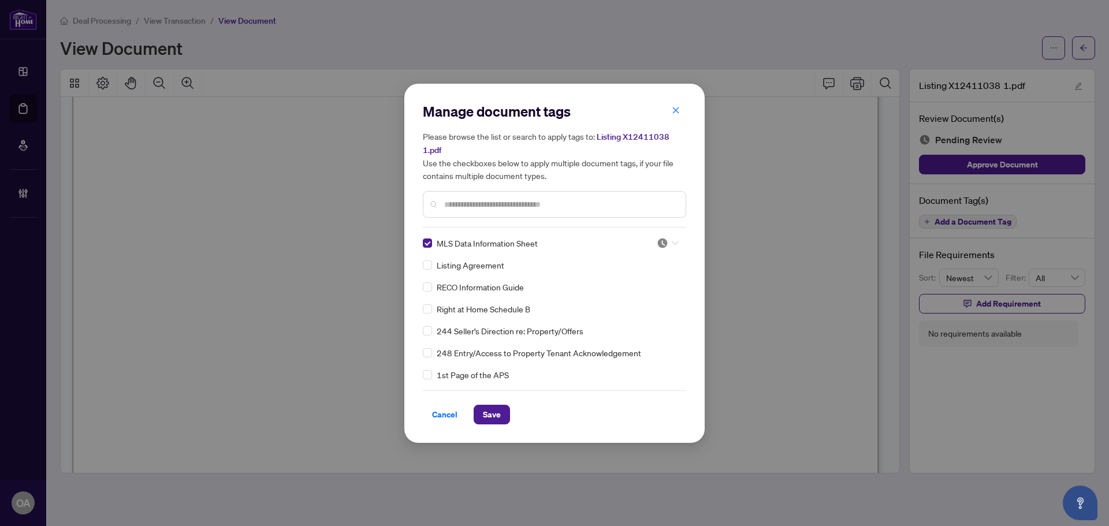
click at [660, 239] on img at bounding box center [662, 243] width 12 height 12
click at [655, 300] on div "Approved" at bounding box center [629, 299] width 74 height 13
click at [498, 415] on span "Save" at bounding box center [492, 414] width 18 height 18
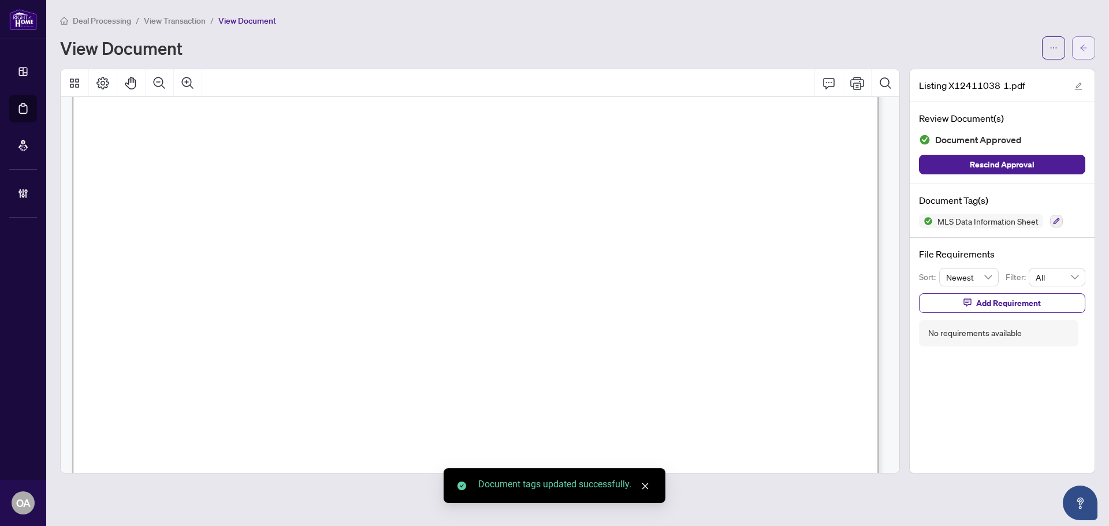
click at [1090, 50] on button "button" at bounding box center [1083, 47] width 23 height 23
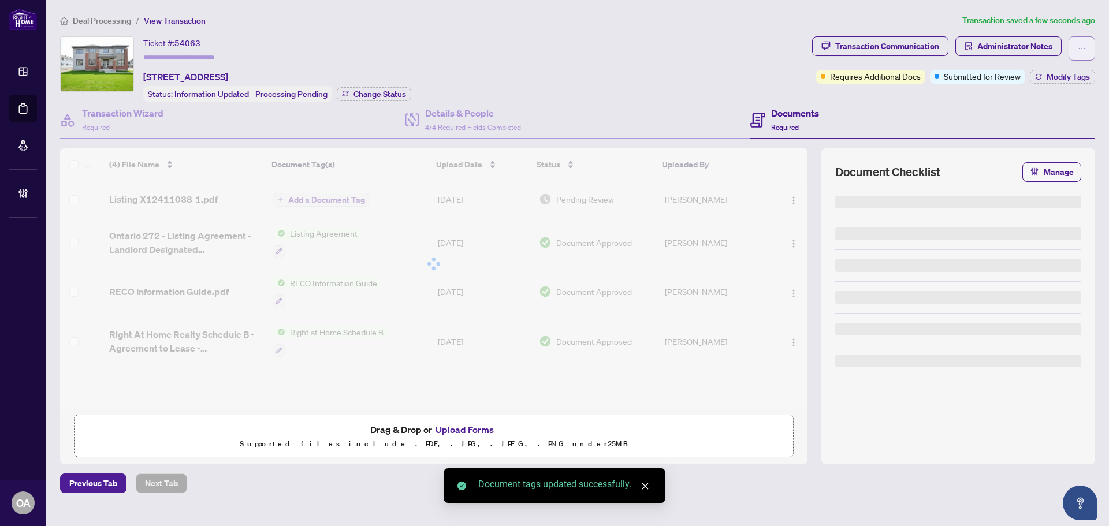
click at [1083, 47] on icon "ellipsis" at bounding box center [1081, 48] width 8 height 8
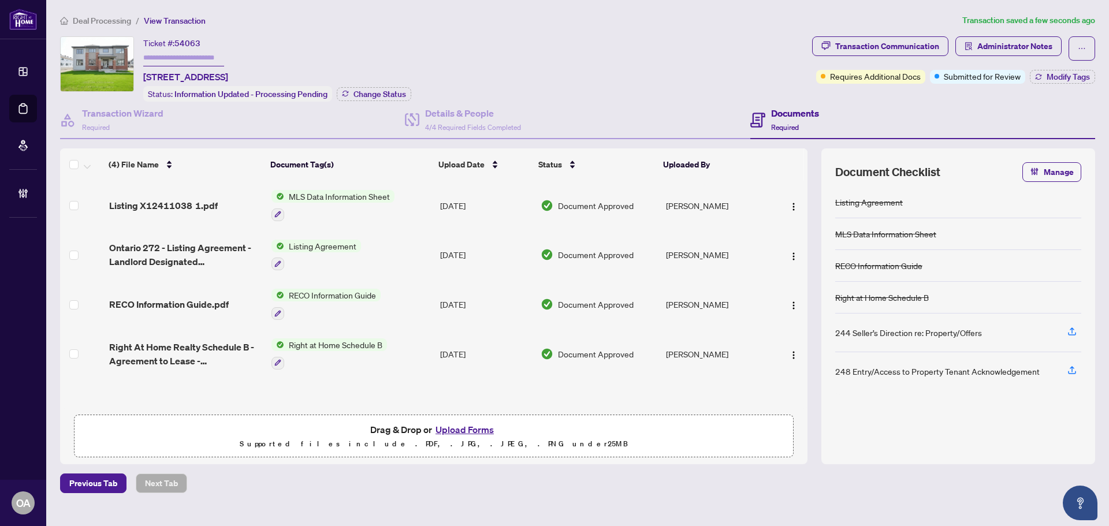
click at [923, 114] on div "Documents Required" at bounding box center [922, 121] width 345 height 38
click at [1065, 80] on span "Modify Tags" at bounding box center [1067, 77] width 43 height 8
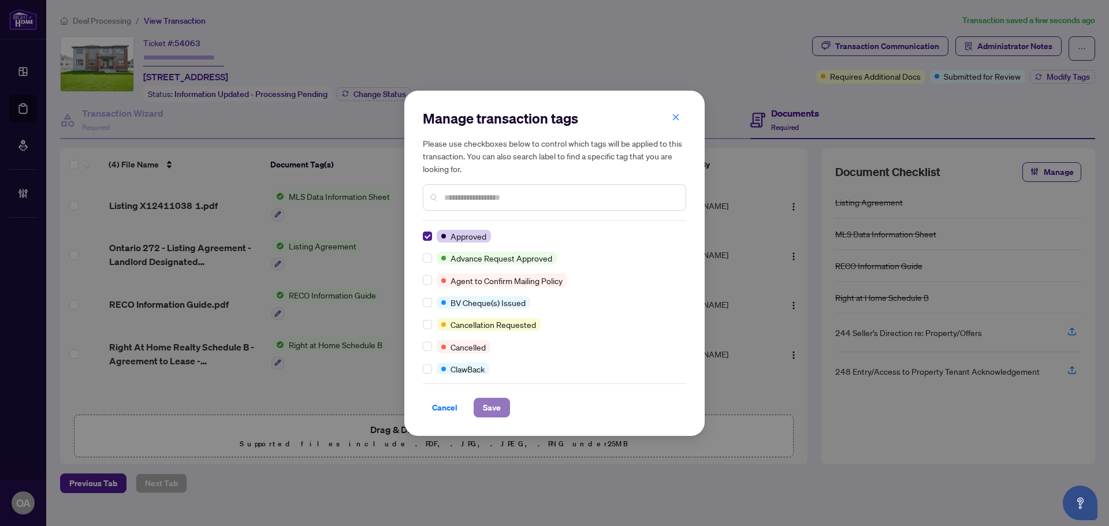
click at [499, 403] on span "Save" at bounding box center [492, 407] width 18 height 18
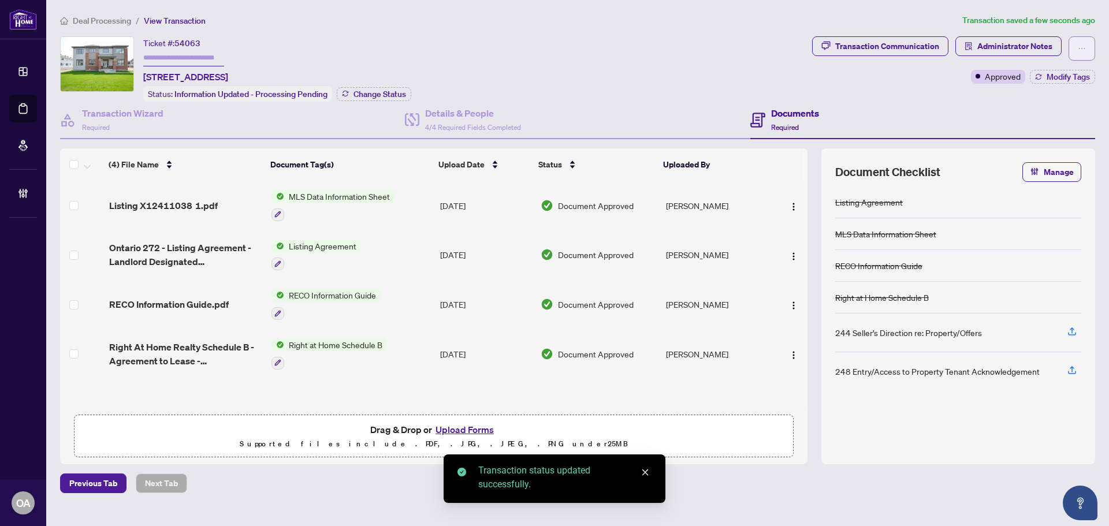
click at [1079, 54] on span "button" at bounding box center [1081, 48] width 8 height 18
click at [1047, 125] on span "Submit for Completion" at bounding box center [1041, 129] width 88 height 13
type textarea "**********"
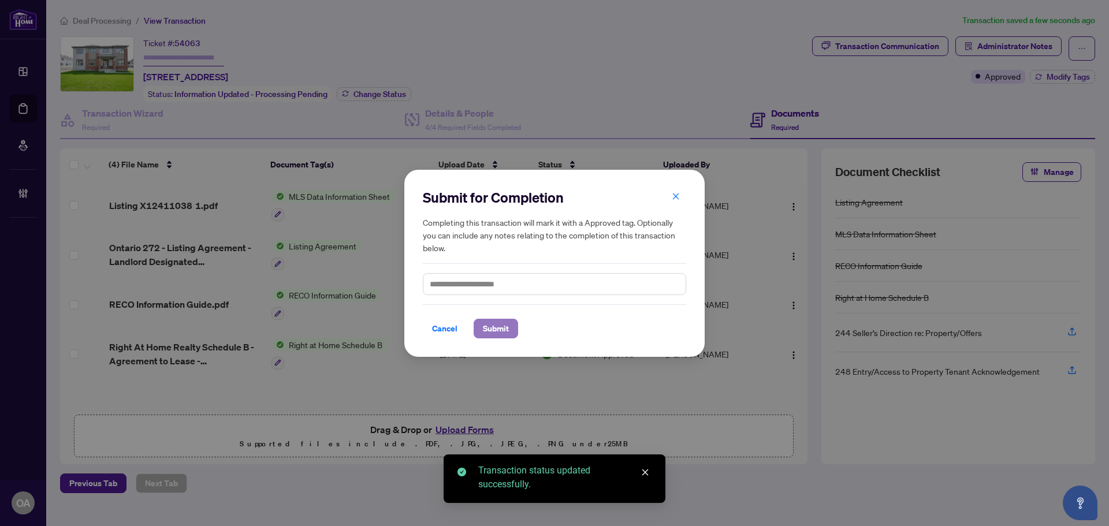
click at [505, 338] on button "Submit" at bounding box center [495, 329] width 44 height 20
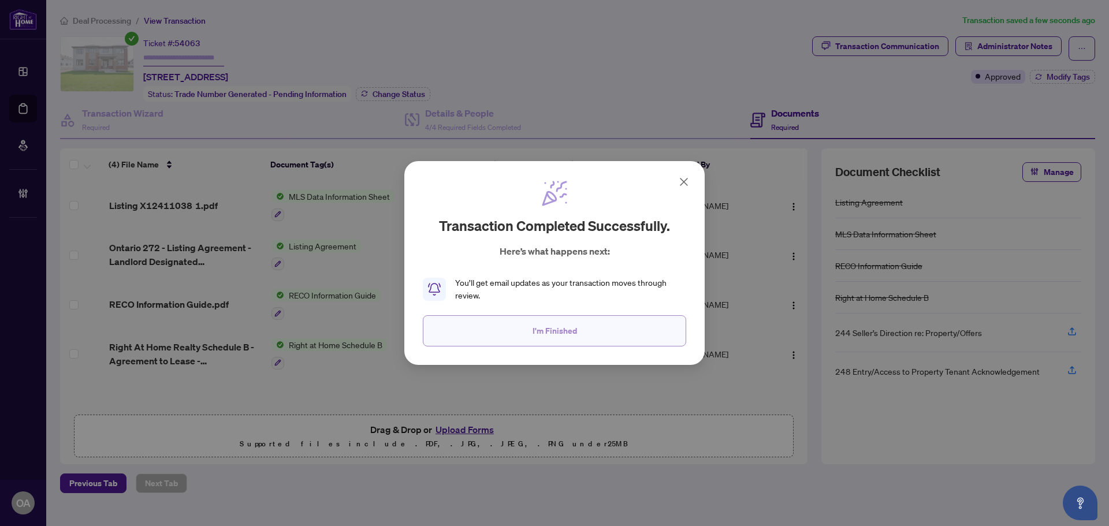
click at [580, 337] on button "I'm Finished" at bounding box center [554, 330] width 263 height 31
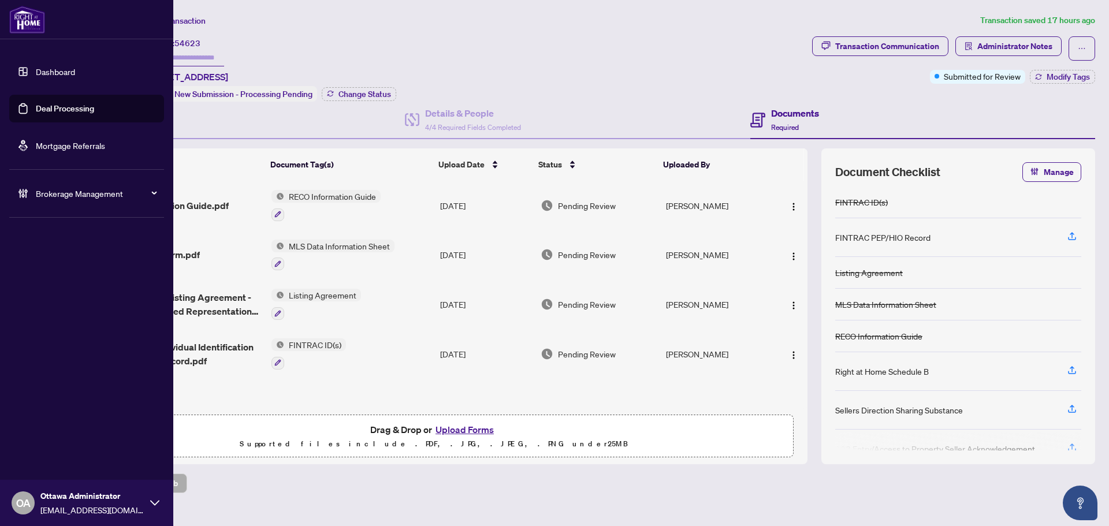
click at [44, 112] on link "Deal Processing" at bounding box center [65, 108] width 58 height 10
